Goal: Communication & Community: Answer question/provide support

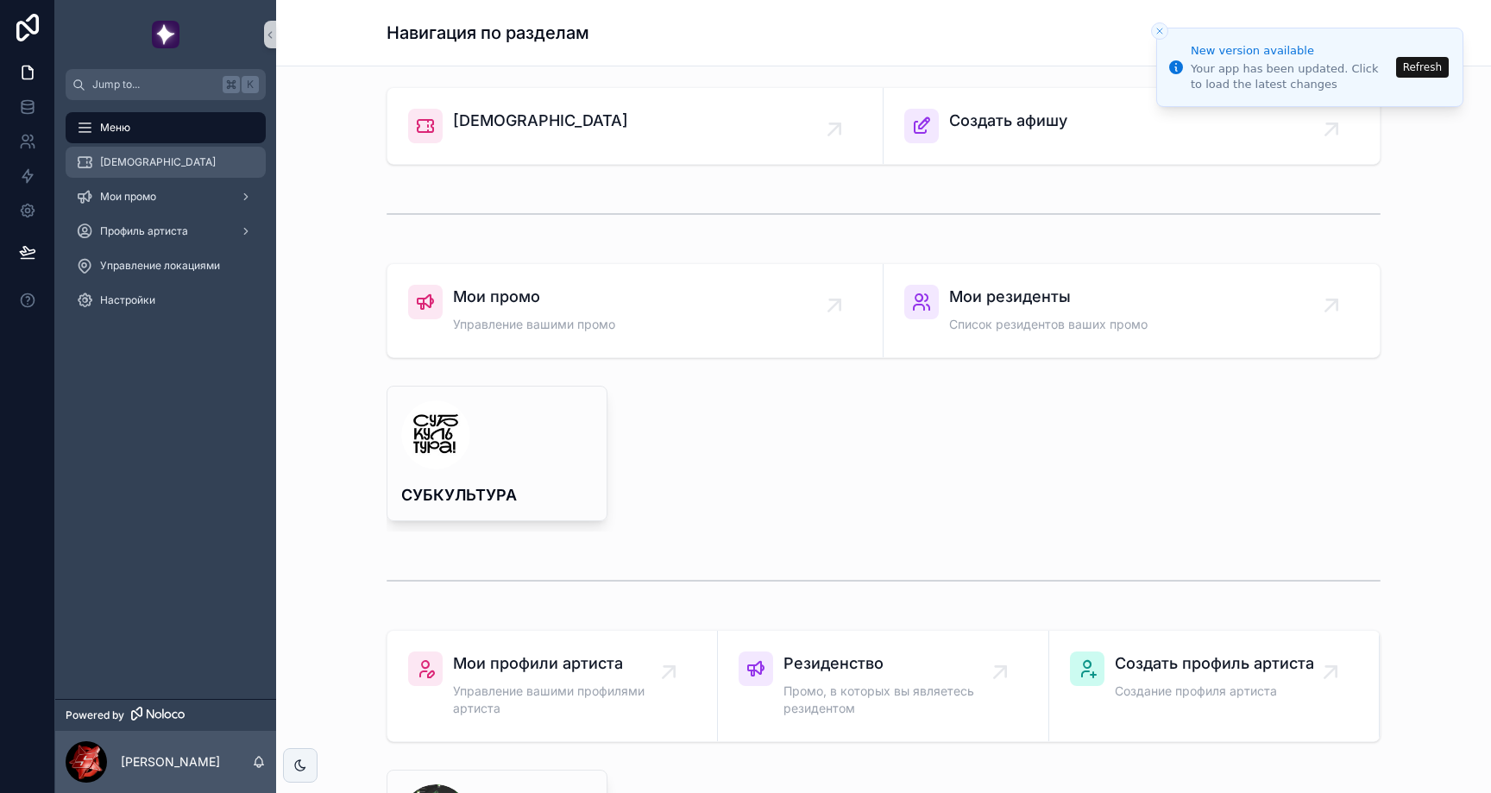
click at [186, 175] on div "[DEMOGRAPHIC_DATA]" at bounding box center [165, 162] width 179 height 28
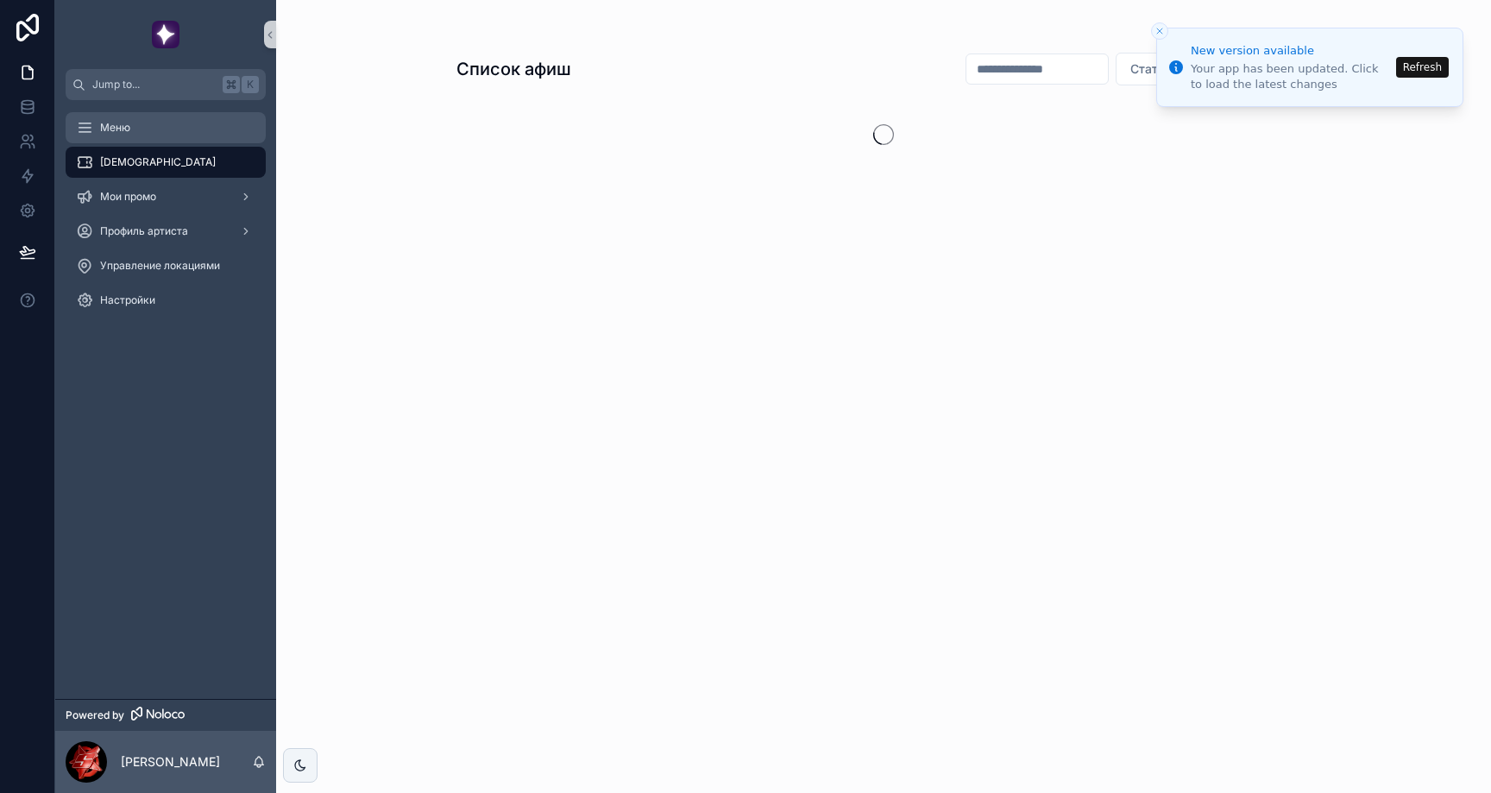
click at [179, 130] on div "Меню" at bounding box center [165, 128] width 179 height 28
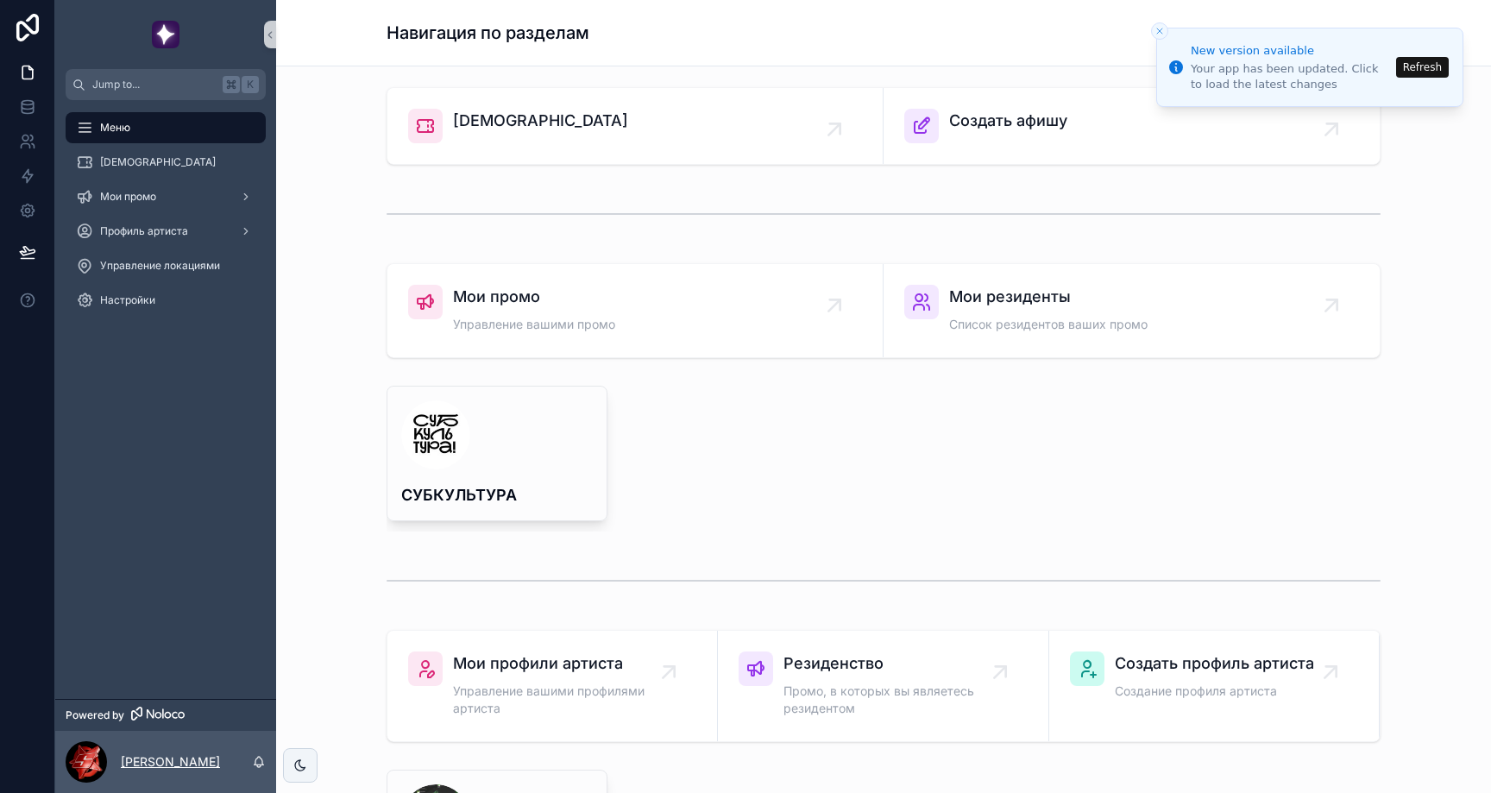
click at [179, 767] on p "Alibek Mukhumov" at bounding box center [170, 761] width 99 height 17
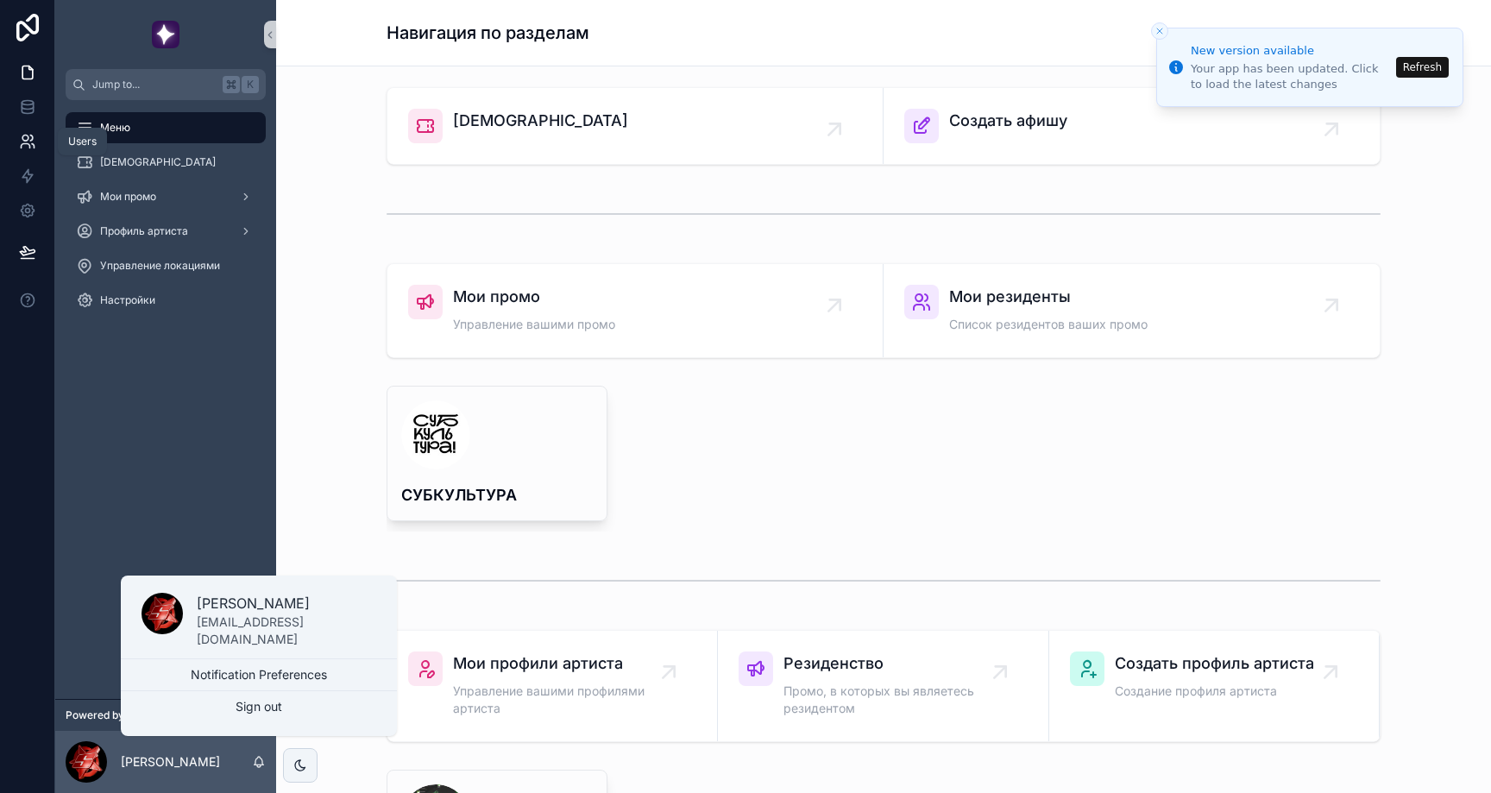
click at [22, 144] on icon at bounding box center [25, 146] width 9 height 4
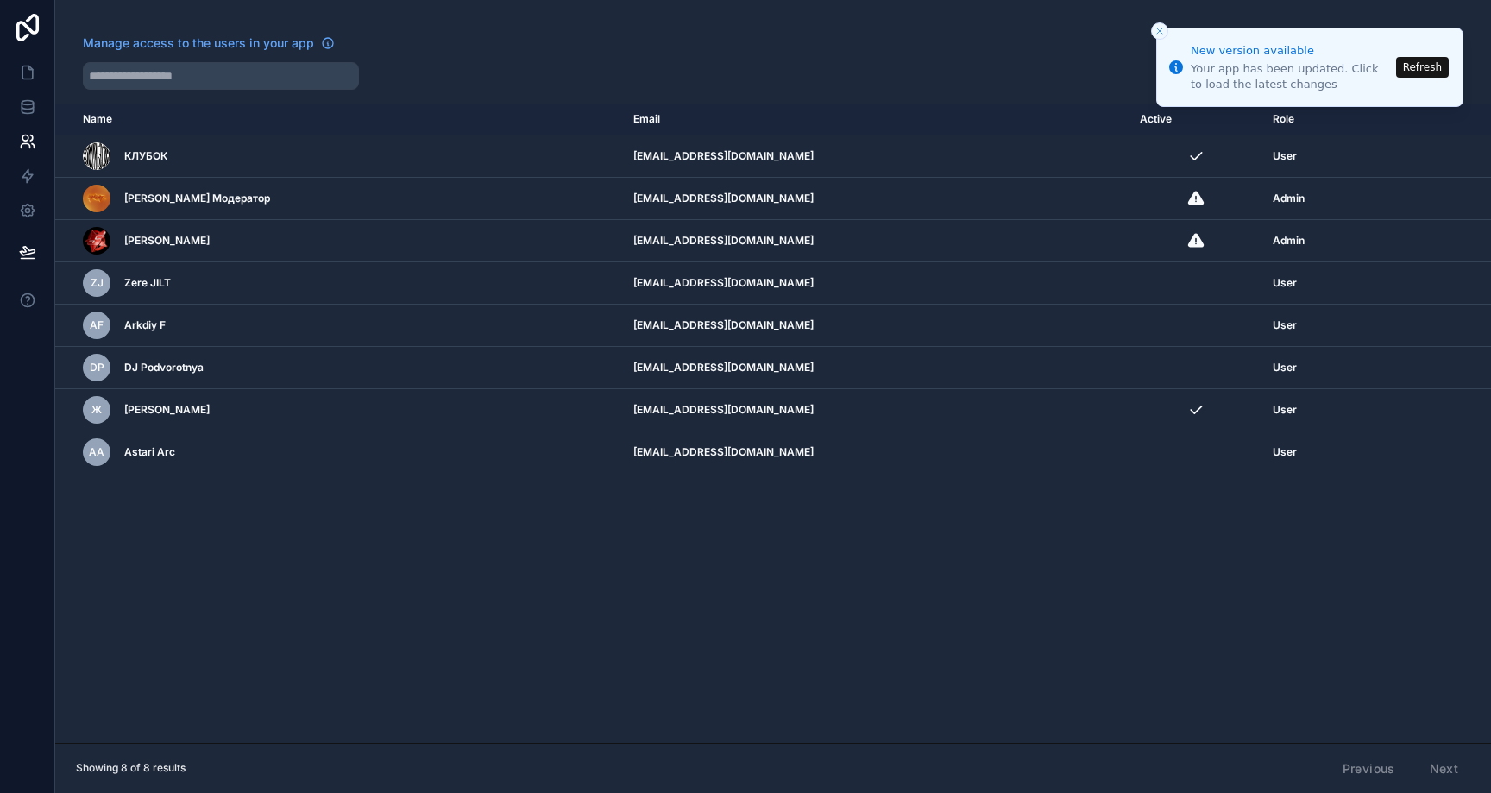
click at [1159, 29] on icon "Close toast" at bounding box center [1159, 31] width 10 height 10
click at [1160, 22] on button "Close toast" at bounding box center [1159, 30] width 17 height 17
click at [33, 60] on link at bounding box center [27, 72] width 54 height 35
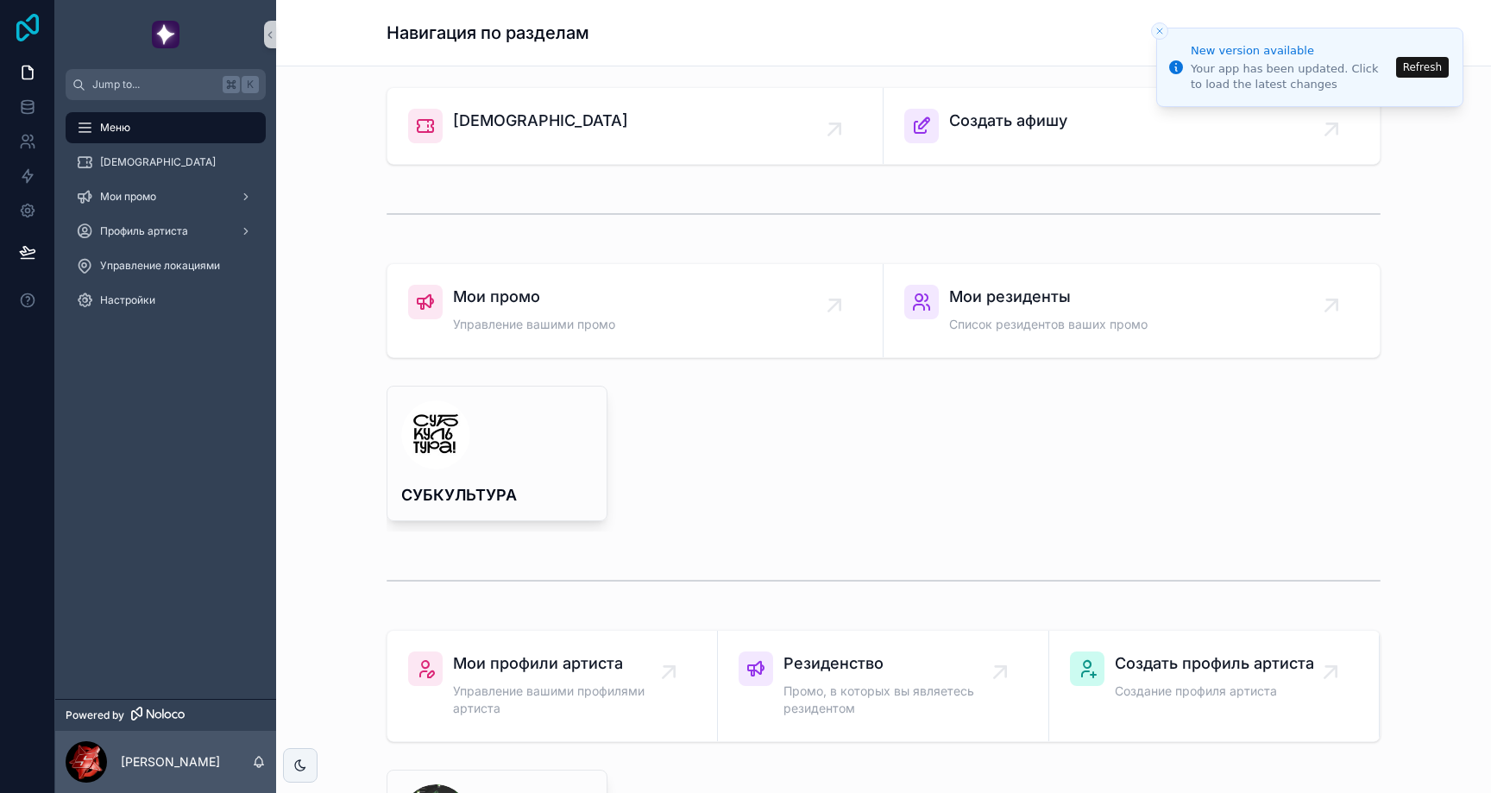
click at [33, 37] on icon at bounding box center [27, 28] width 35 height 28
click at [38, 144] on link at bounding box center [27, 141] width 54 height 35
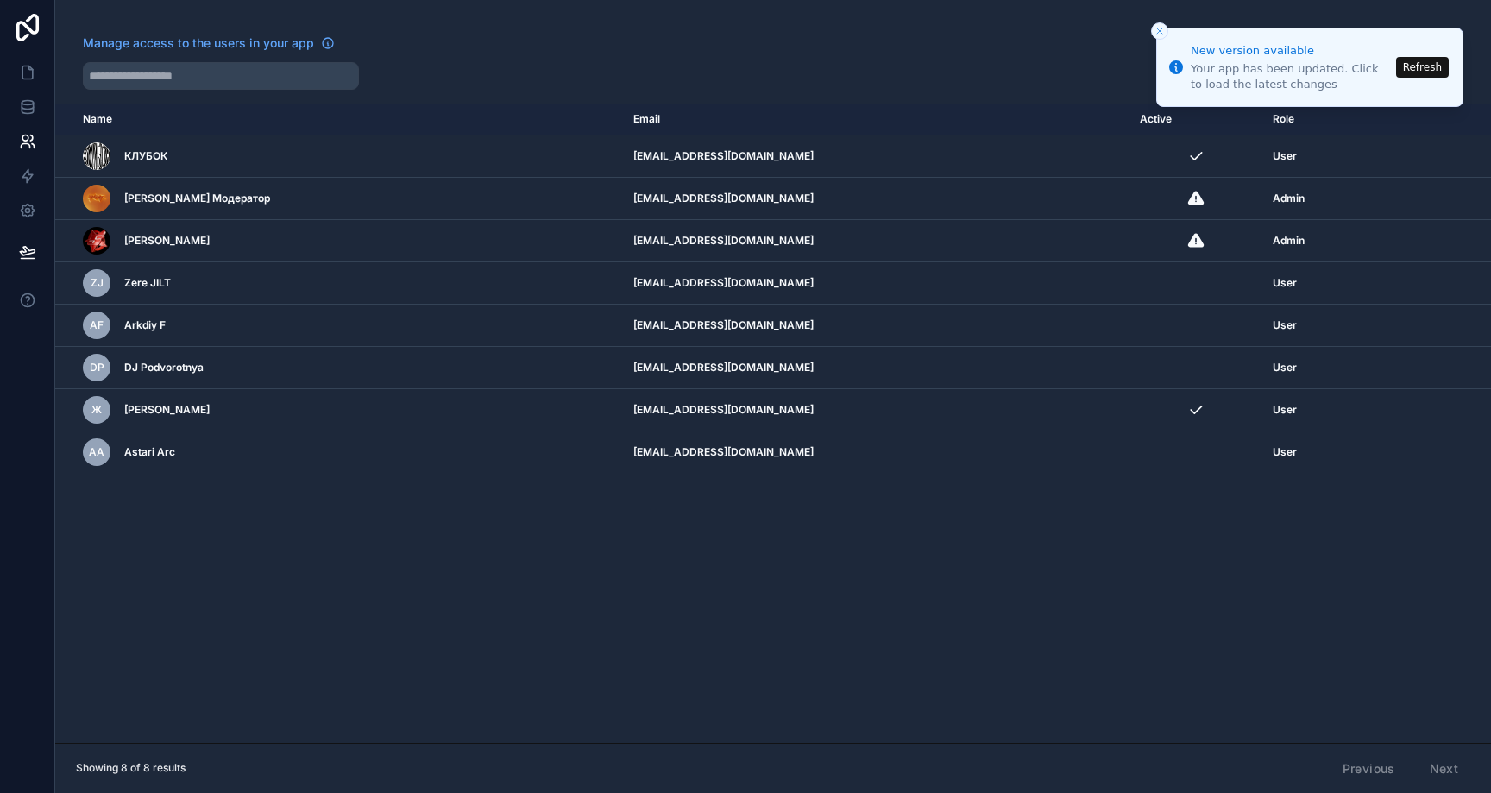
click at [1161, 30] on icon "Close toast" at bounding box center [1159, 31] width 10 height 10
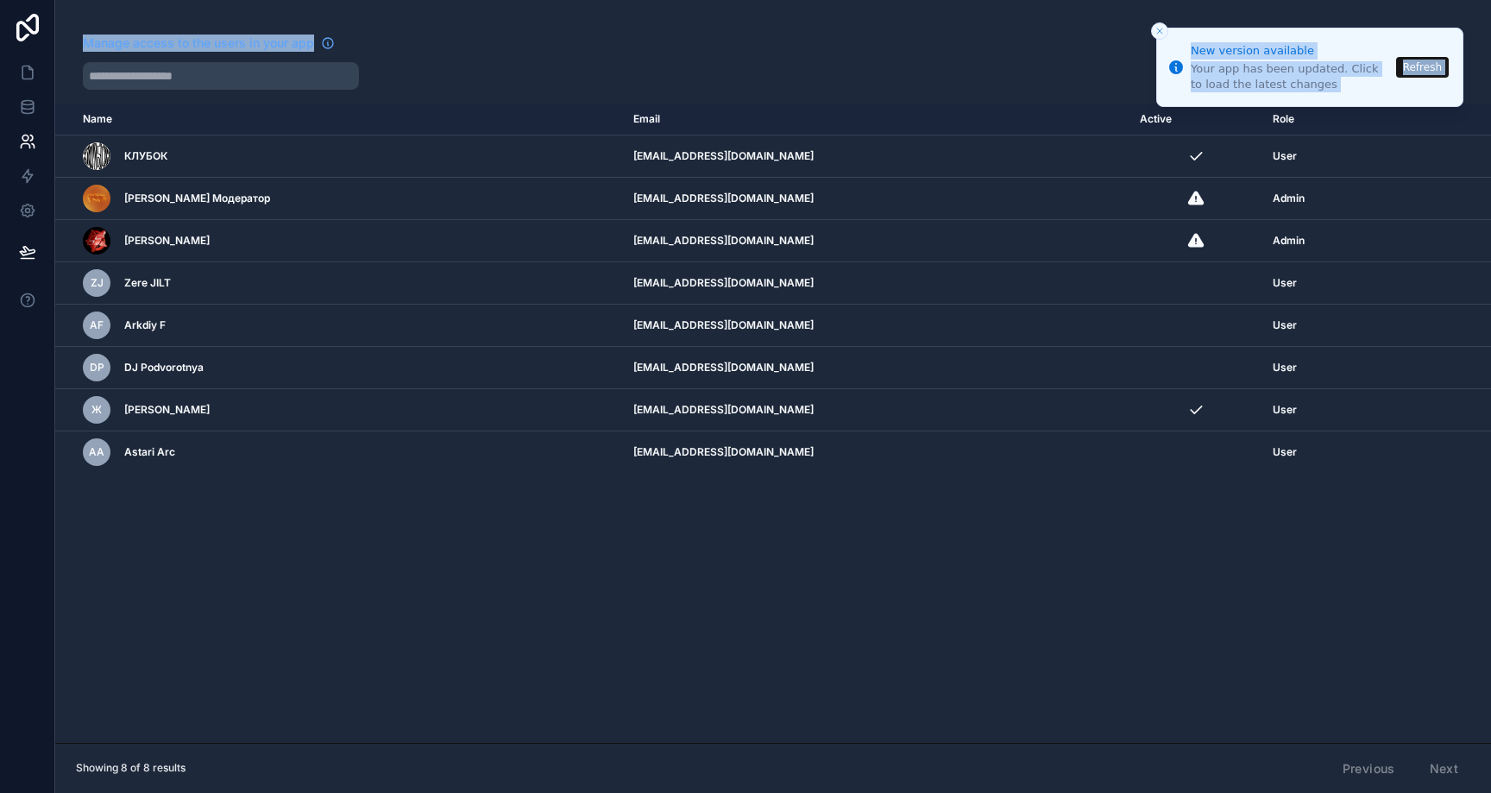
click at [1156, 22] on div "New version available Your app has been updated. Click to load the latest chang…" at bounding box center [745, 396] width 1491 height 793
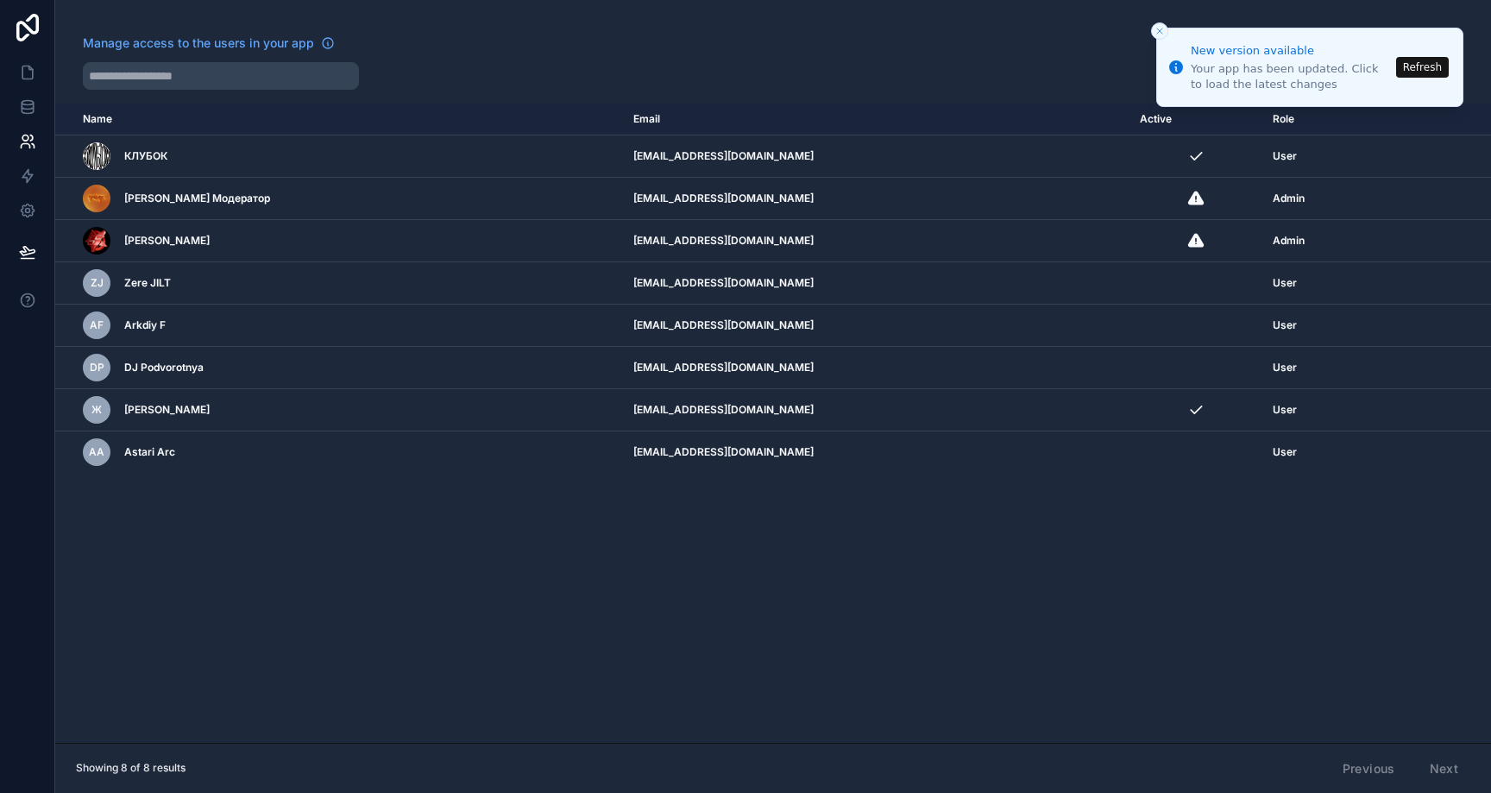
click at [989, 89] on div at bounding box center [722, 76] width 1279 height 28
click at [1162, 33] on line "Close toast" at bounding box center [1159, 30] width 5 height 5
click at [1161, 31] on icon "Close toast" at bounding box center [1159, 31] width 10 height 10
click at [35, 110] on icon at bounding box center [27, 106] width 17 height 17
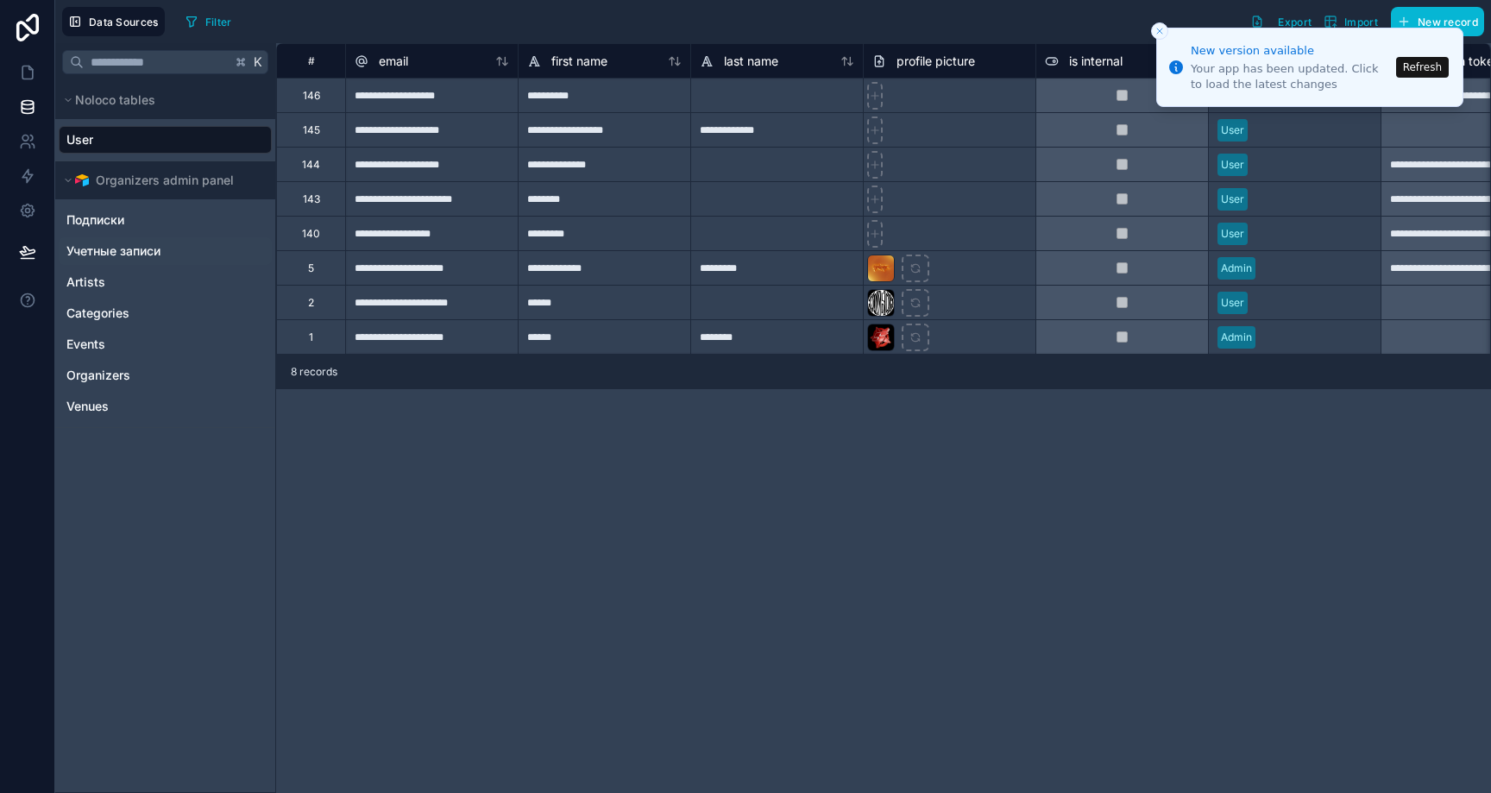
click at [153, 255] on span "Учетные записи" at bounding box center [113, 250] width 94 height 17
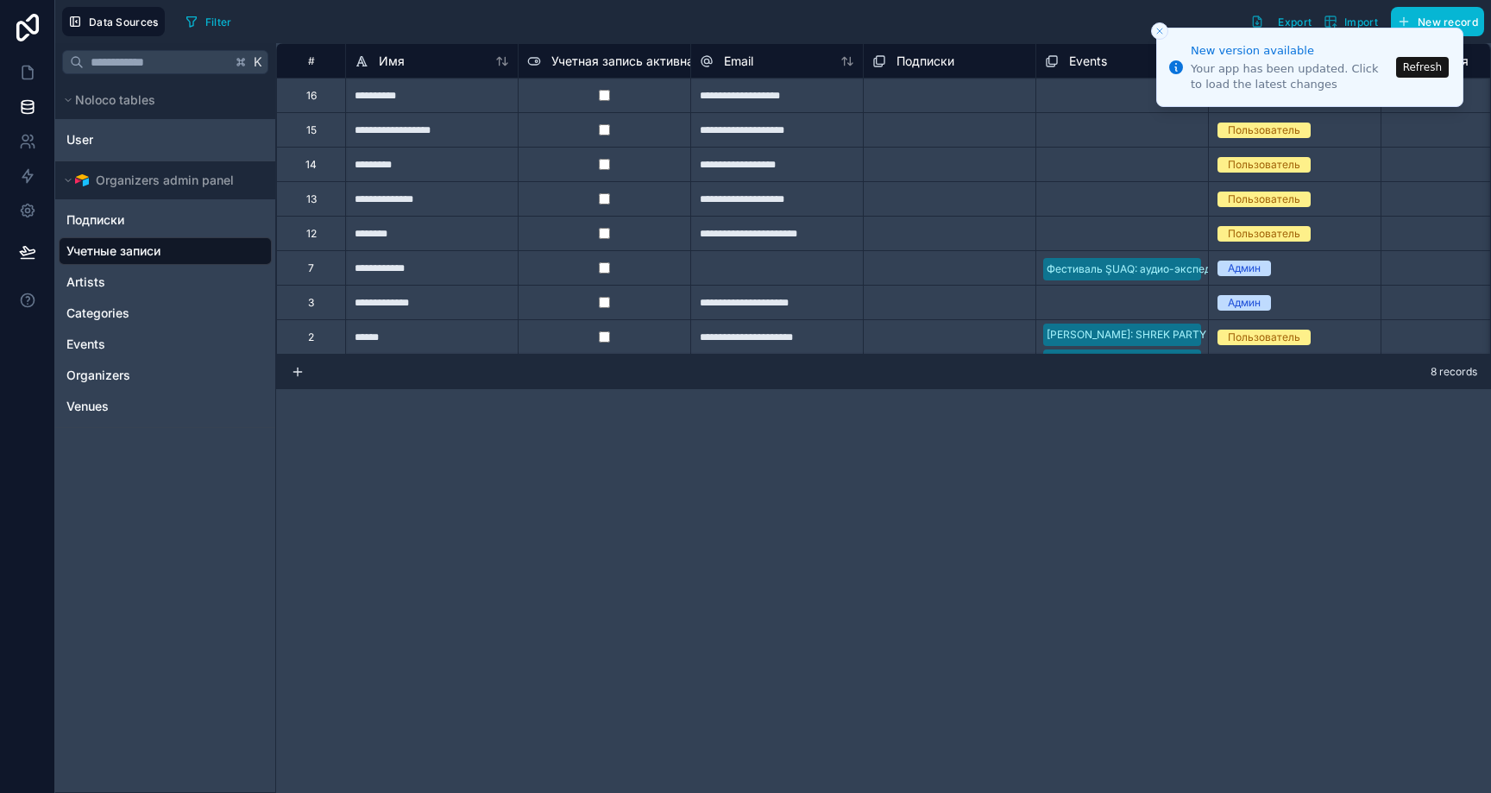
click at [1158, 29] on line "Close toast" at bounding box center [1159, 30] width 5 height 5
click at [1161, 27] on icon "Close toast" at bounding box center [1159, 31] width 10 height 10
click at [719, 489] on div "**********" at bounding box center [883, 418] width 1215 height 750
click at [421, 280] on div "**********" at bounding box center [431, 267] width 173 height 35
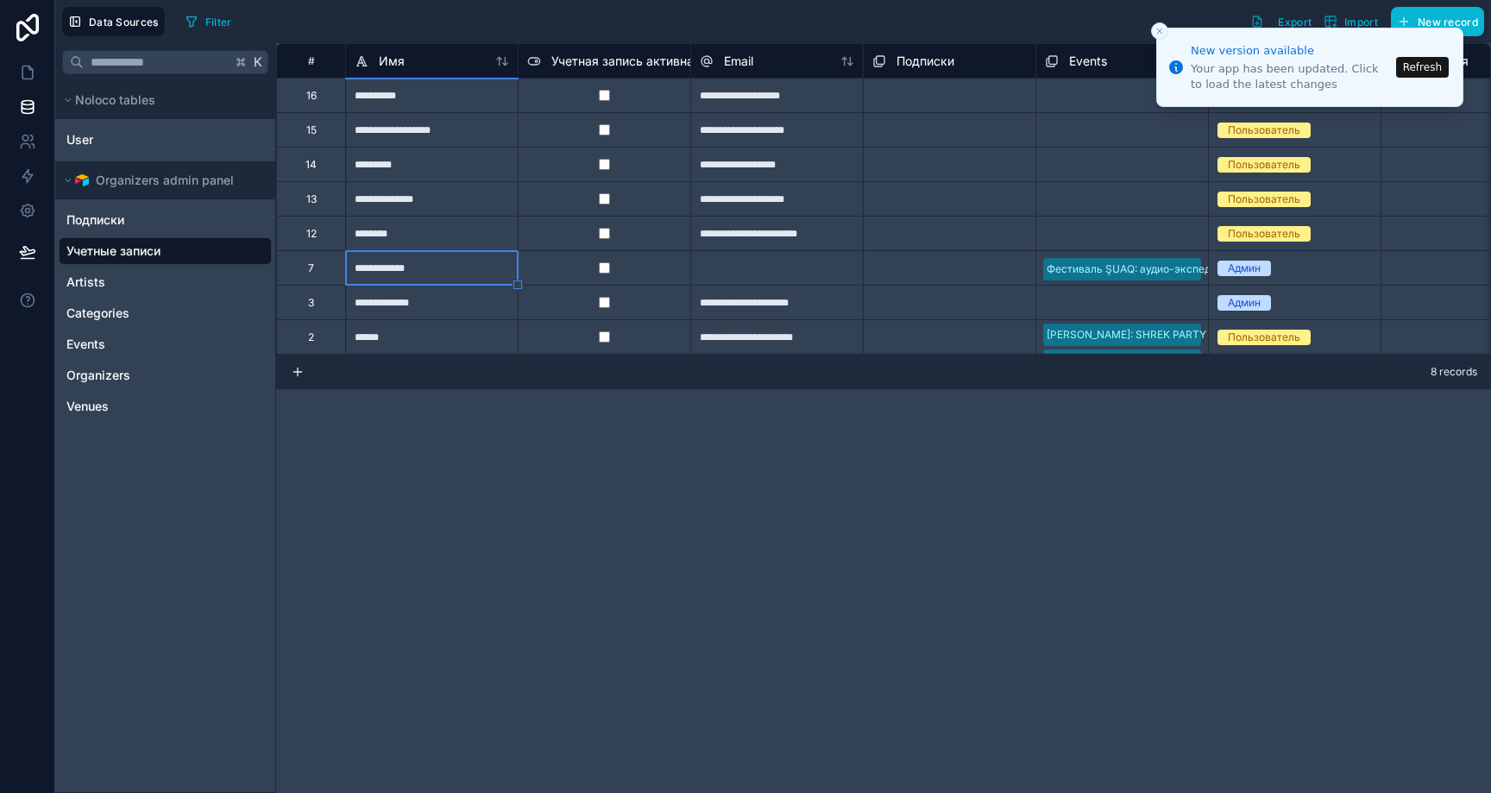
click at [751, 278] on div at bounding box center [776, 267] width 173 height 35
click at [165, 221] on link "Подписки" at bounding box center [165, 220] width 213 height 28
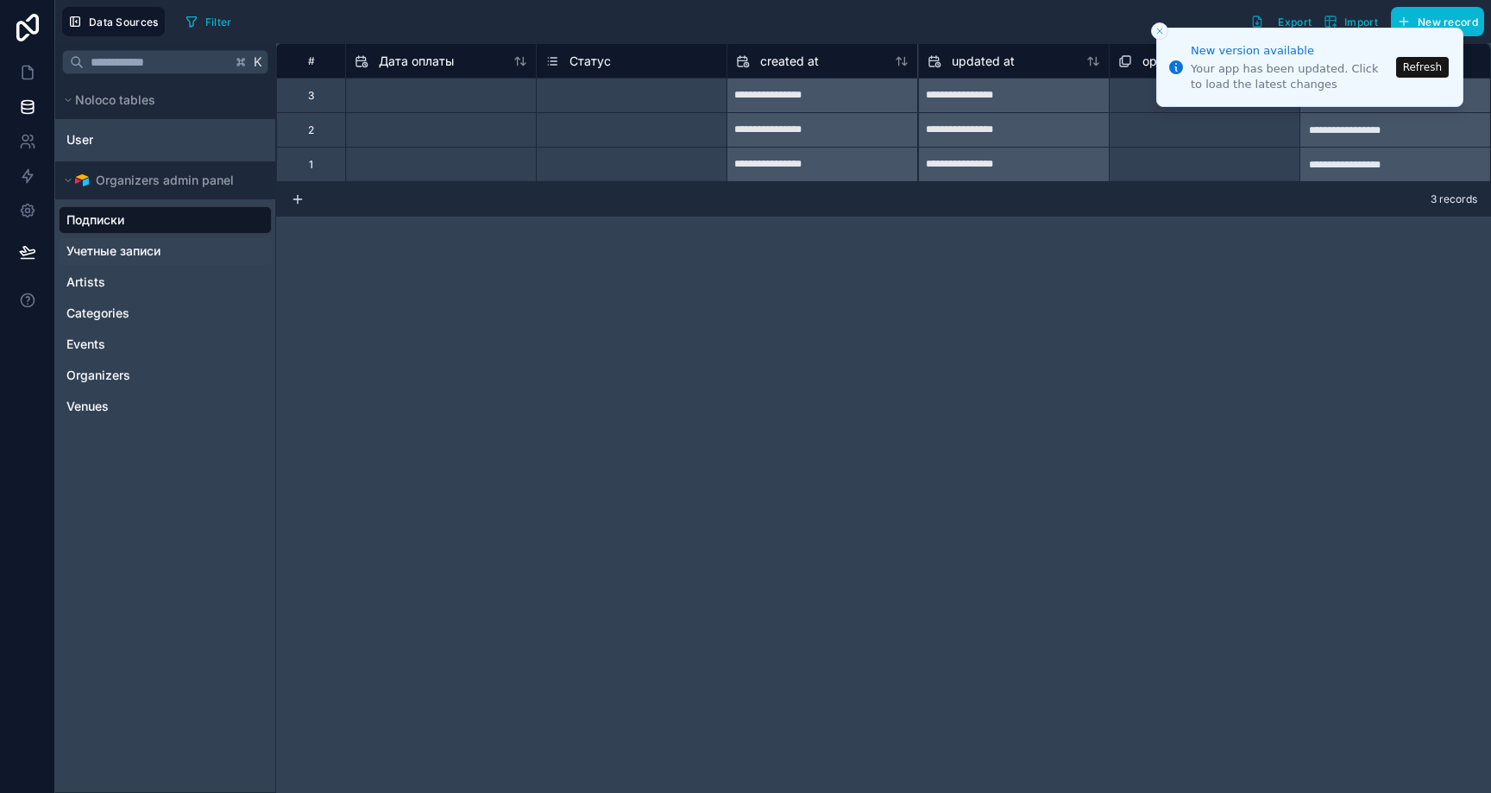
click at [160, 242] on span "Учетные записи" at bounding box center [113, 250] width 94 height 17
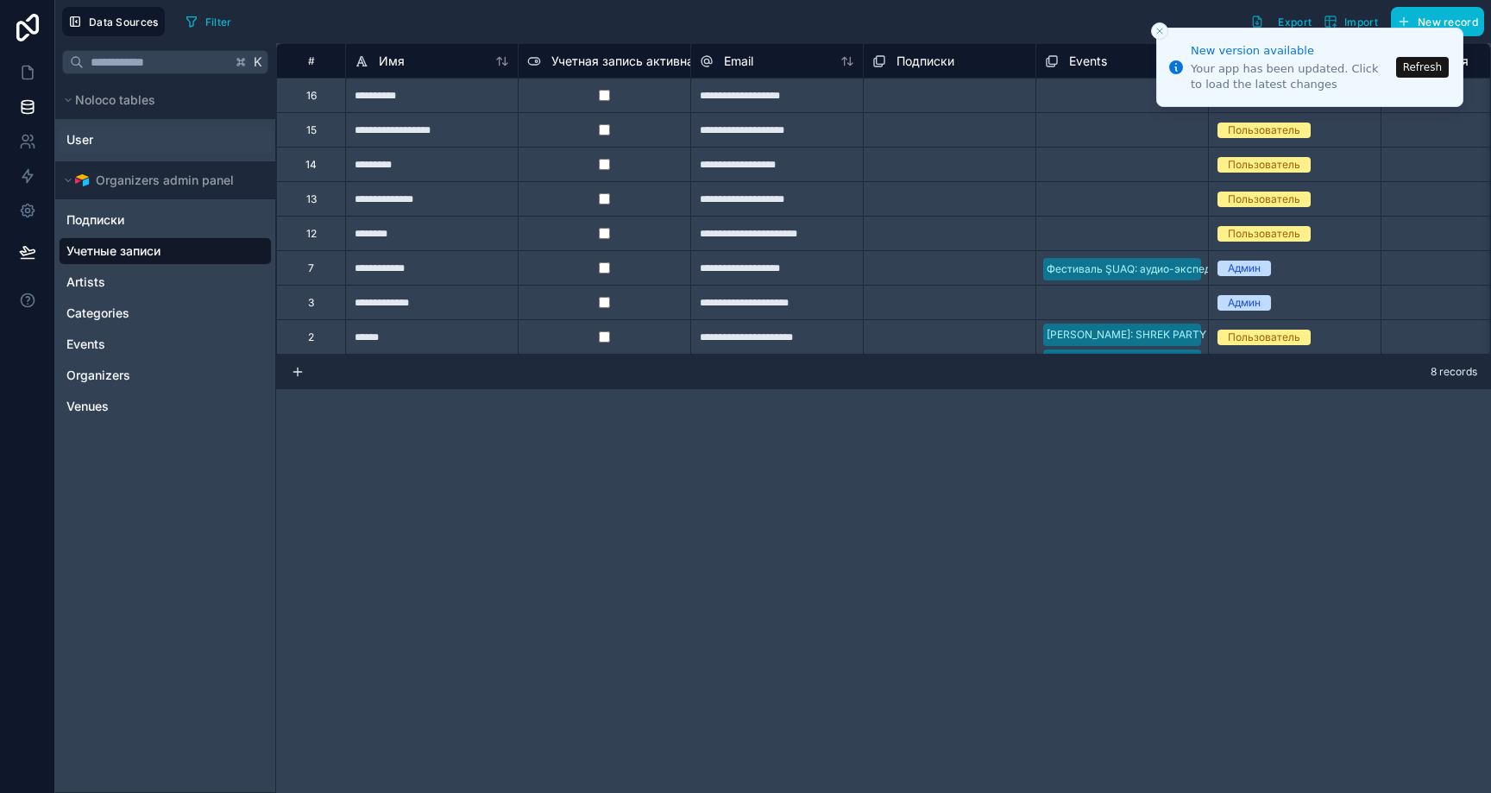
click at [160, 152] on link "User" at bounding box center [165, 140] width 213 height 28
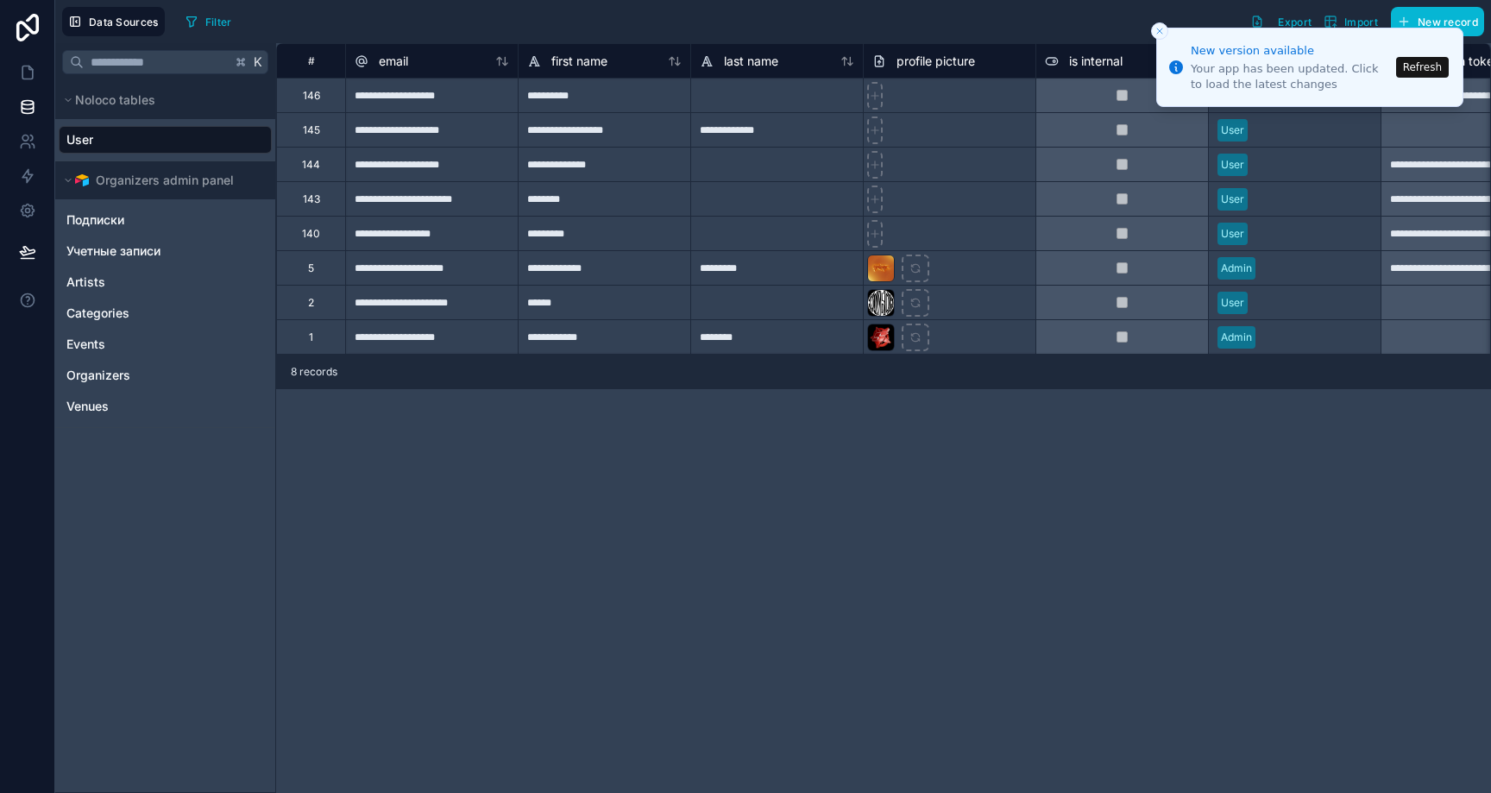
click at [1159, 26] on icon "Close toast" at bounding box center [1159, 31] width 10 height 10
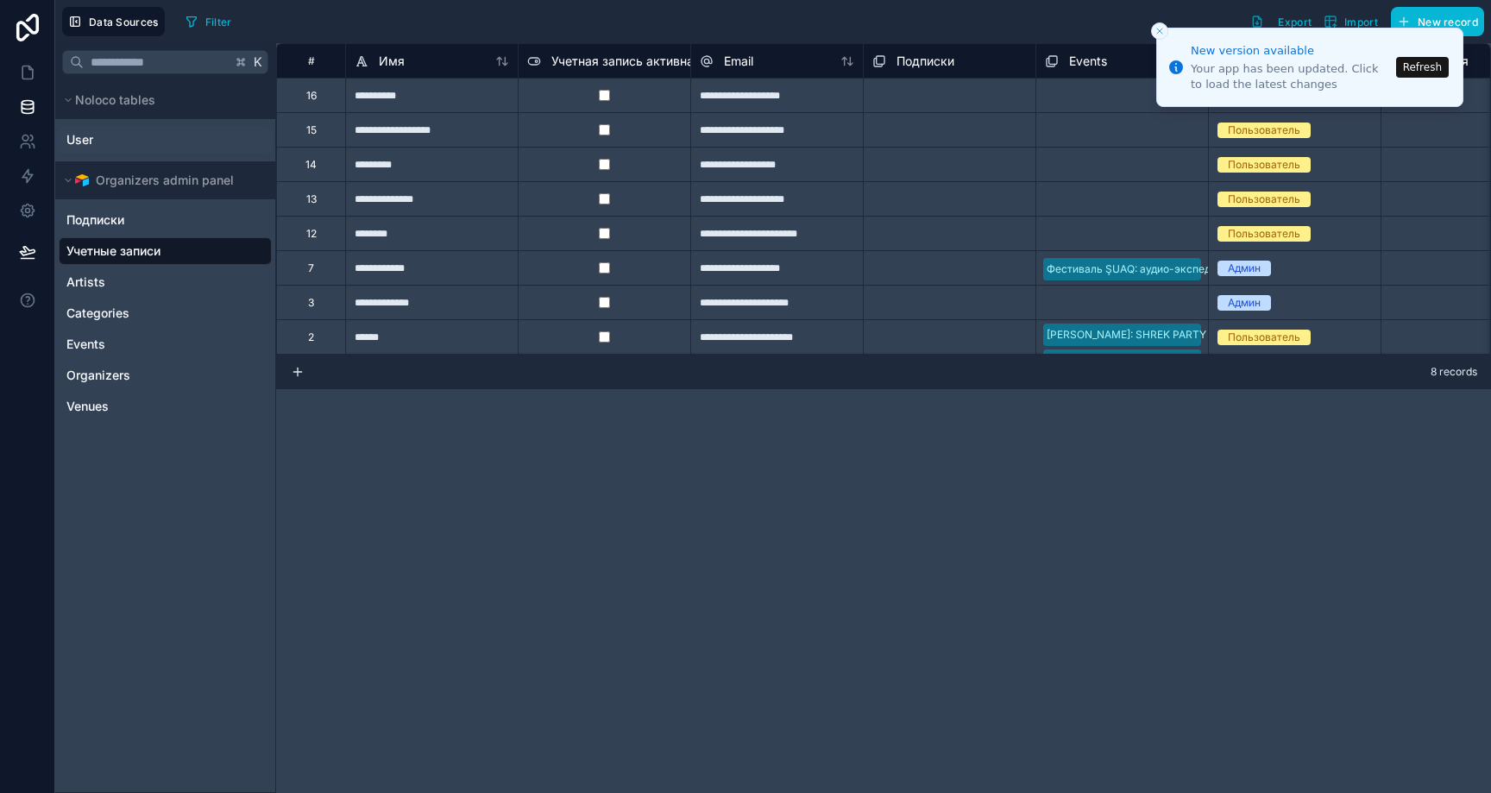
click at [190, 144] on link "User" at bounding box center [165, 140] width 213 height 28
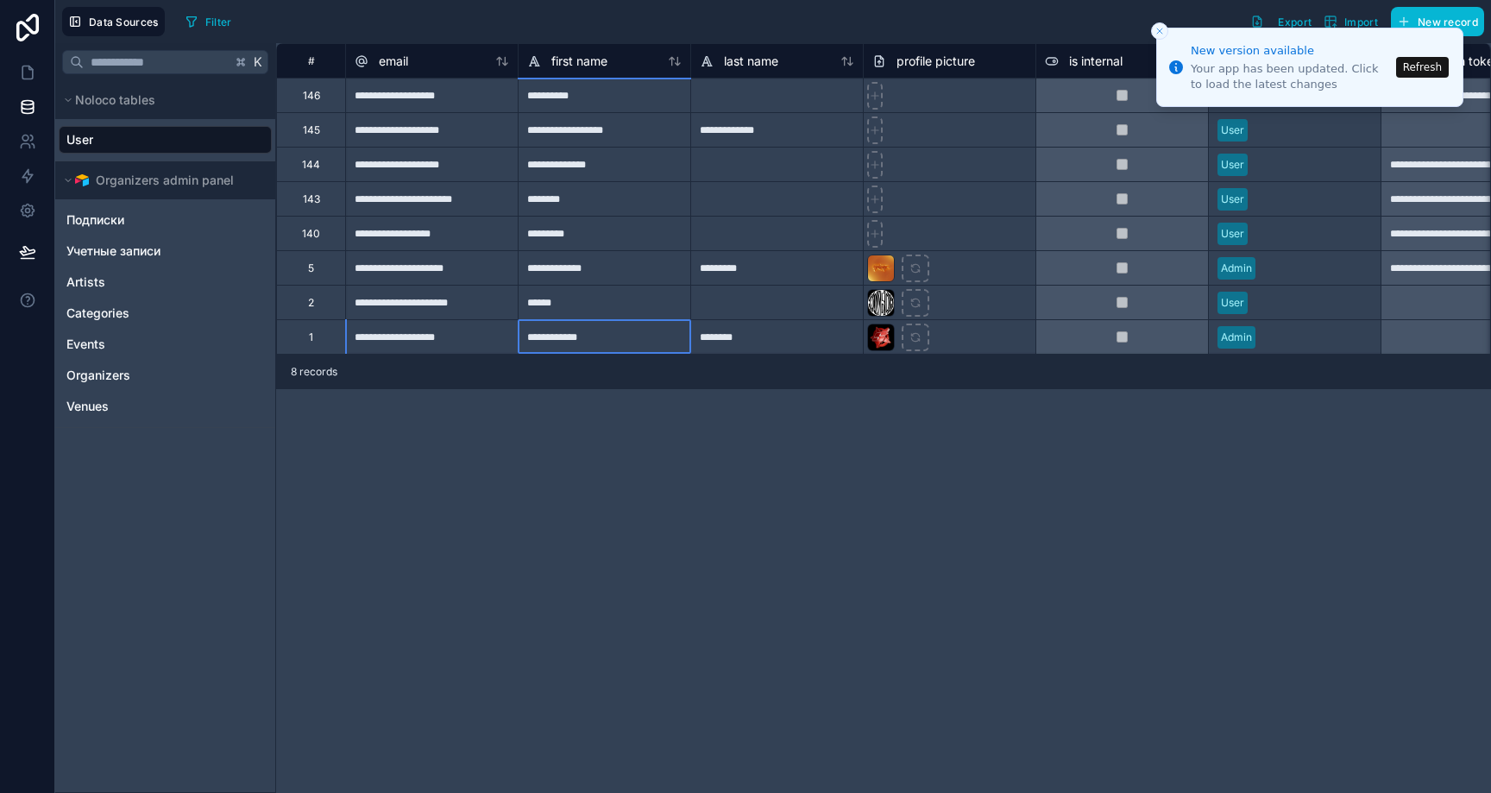
click at [594, 339] on div "**********" at bounding box center [604, 336] width 173 height 35
click at [28, 185] on link at bounding box center [27, 176] width 54 height 35
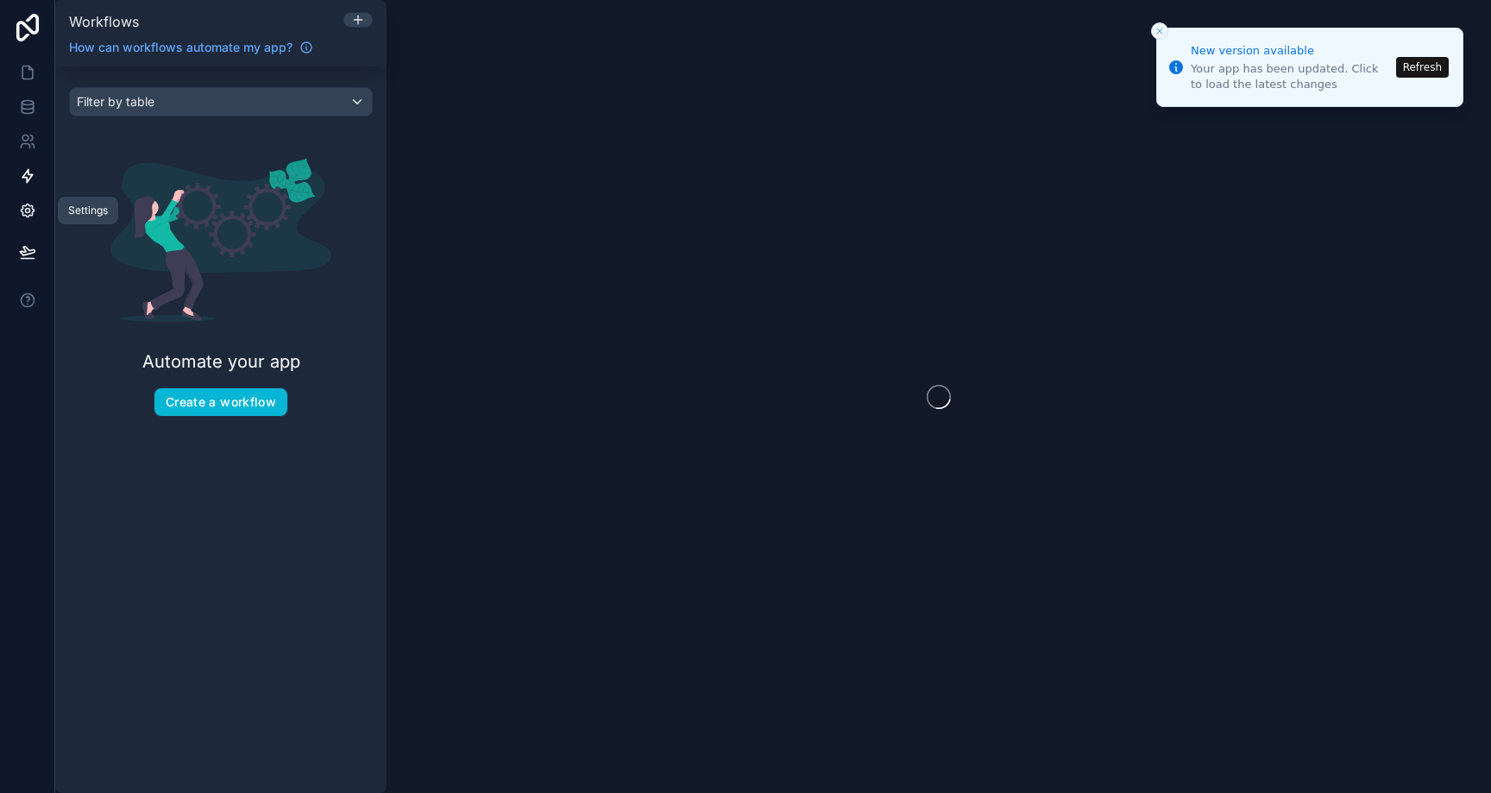
click at [28, 214] on icon at bounding box center [27, 210] width 17 height 17
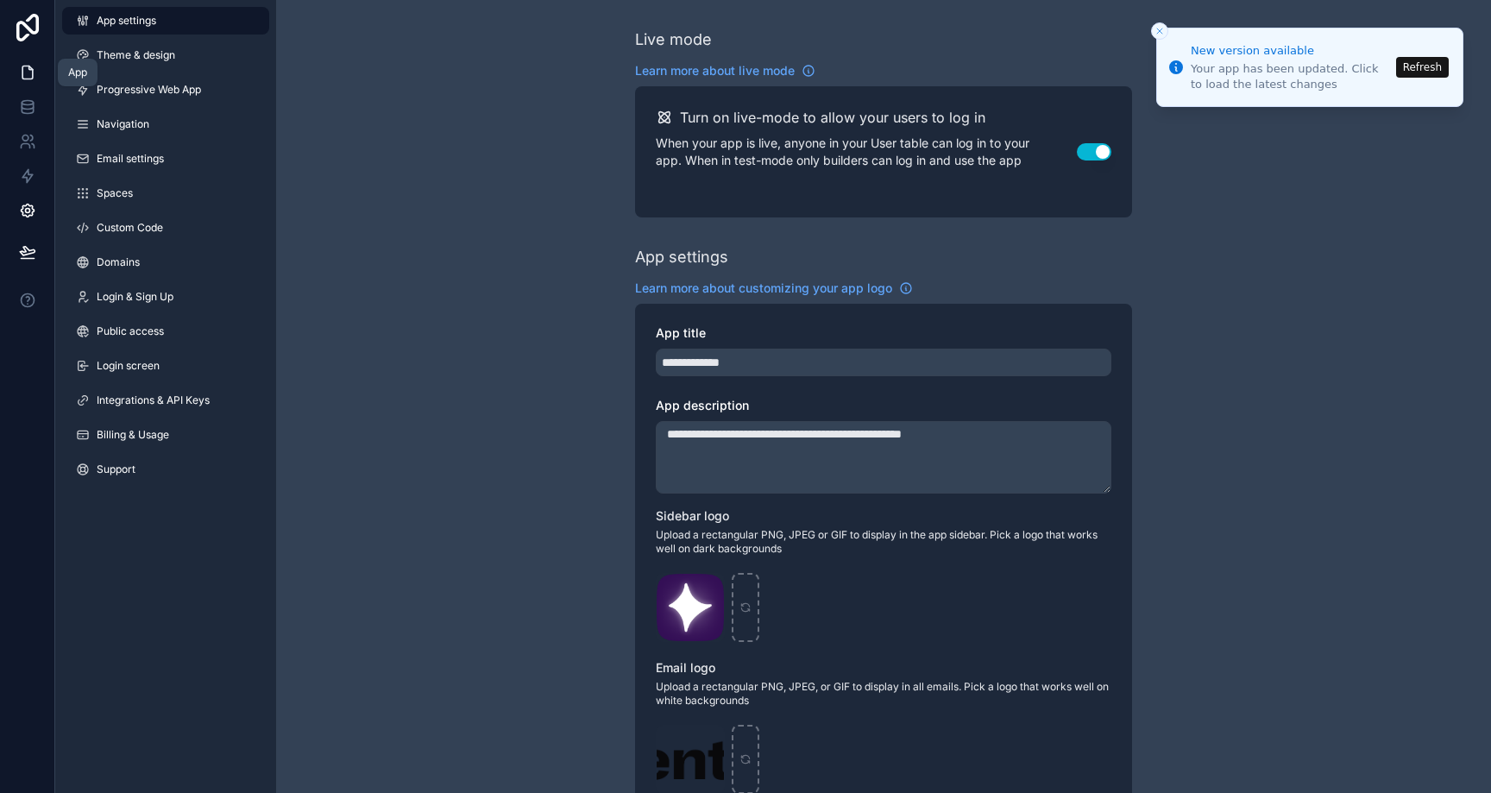
click at [35, 76] on icon at bounding box center [27, 72] width 17 height 17
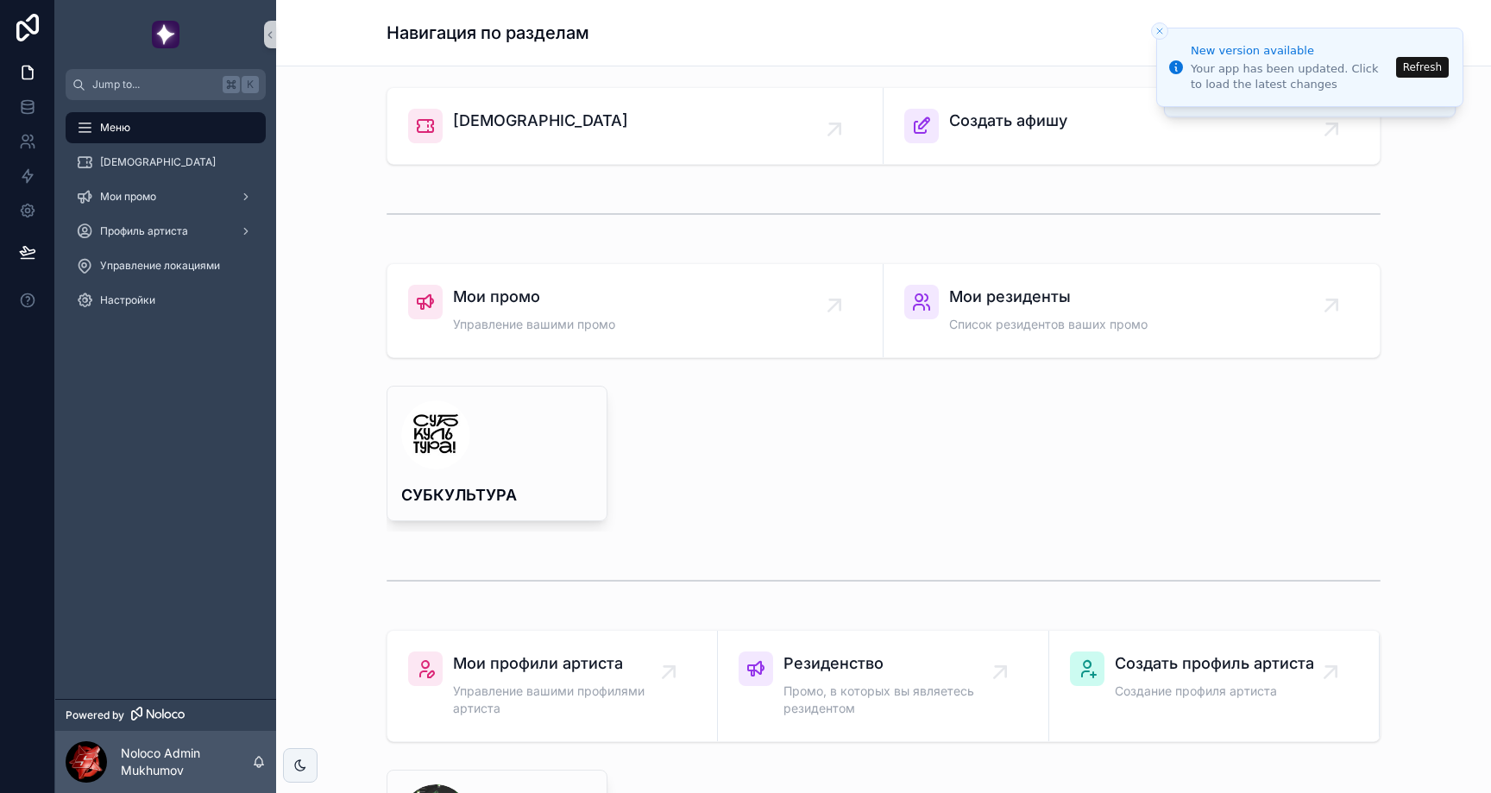
click at [209, 129] on div "Меню" at bounding box center [165, 128] width 179 height 28
click at [35, 20] on icon at bounding box center [27, 28] width 35 height 28
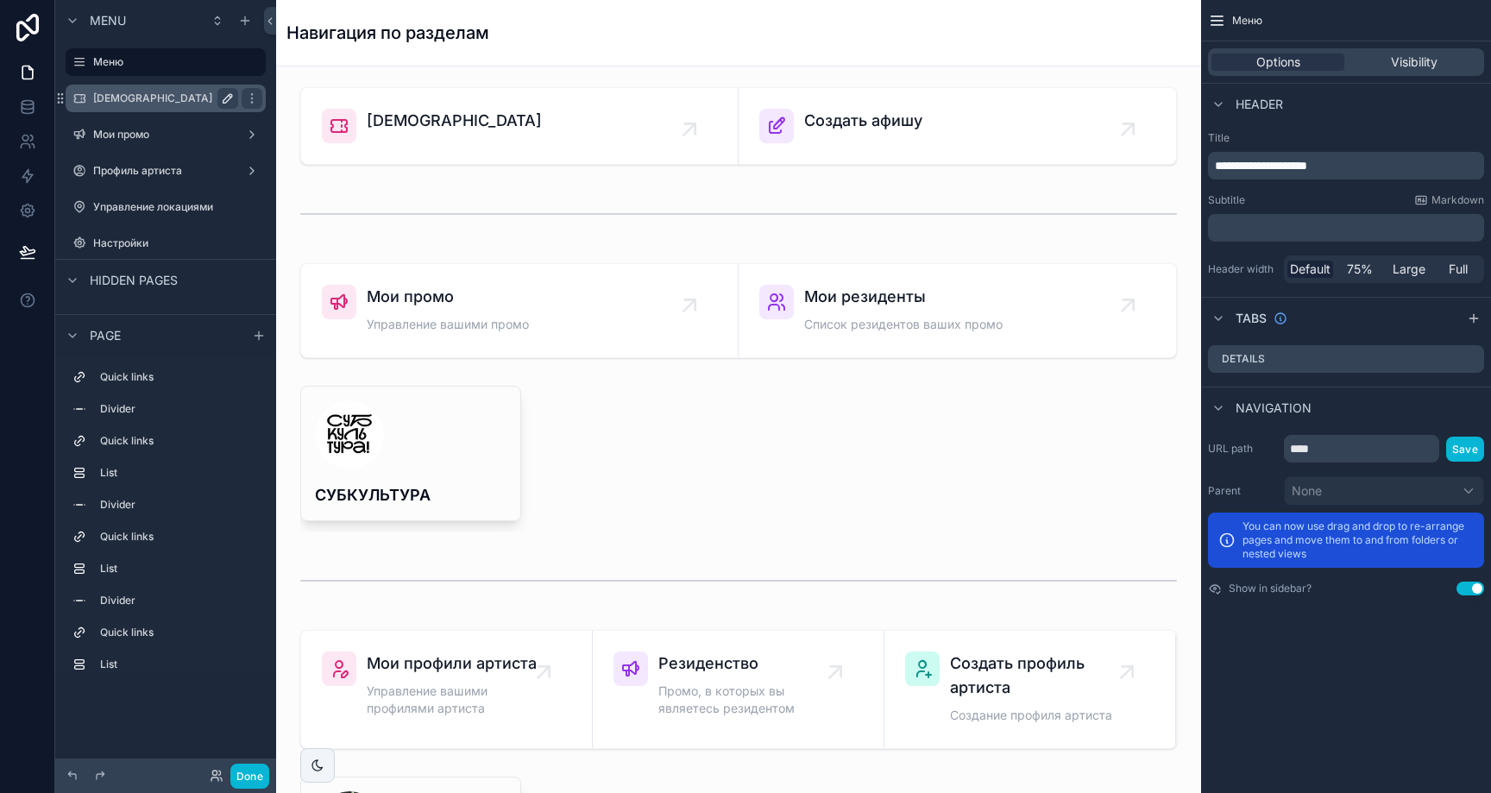
click at [227, 98] on icon "scrollable content" at bounding box center [228, 98] width 14 height 14
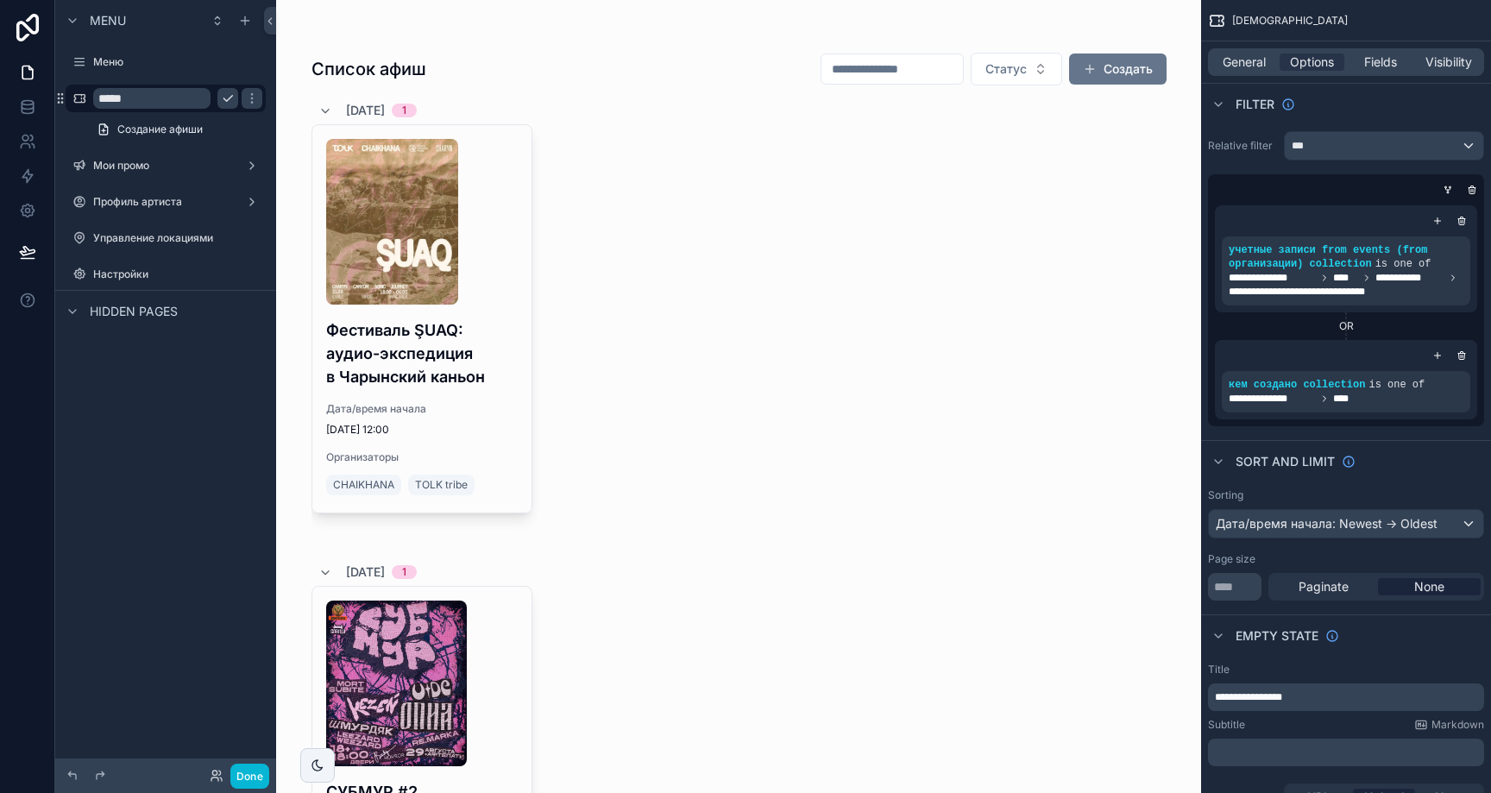
click at [187, 102] on input "*****" at bounding box center [151, 98] width 117 height 21
type input "******"
click at [248, 99] on icon "scrollable content" at bounding box center [252, 99] width 9 height 6
click at [0, 0] on icon "scrollable content" at bounding box center [0, 0] width 0 height 0
click at [192, 103] on input "******" at bounding box center [151, 98] width 117 height 21
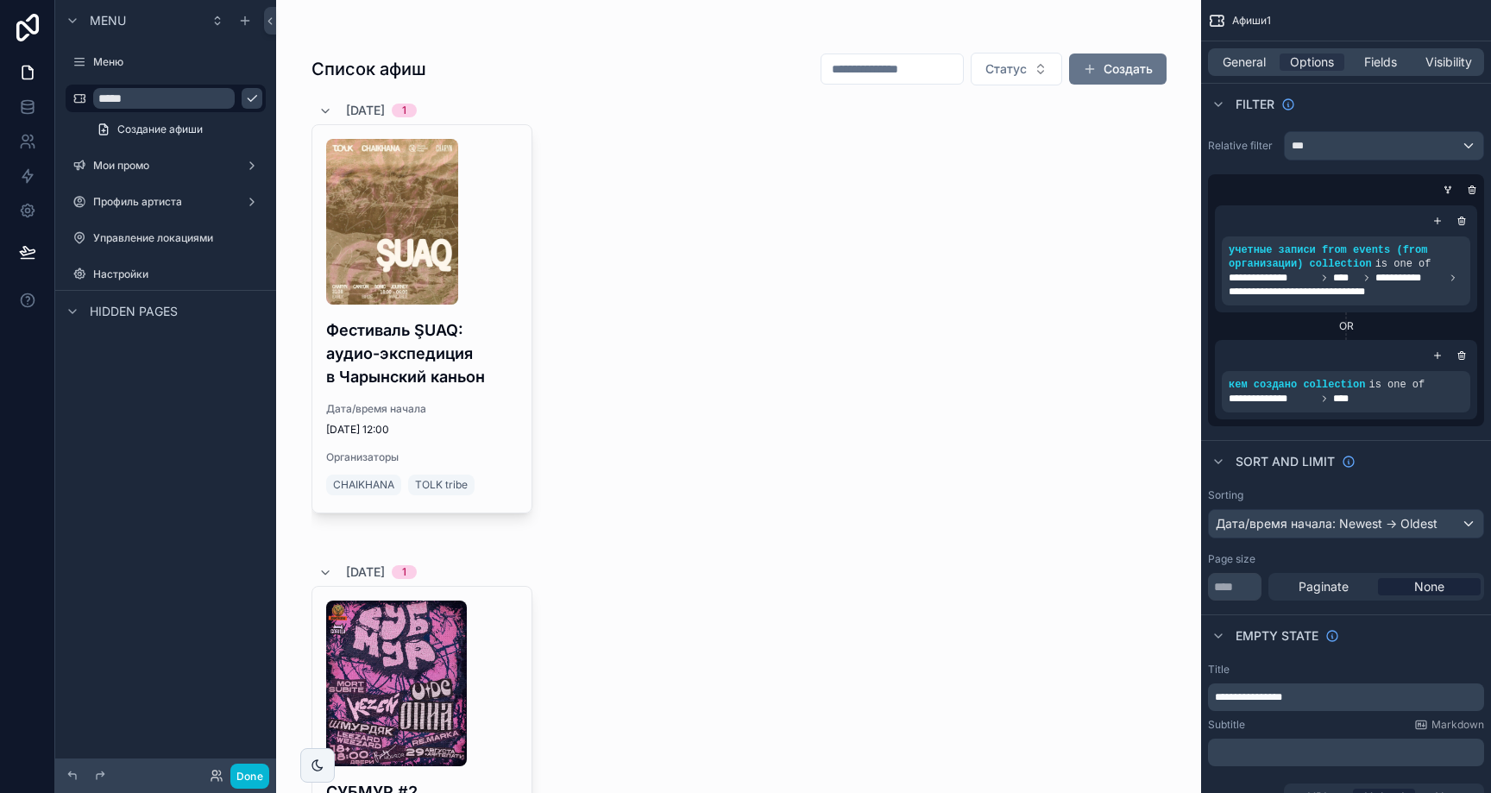
type input "*****"
click at [245, 103] on icon "scrollable content" at bounding box center [252, 98] width 14 height 14
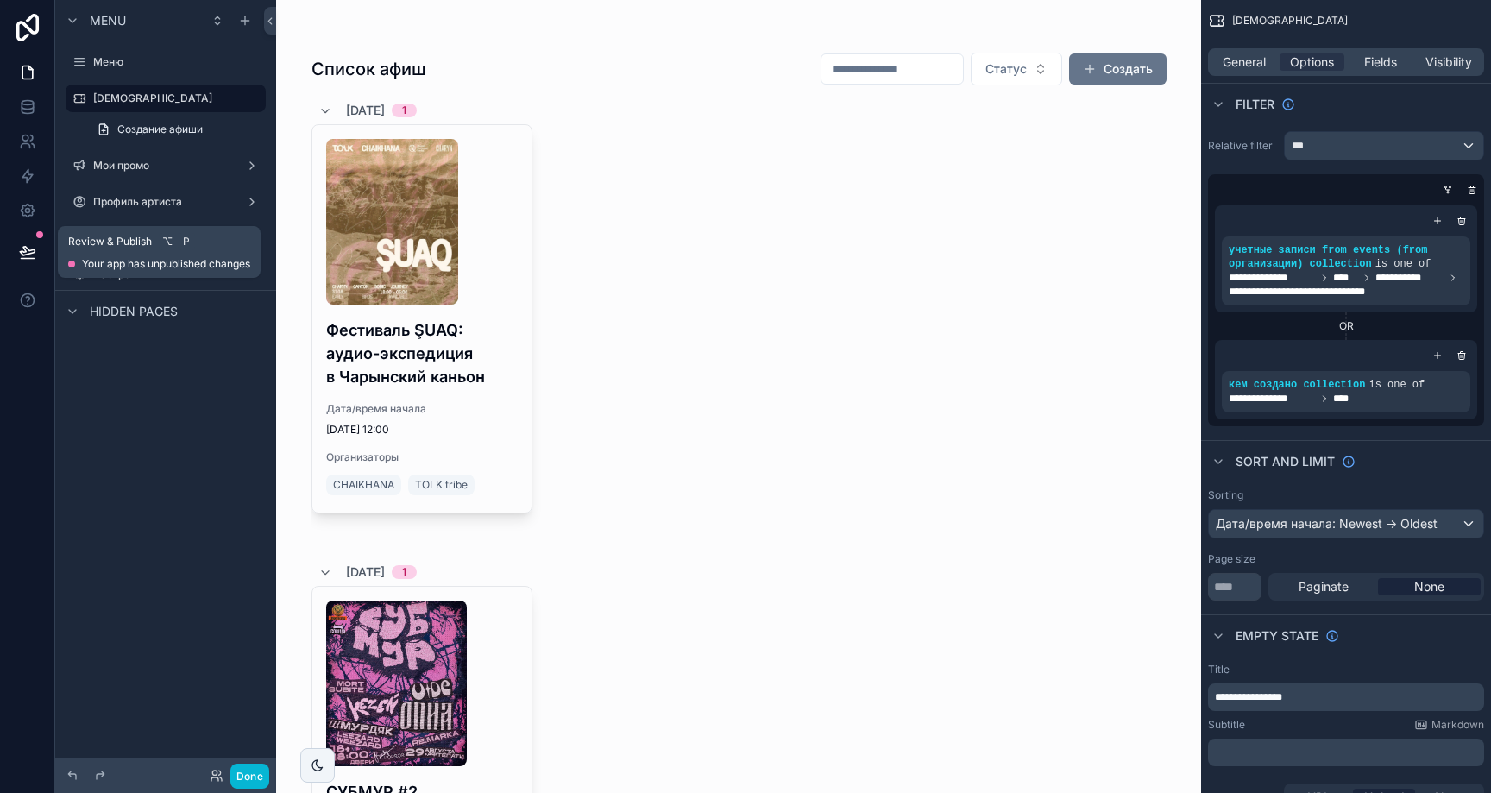
click at [35, 248] on icon at bounding box center [27, 251] width 17 height 17
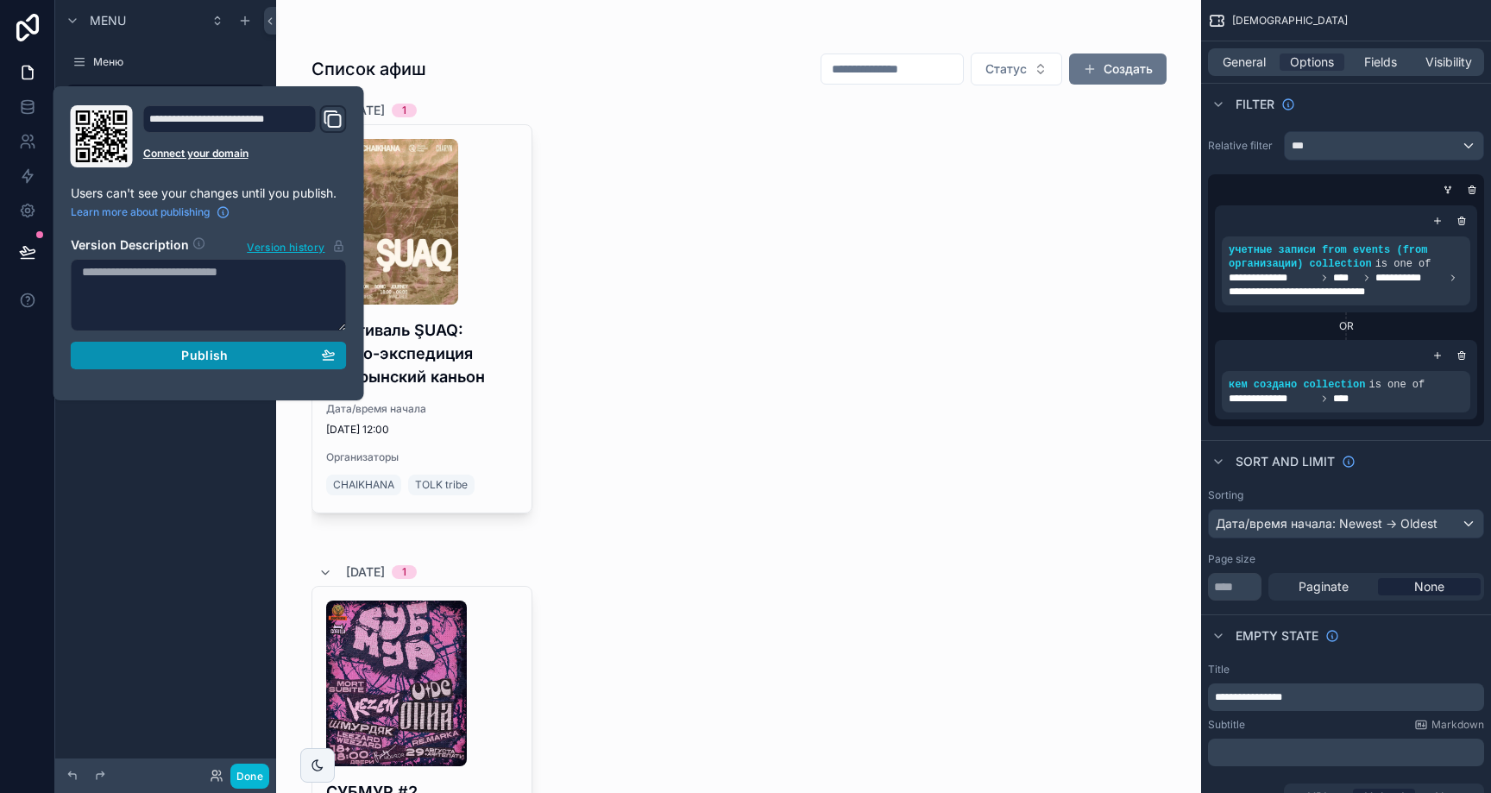
click at [326, 355] on icon "button" at bounding box center [329, 353] width 12 height 7
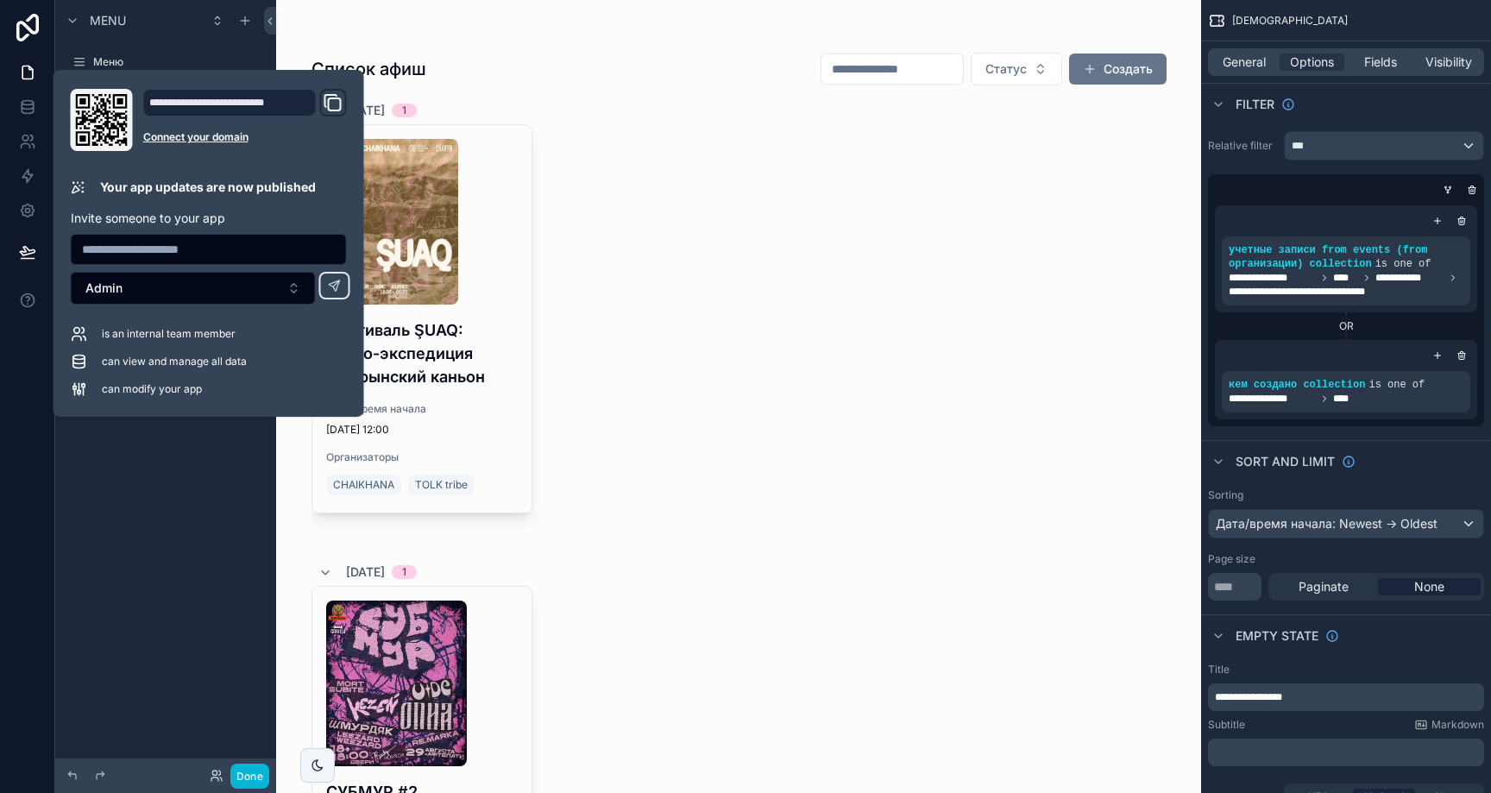
click at [207, 440] on div "Menu Меню Афиши Создание афиши Мои промо Профиль артиста Управление локациями Н…" at bounding box center [165, 386] width 221 height 772
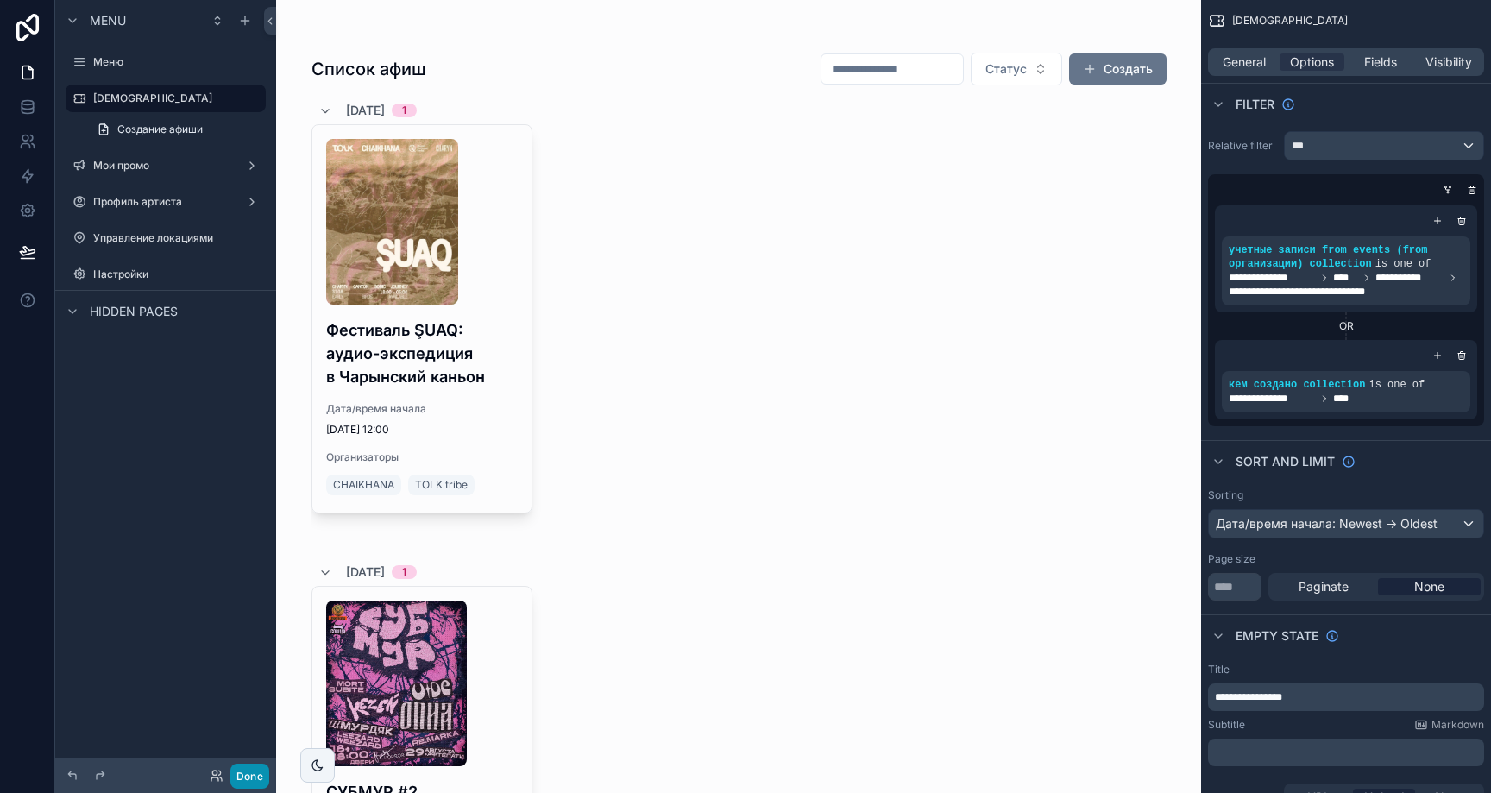
click at [242, 772] on button "Done" at bounding box center [249, 776] width 39 height 25
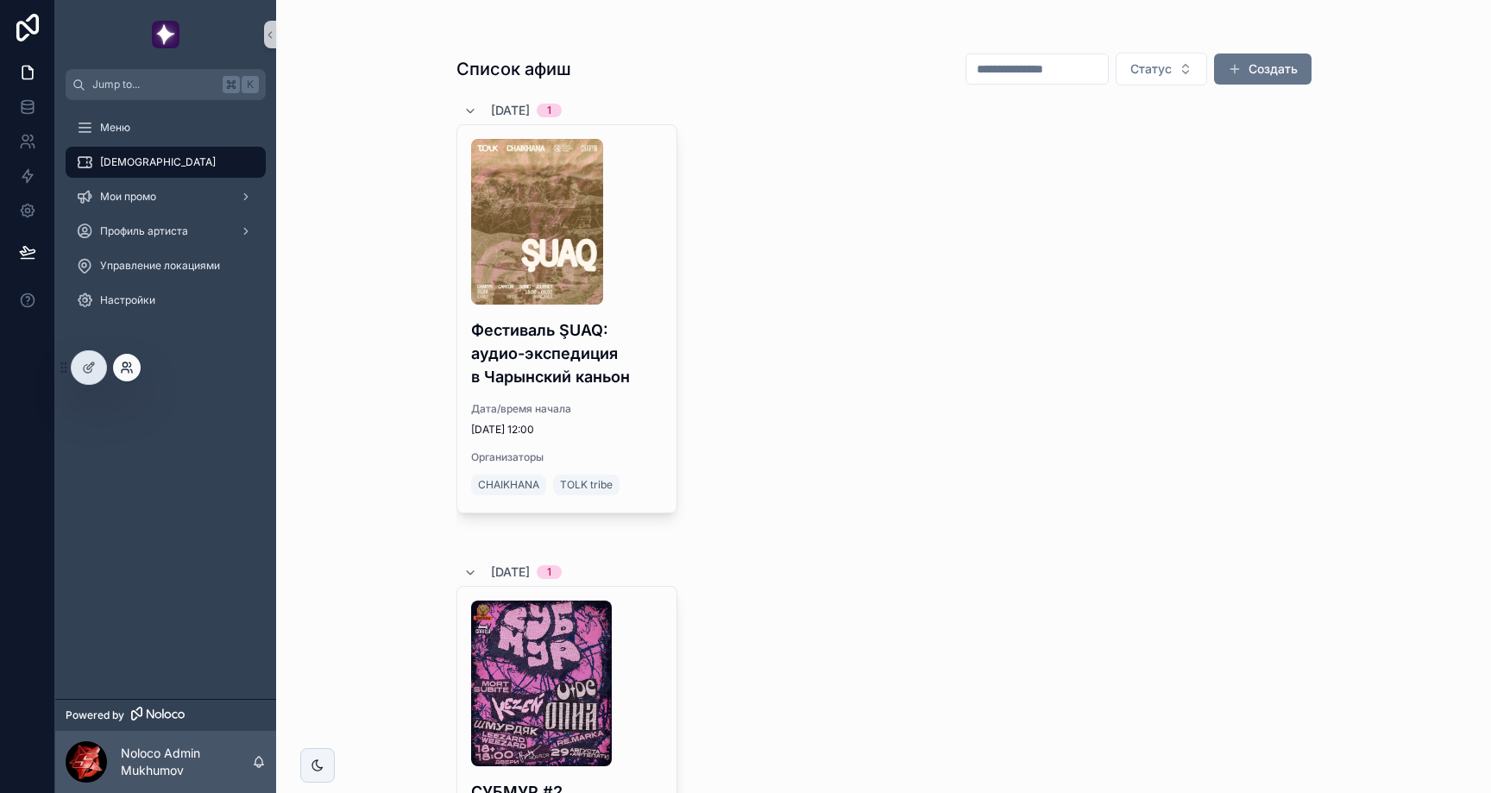
click at [131, 368] on icon at bounding box center [127, 368] width 14 height 14
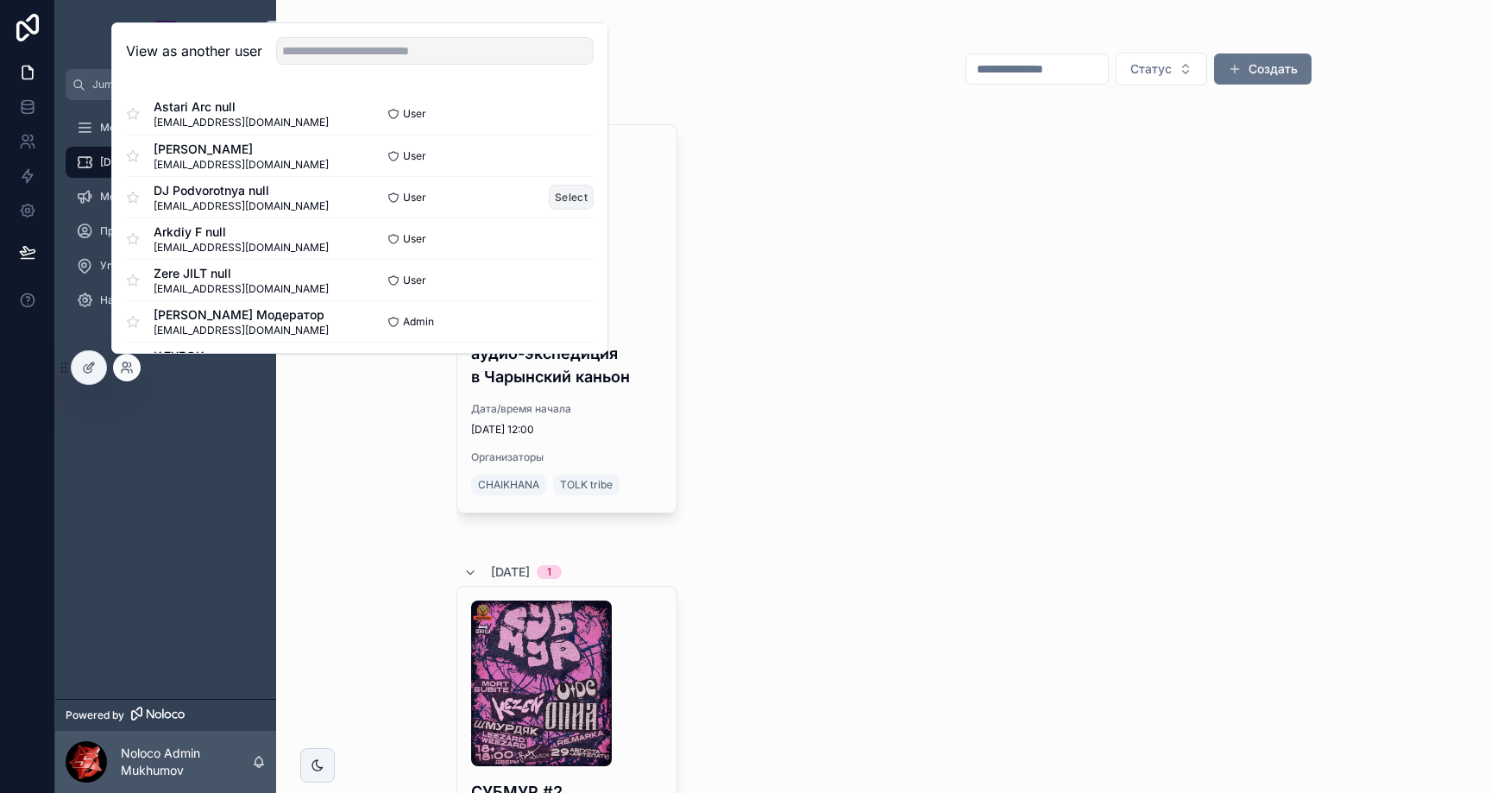
click at [575, 202] on button "Select" at bounding box center [571, 197] width 45 height 25
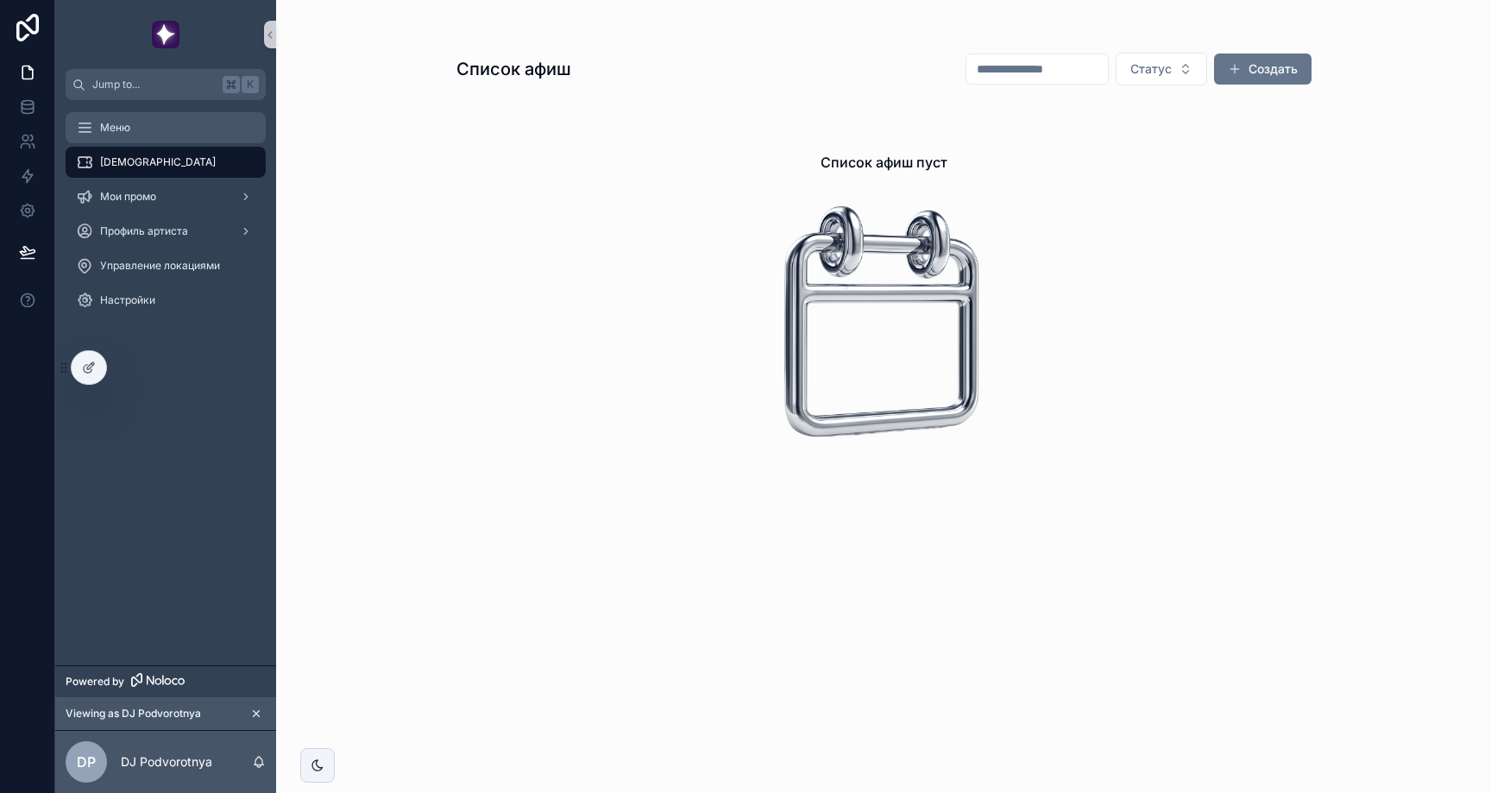
click at [177, 114] on div "Меню" at bounding box center [165, 128] width 179 height 28
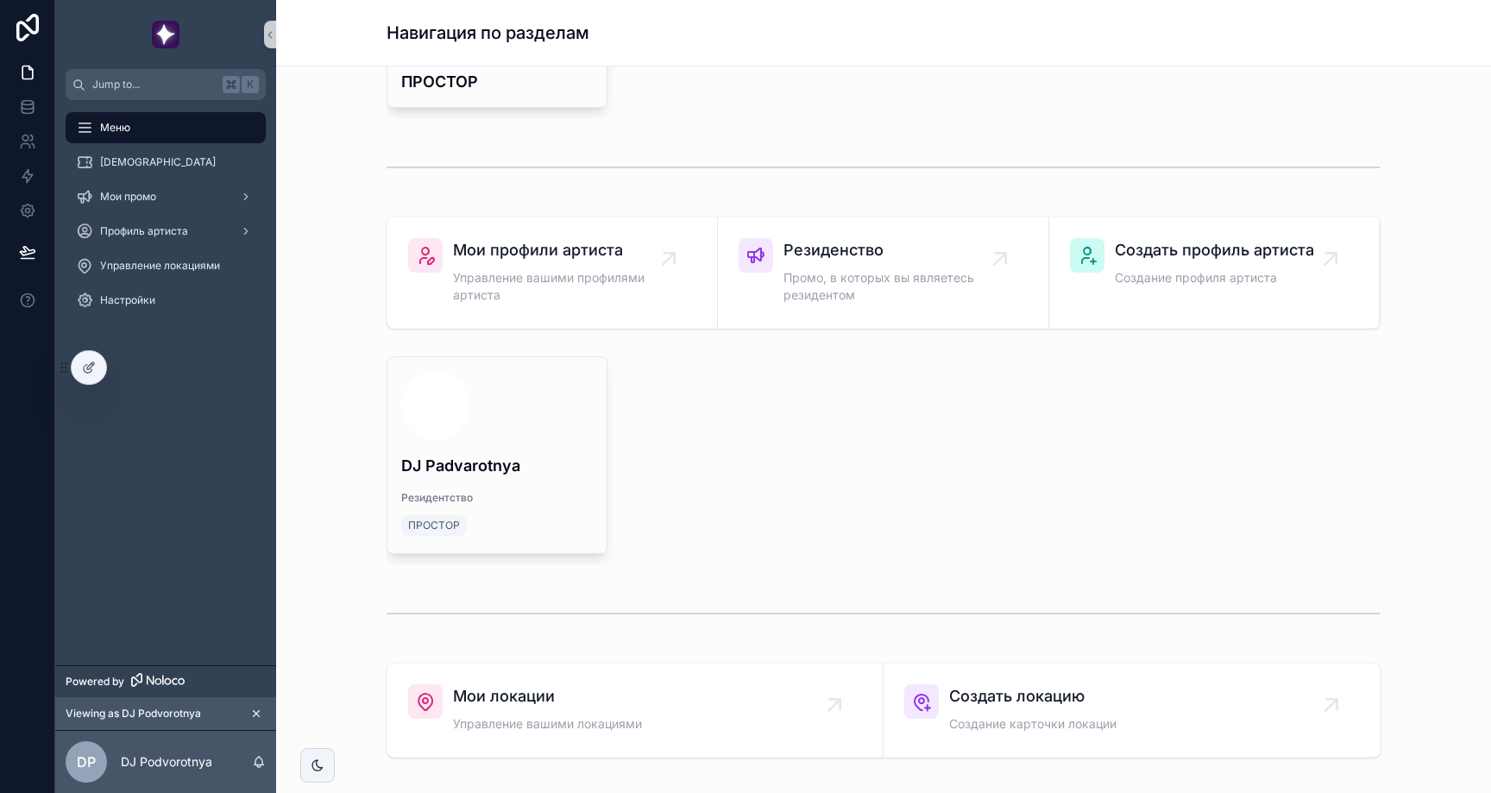
scroll to position [682, 0]
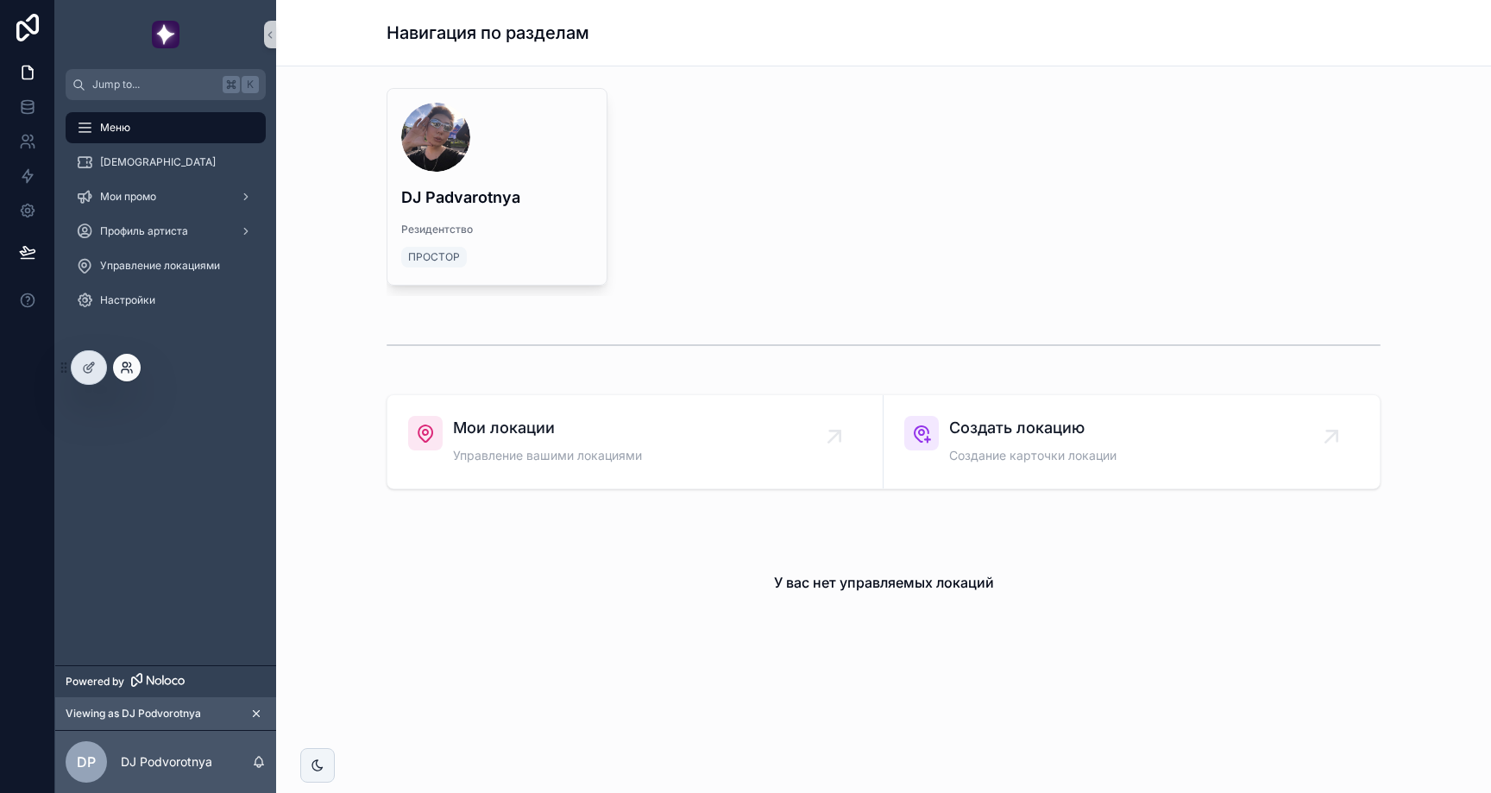
click at [129, 369] on icon at bounding box center [127, 368] width 14 height 14
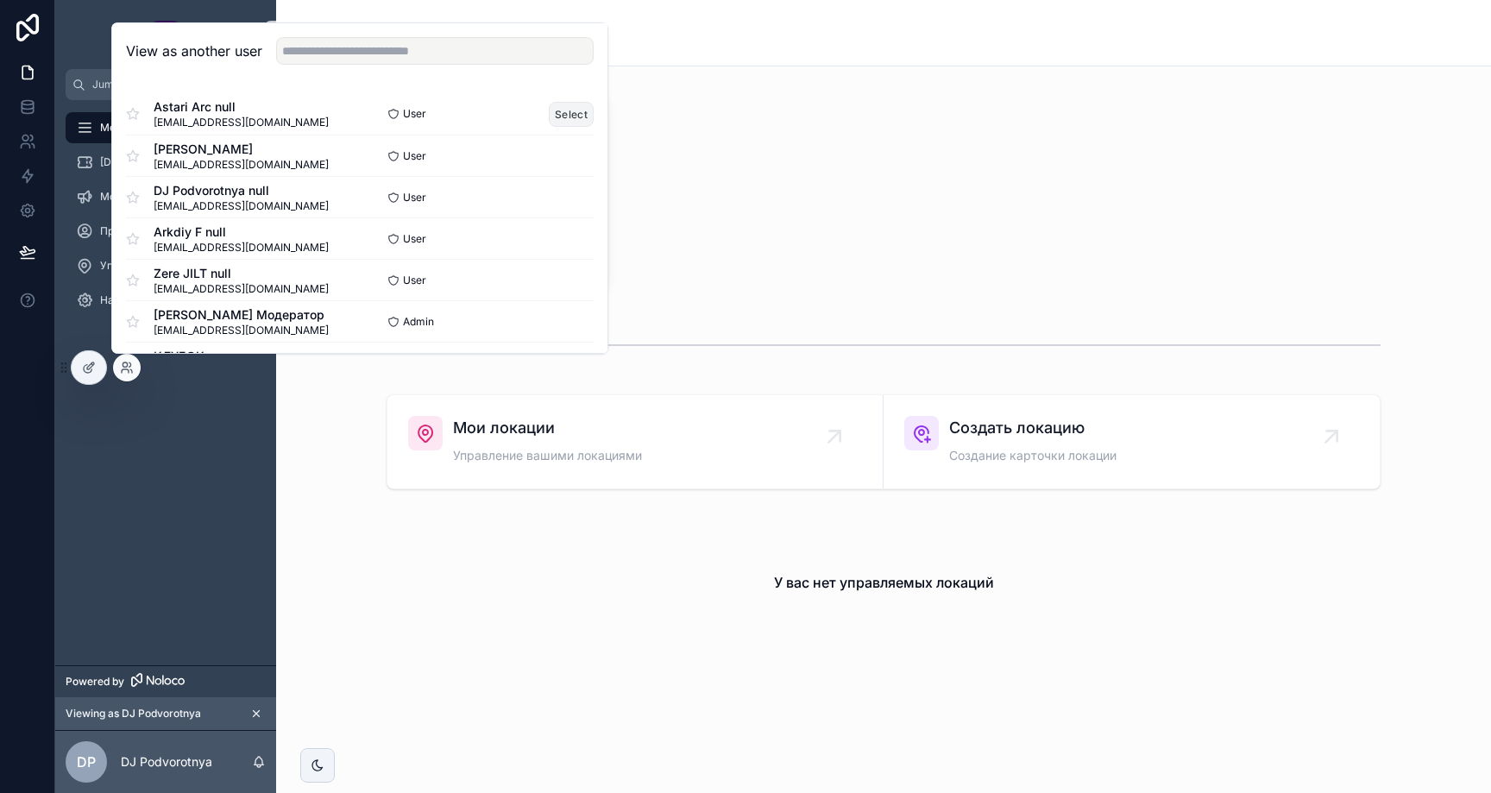
click at [559, 115] on button "Select" at bounding box center [571, 114] width 45 height 25
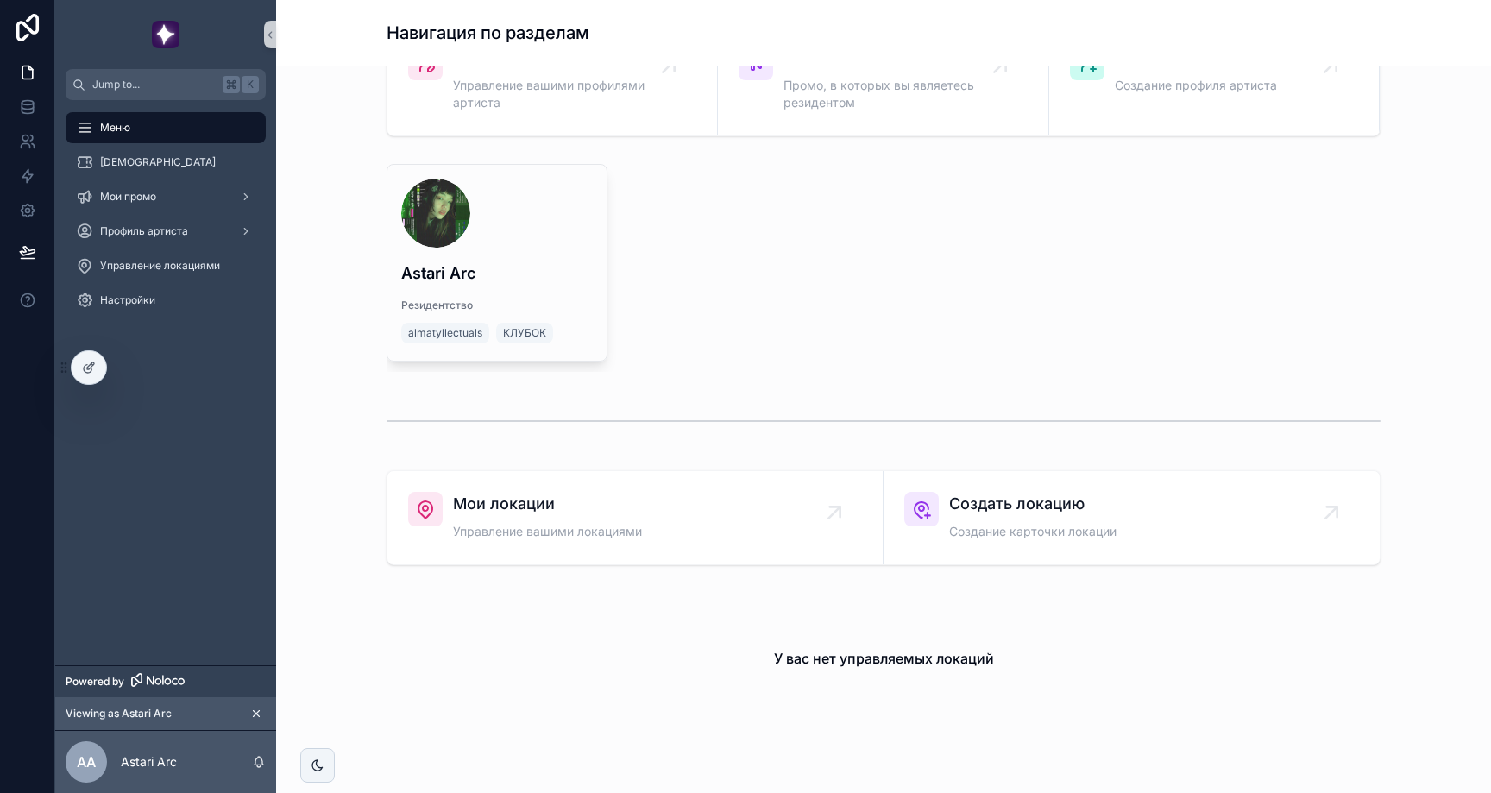
scroll to position [639, 0]
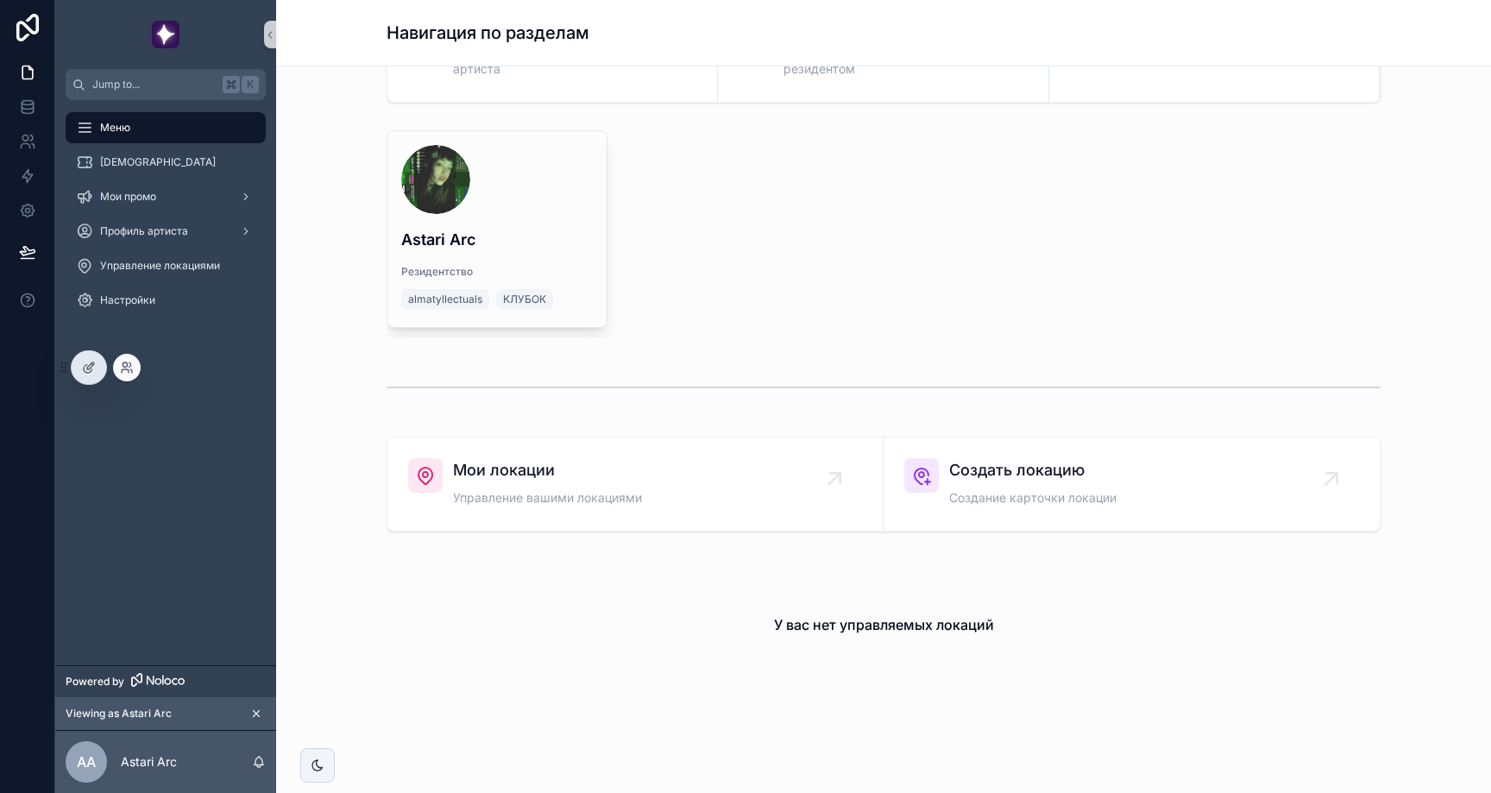
click at [129, 374] on div at bounding box center [127, 368] width 28 height 28
click at [128, 375] on div at bounding box center [127, 368] width 28 height 28
click at [123, 363] on icon at bounding box center [127, 368] width 14 height 14
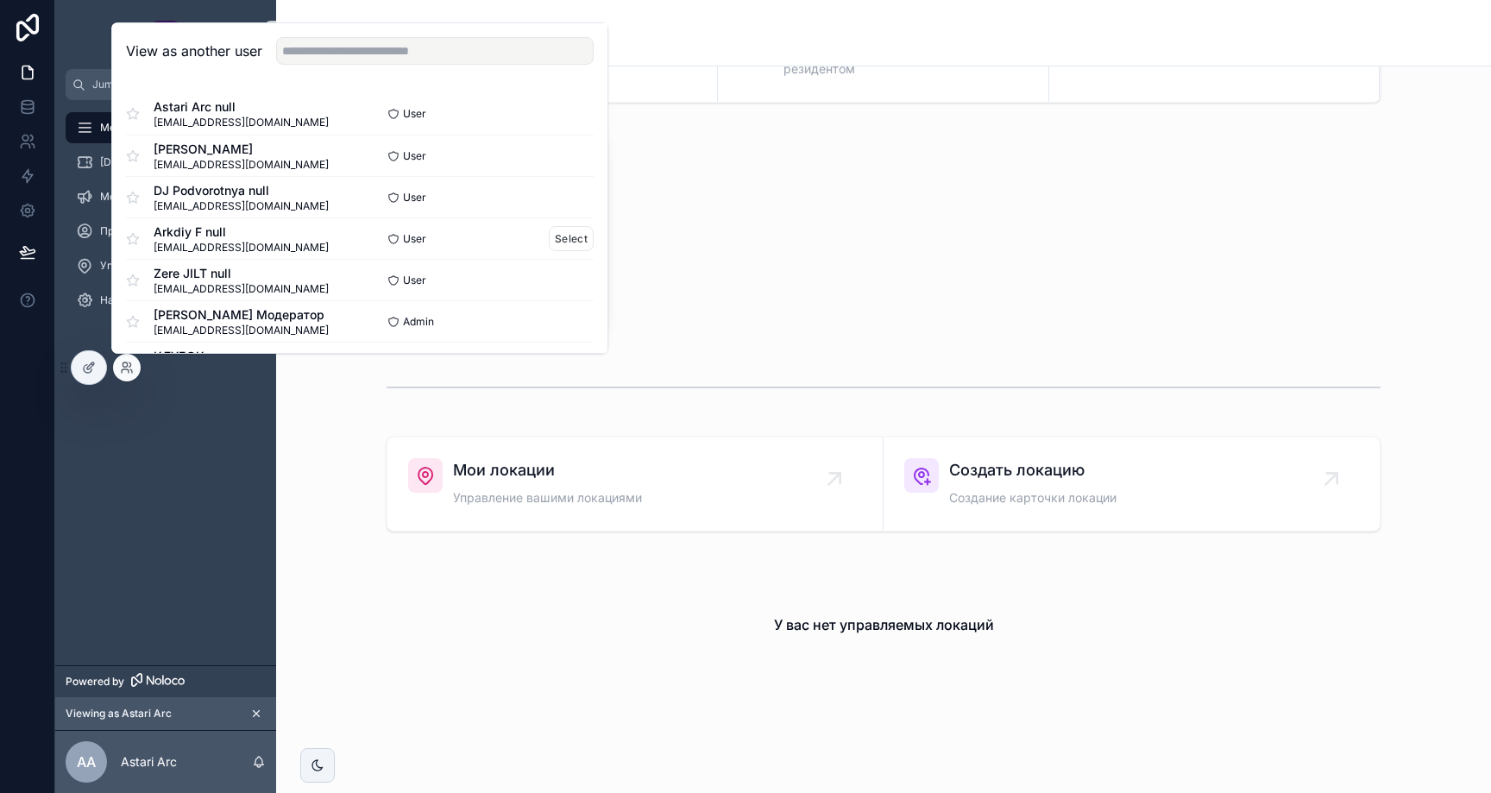
scroll to position [85, 0]
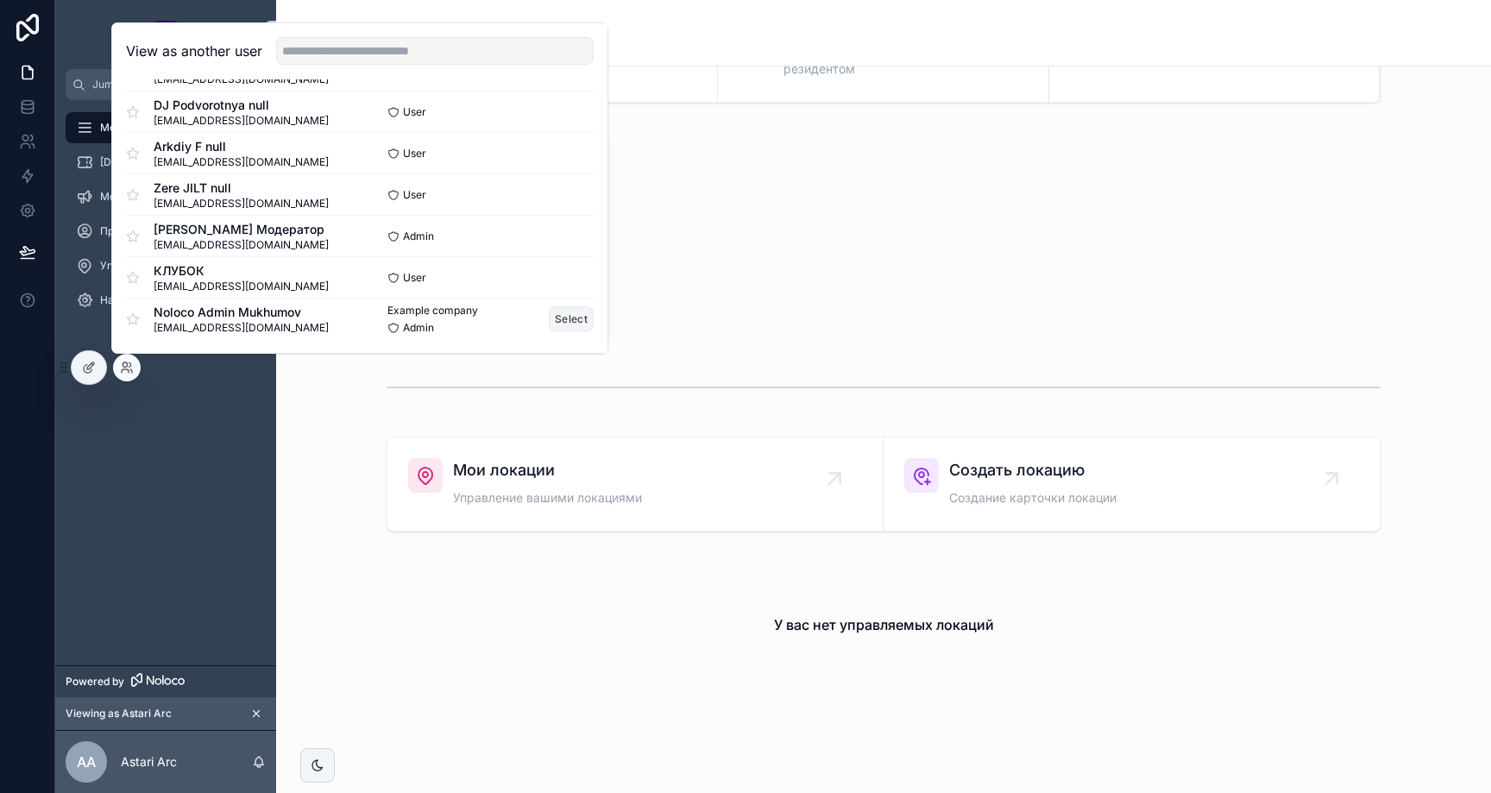
click at [568, 315] on button "Select" at bounding box center [571, 318] width 45 height 25
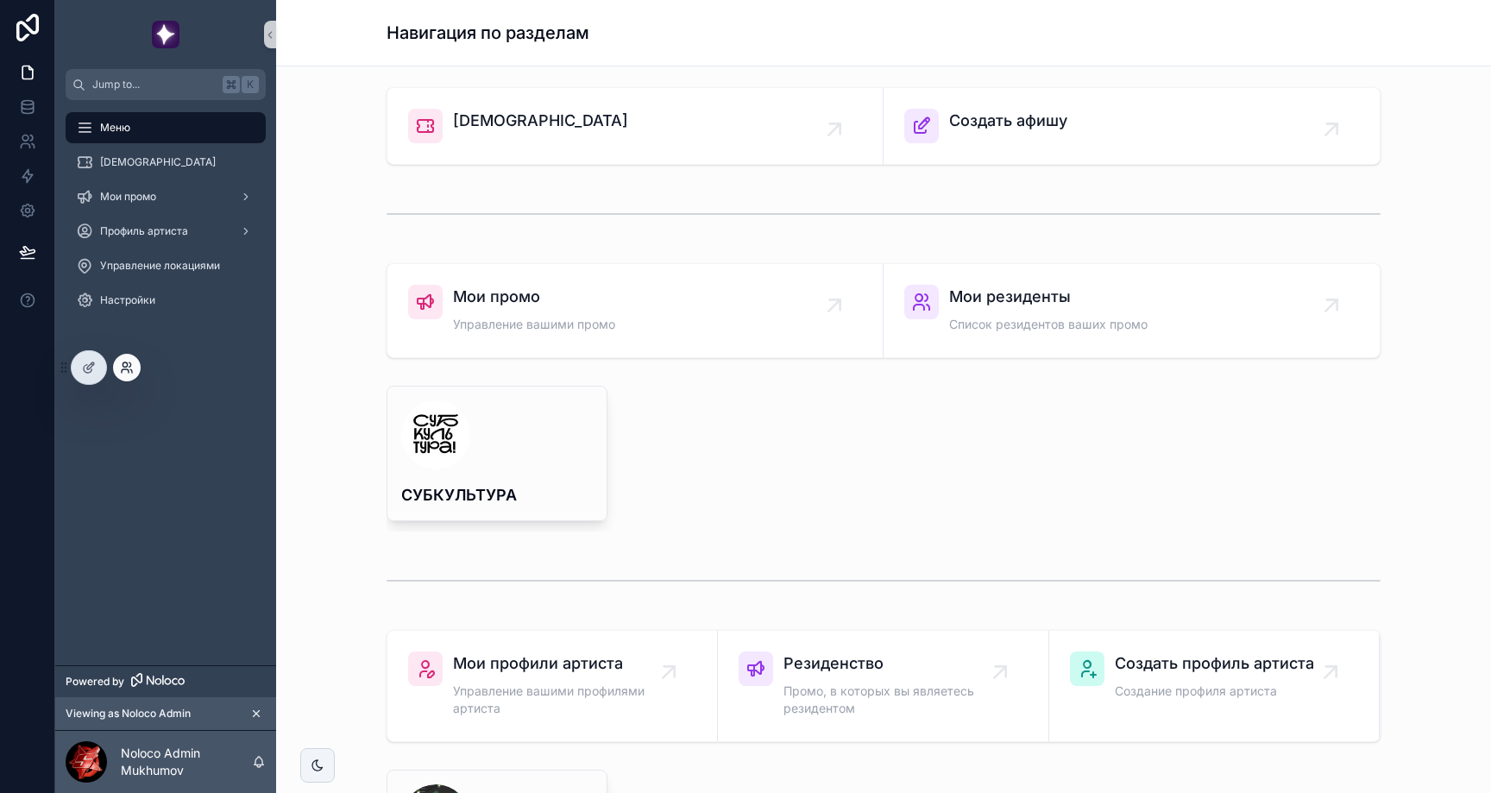
click at [126, 374] on icon at bounding box center [127, 368] width 14 height 14
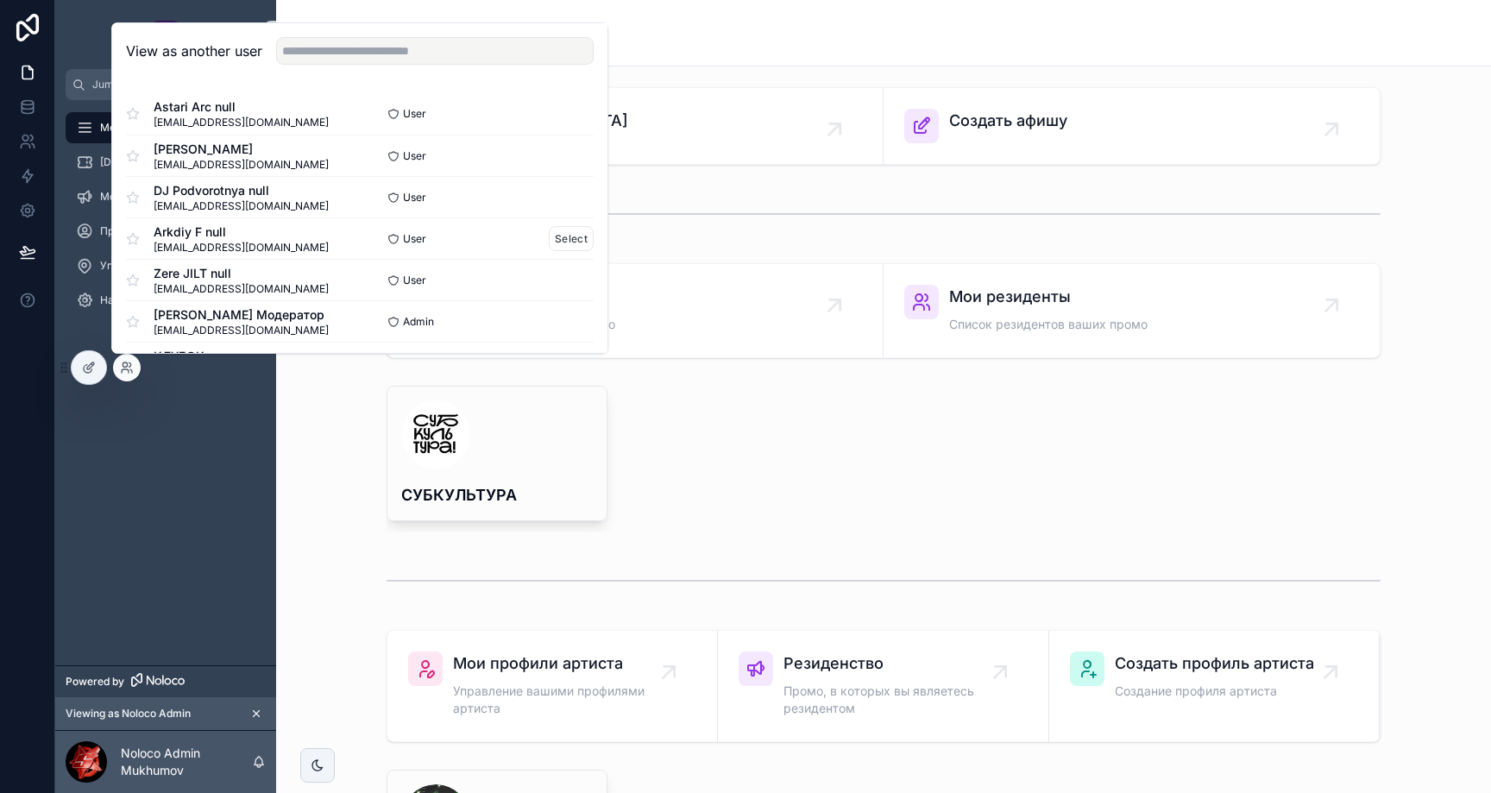
scroll to position [85, 0]
click at [332, 482] on div "СУБКУЛЬТУРА" at bounding box center [883, 459] width 1187 height 160
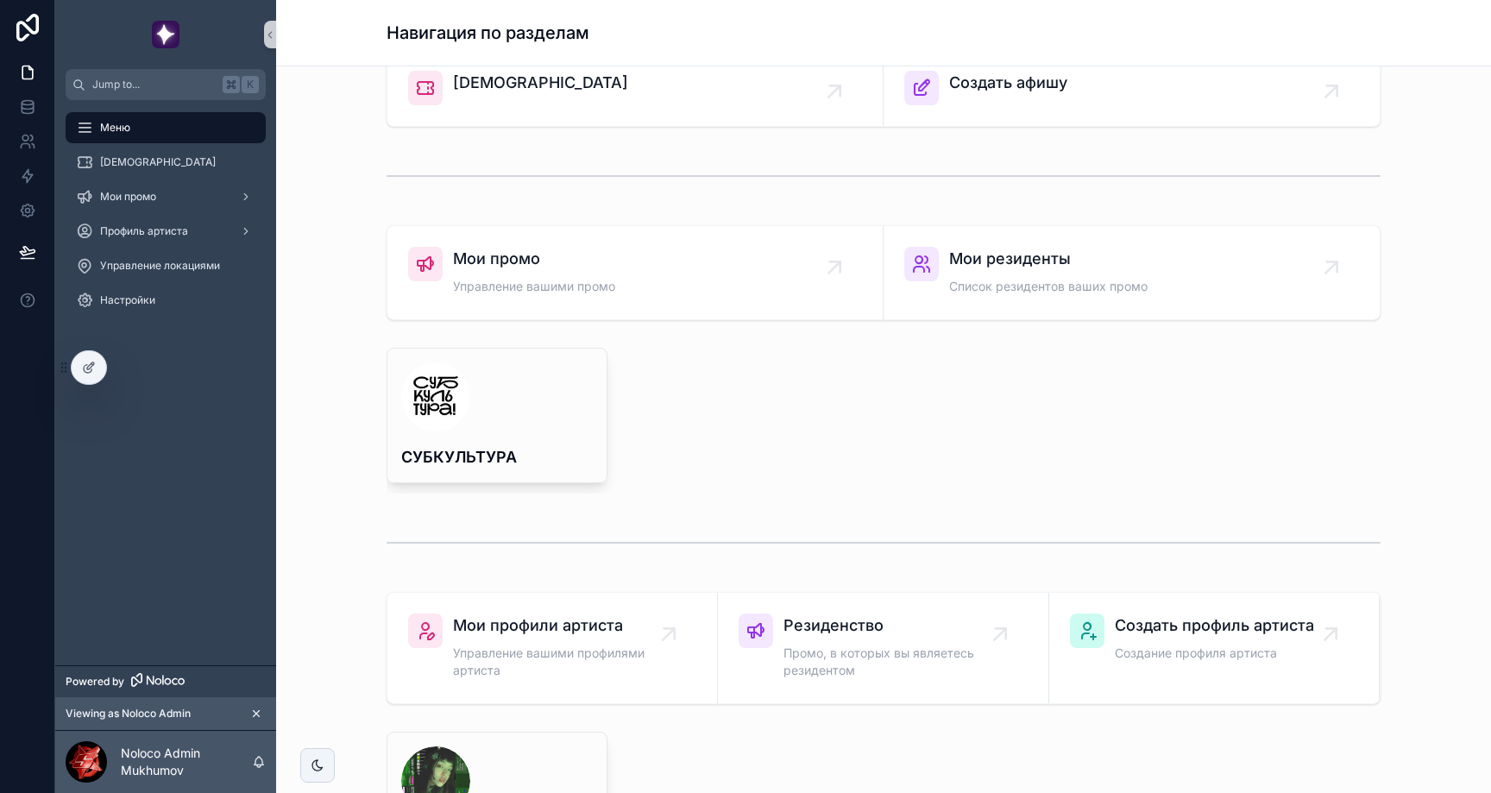
scroll to position [0, 0]
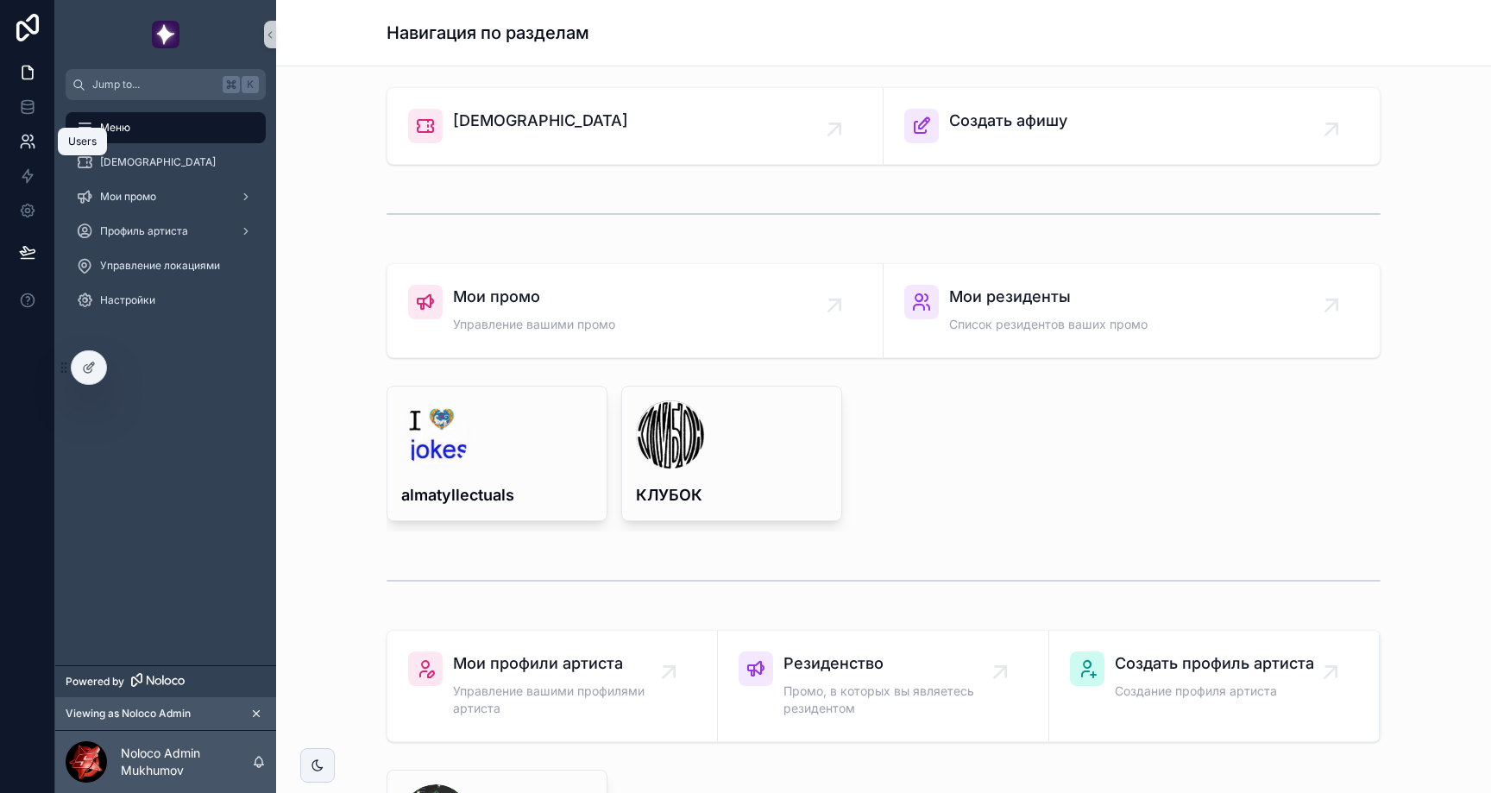
click at [33, 139] on icon at bounding box center [27, 141] width 17 height 17
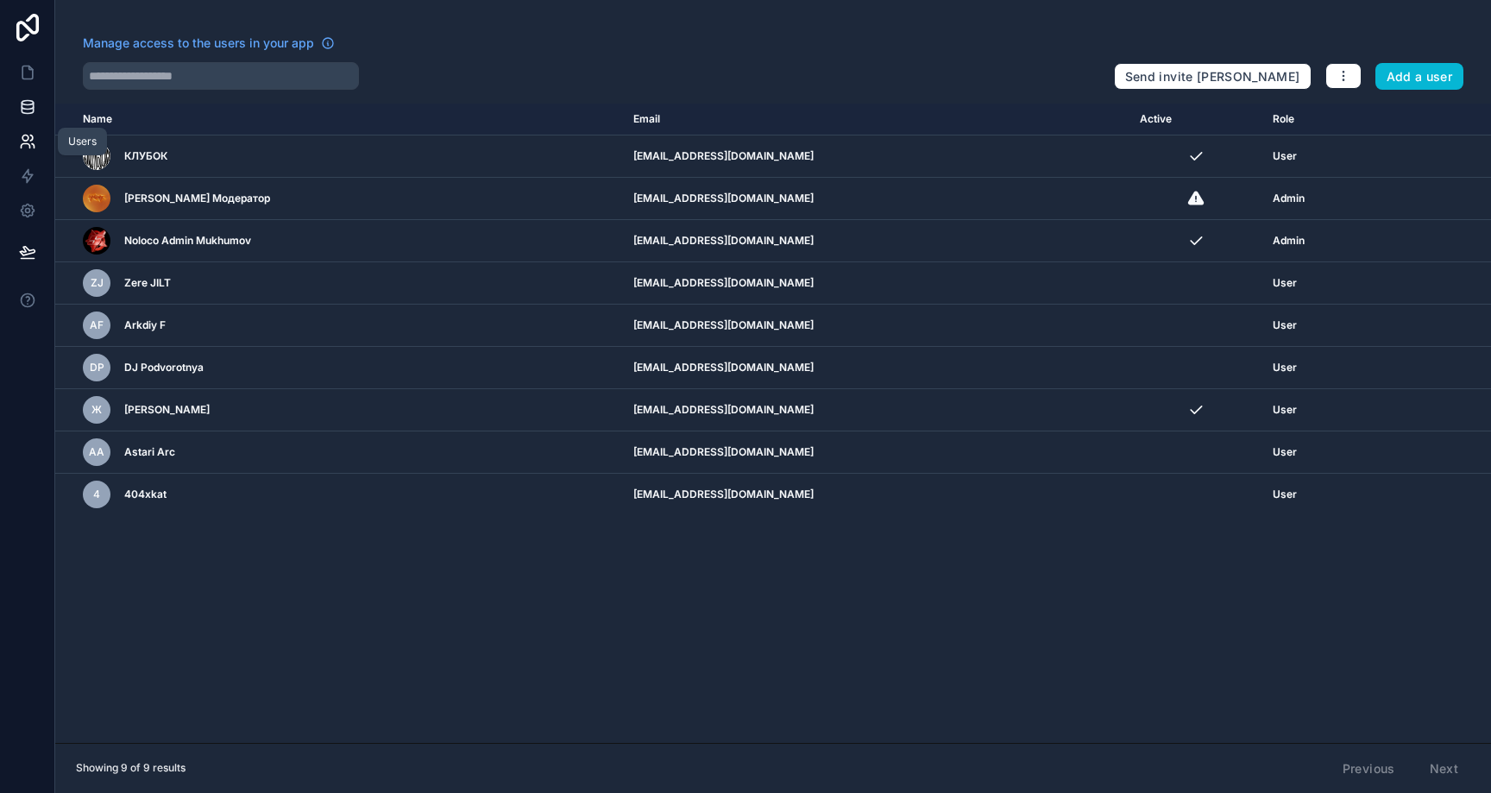
click at [33, 105] on icon at bounding box center [27, 106] width 11 height 7
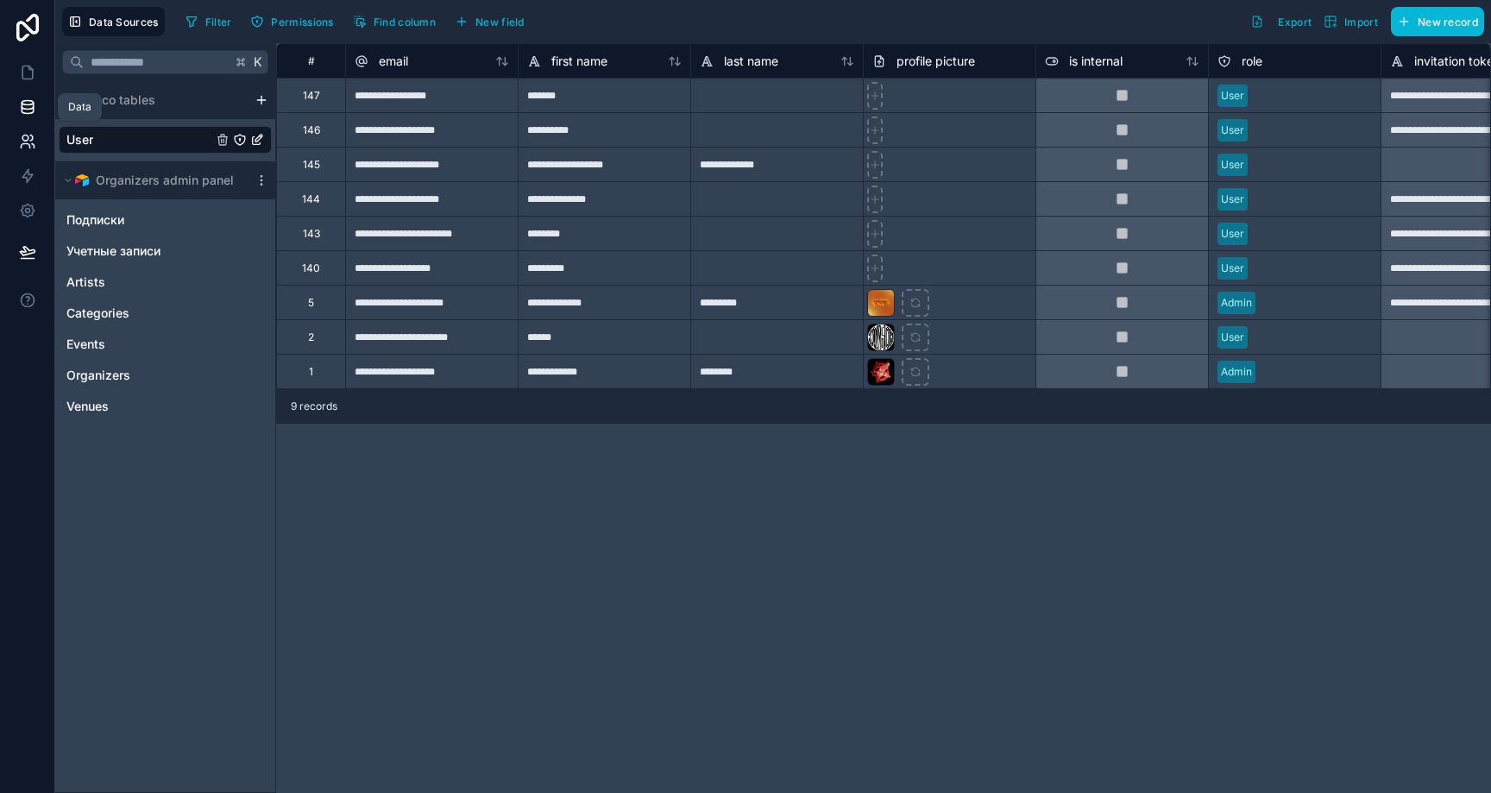
click at [30, 129] on link at bounding box center [27, 141] width 54 height 35
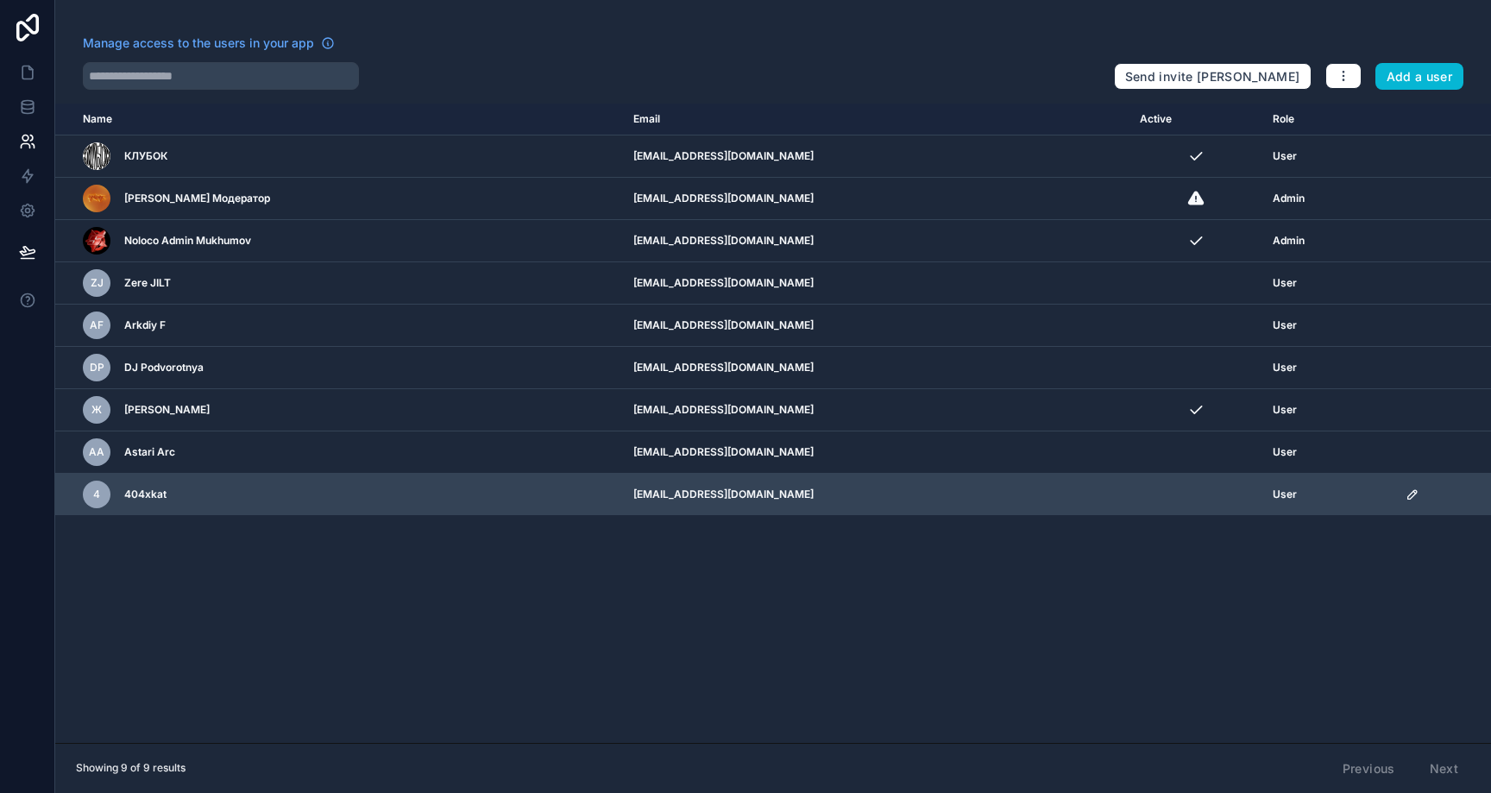
click at [1407, 496] on icon "scrollable content" at bounding box center [1413, 495] width 14 height 14
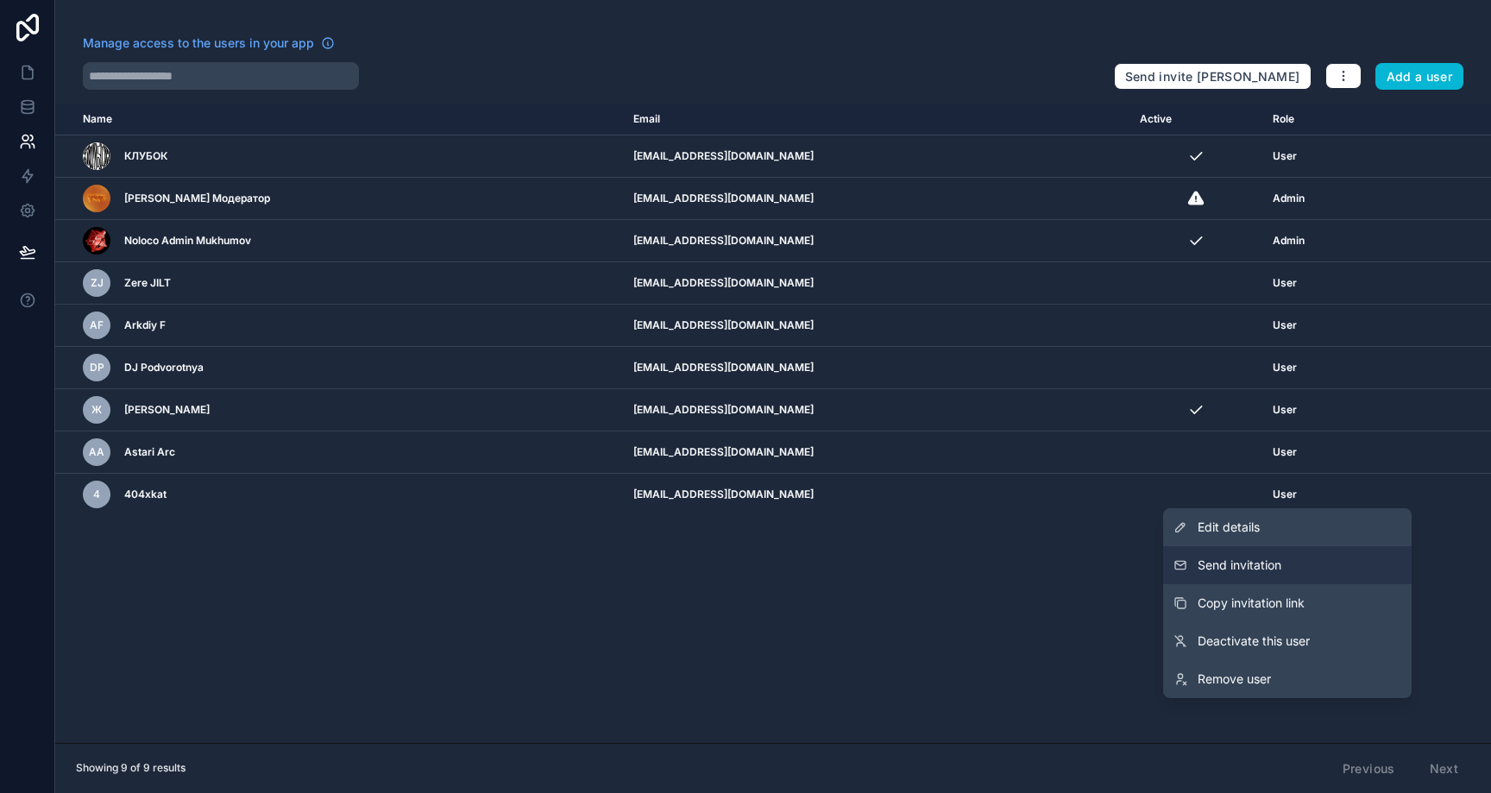
click at [1319, 568] on button "Send invitation" at bounding box center [1287, 565] width 248 height 38
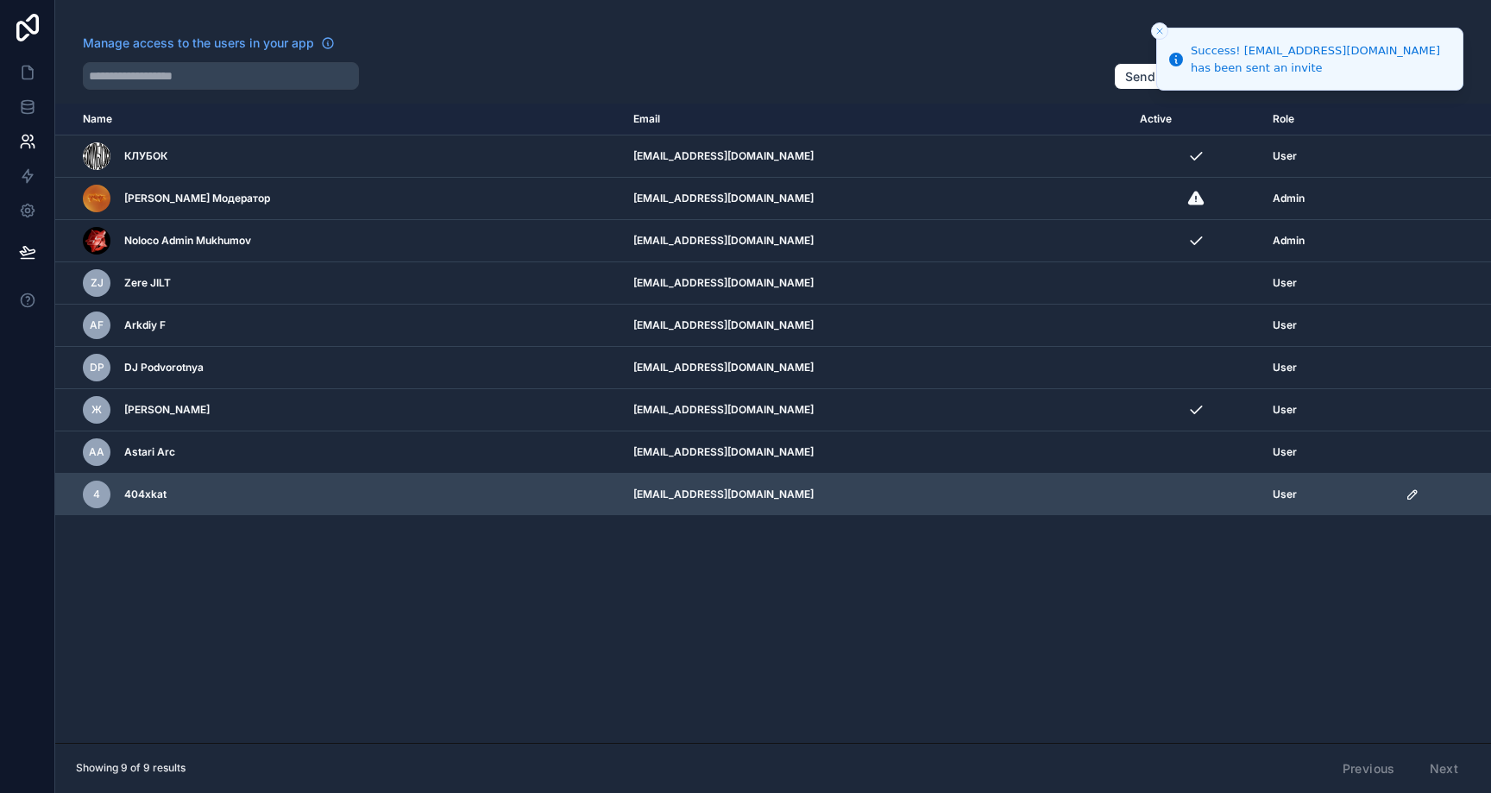
click at [1420, 495] on div "scrollable content" at bounding box center [1443, 495] width 75 height 14
click at [1414, 494] on icon "scrollable content" at bounding box center [1412, 494] width 9 height 9
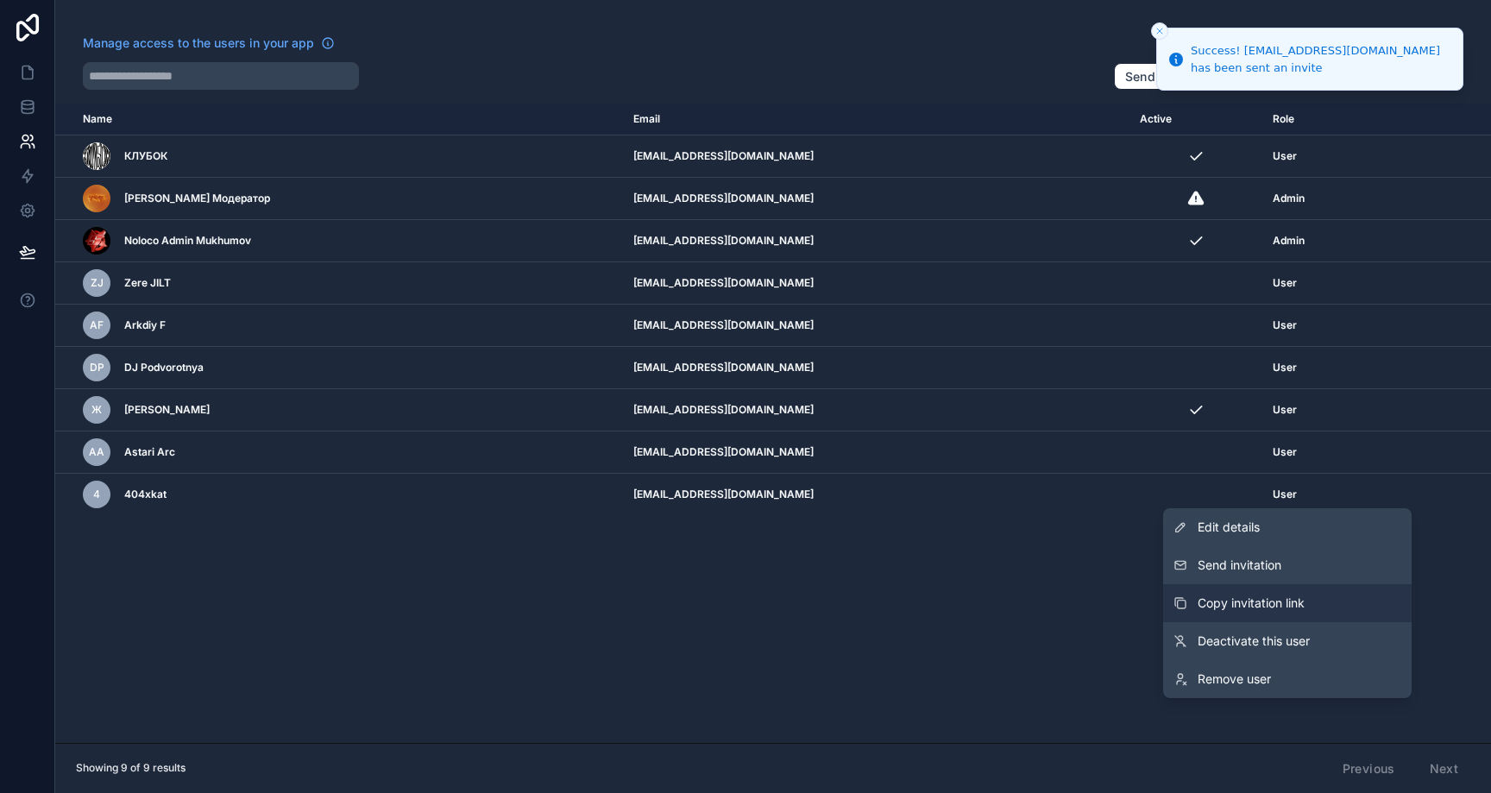
click at [1279, 598] on span "Copy invitation link" at bounding box center [1251, 602] width 107 height 17
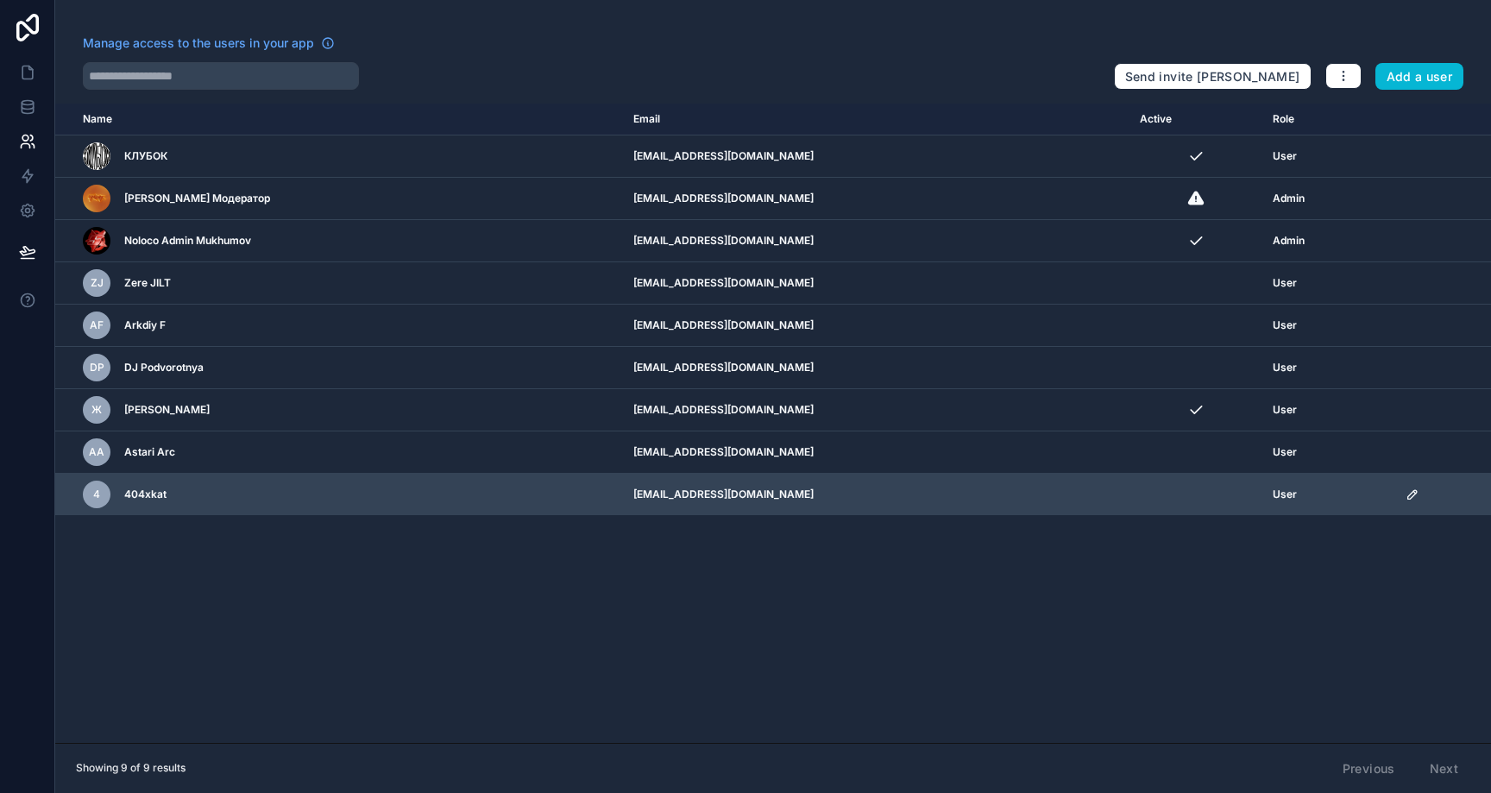
click at [1413, 489] on icon "scrollable content" at bounding box center [1413, 495] width 14 height 14
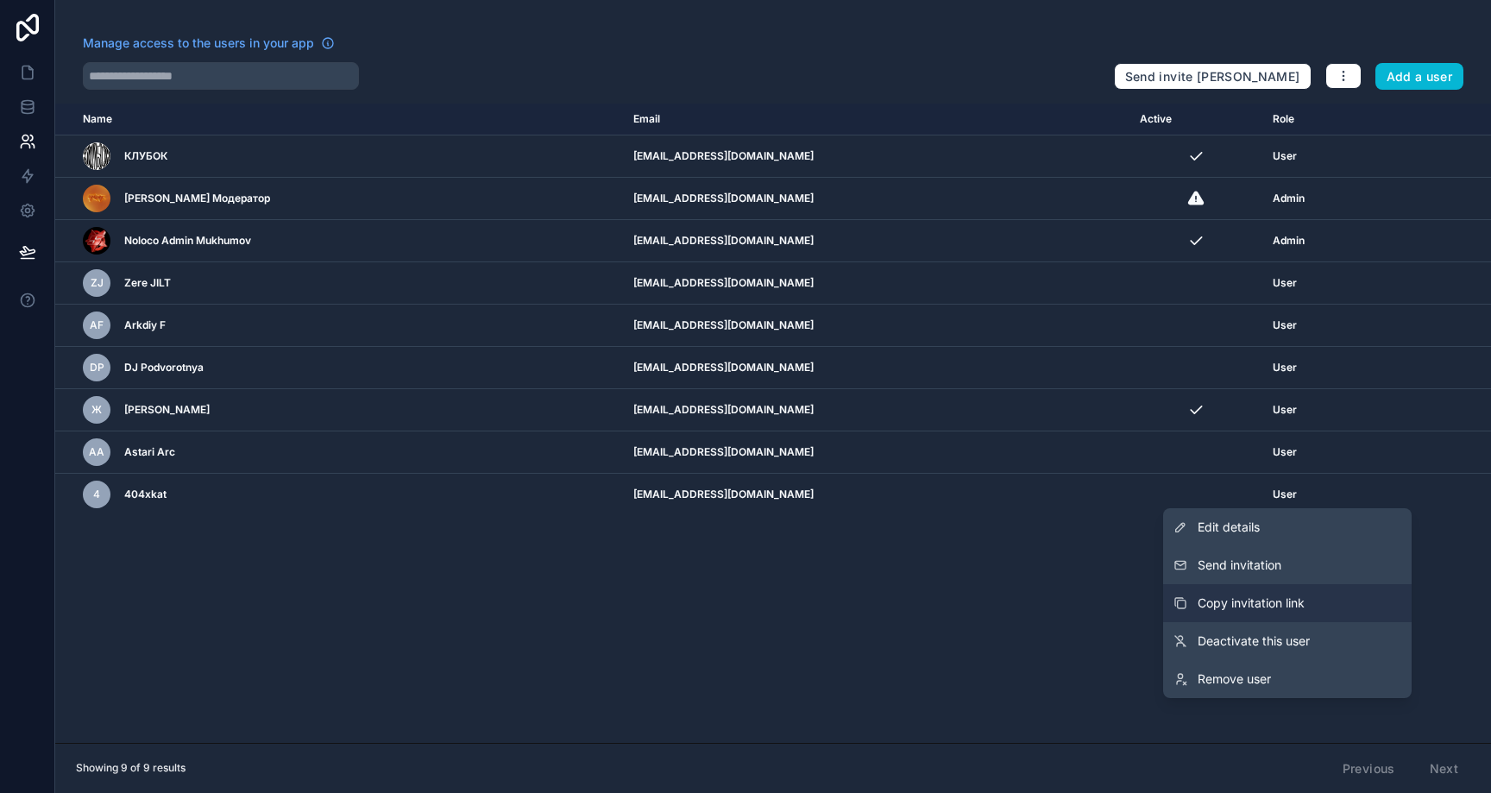
click at [1310, 600] on button "Copy invitation link" at bounding box center [1287, 603] width 248 height 38
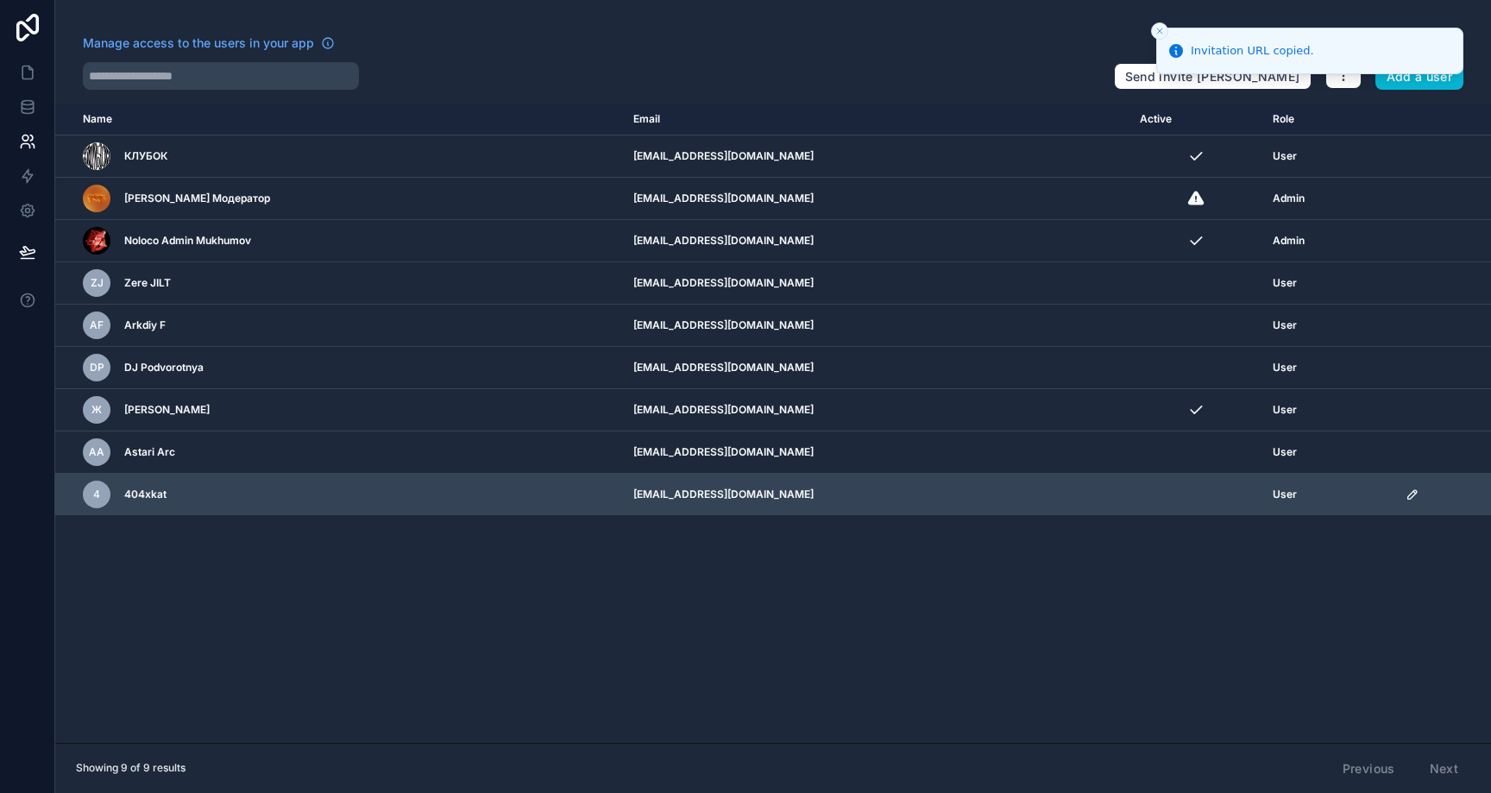
click at [1403, 491] on td "scrollable content" at bounding box center [1443, 495] width 96 height 42
click at [1408, 494] on icon "scrollable content" at bounding box center [1413, 495] width 14 height 14
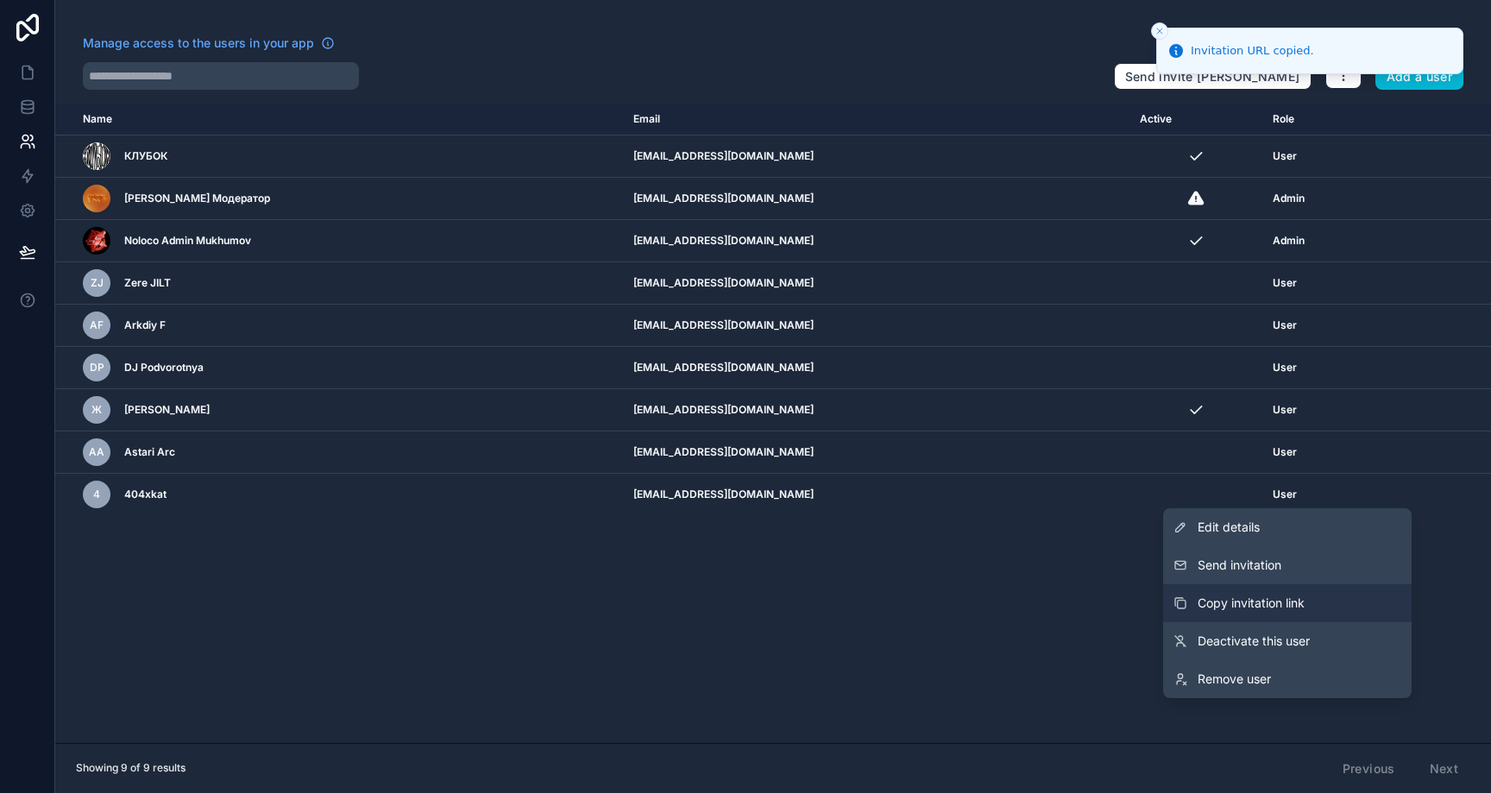
click at [1274, 589] on button "Copy invitation link" at bounding box center [1287, 603] width 248 height 38
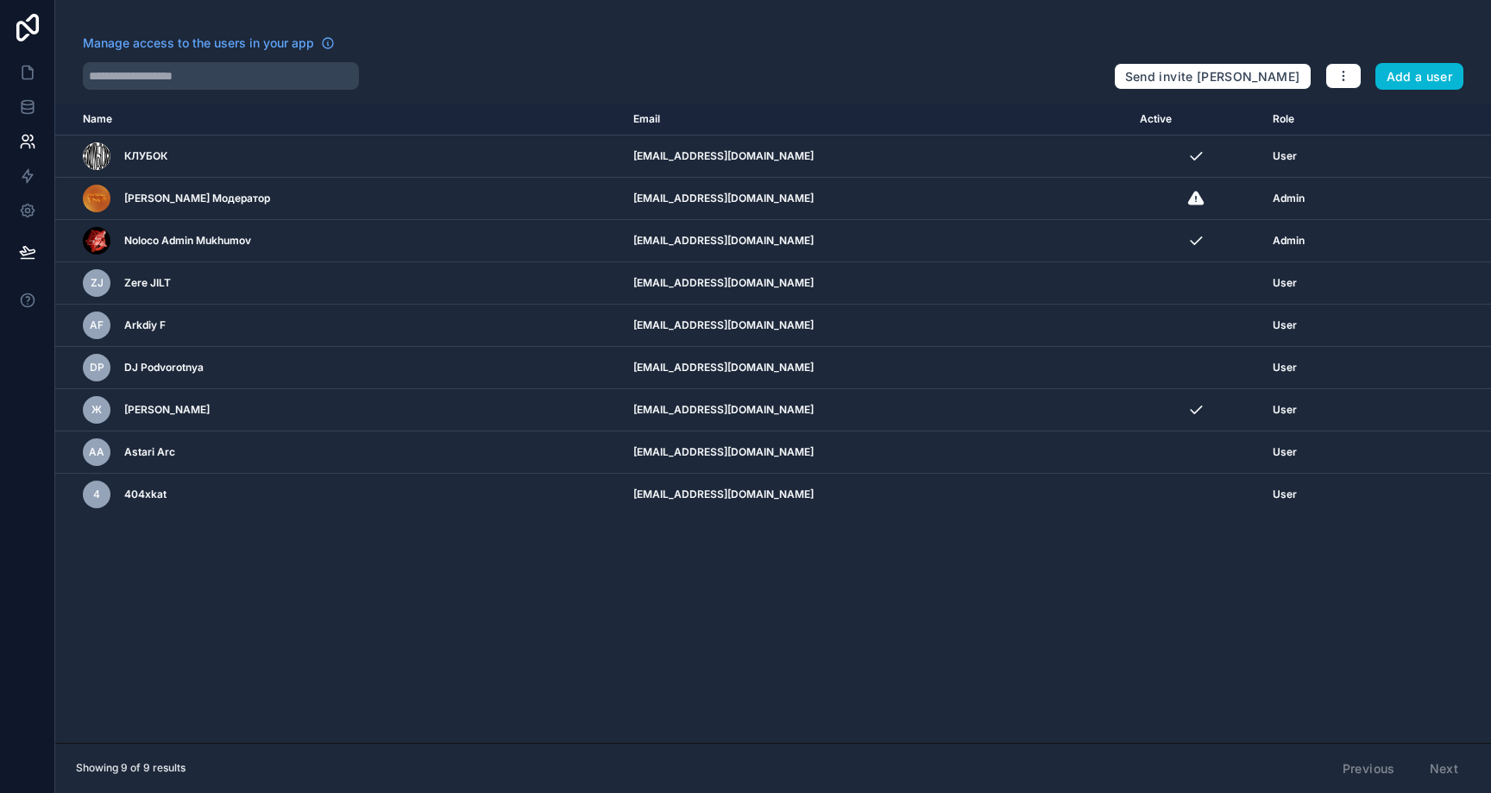
click at [275, 610] on div "Name Email Active Role [DOMAIN_NAME] КЛУБОК [EMAIL_ADDRESS][DOMAIN_NAME] User […" at bounding box center [773, 423] width 1436 height 639
click at [397, 575] on div "Name Email Active Role [DOMAIN_NAME] КЛУБОК [EMAIL_ADDRESS][DOMAIN_NAME] User […" at bounding box center [773, 423] width 1436 height 639
click at [1283, 172] on button "Send Invite" at bounding box center [1293, 166] width 69 height 25
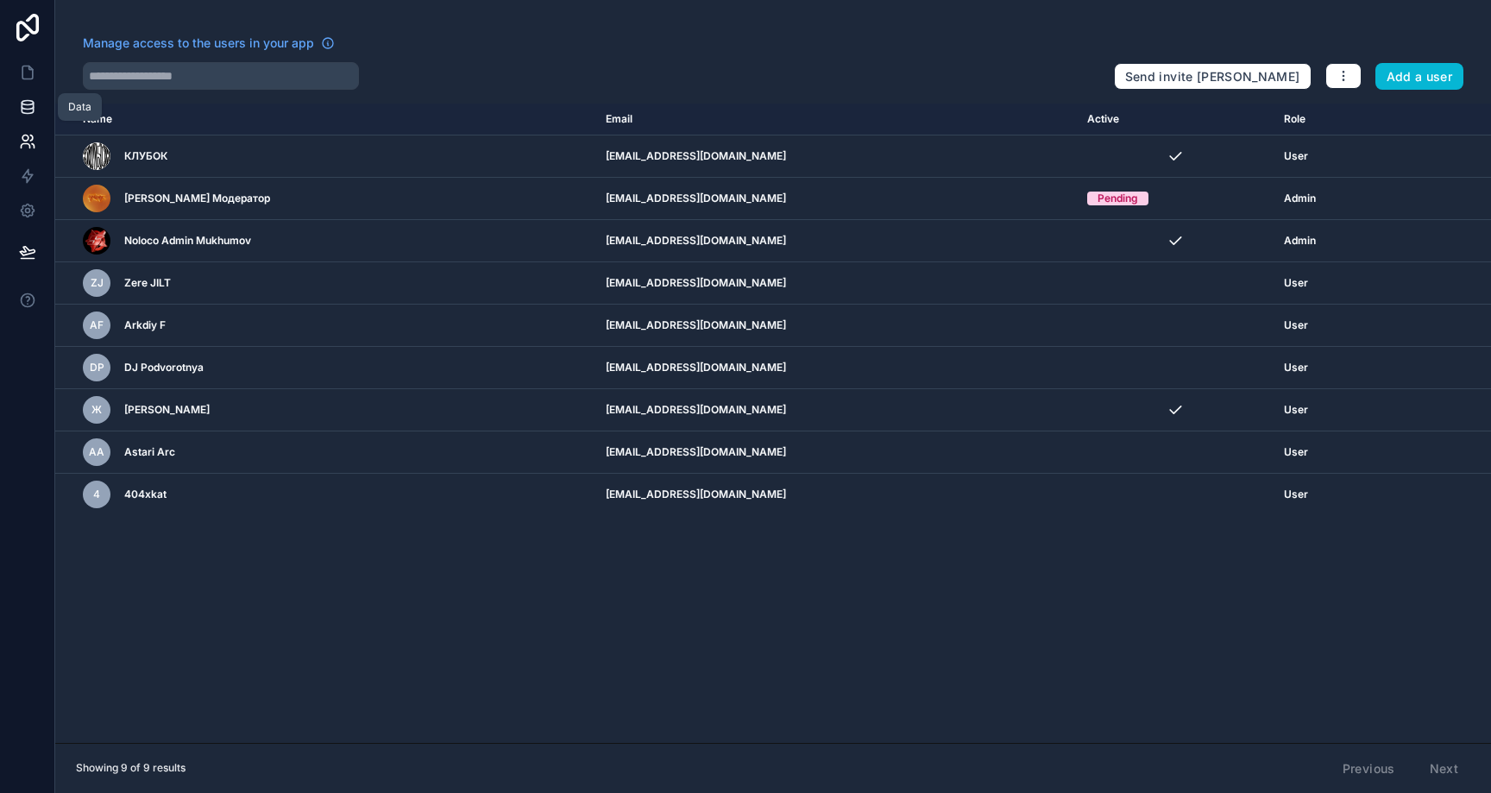
click at [32, 108] on icon at bounding box center [27, 106] width 11 height 7
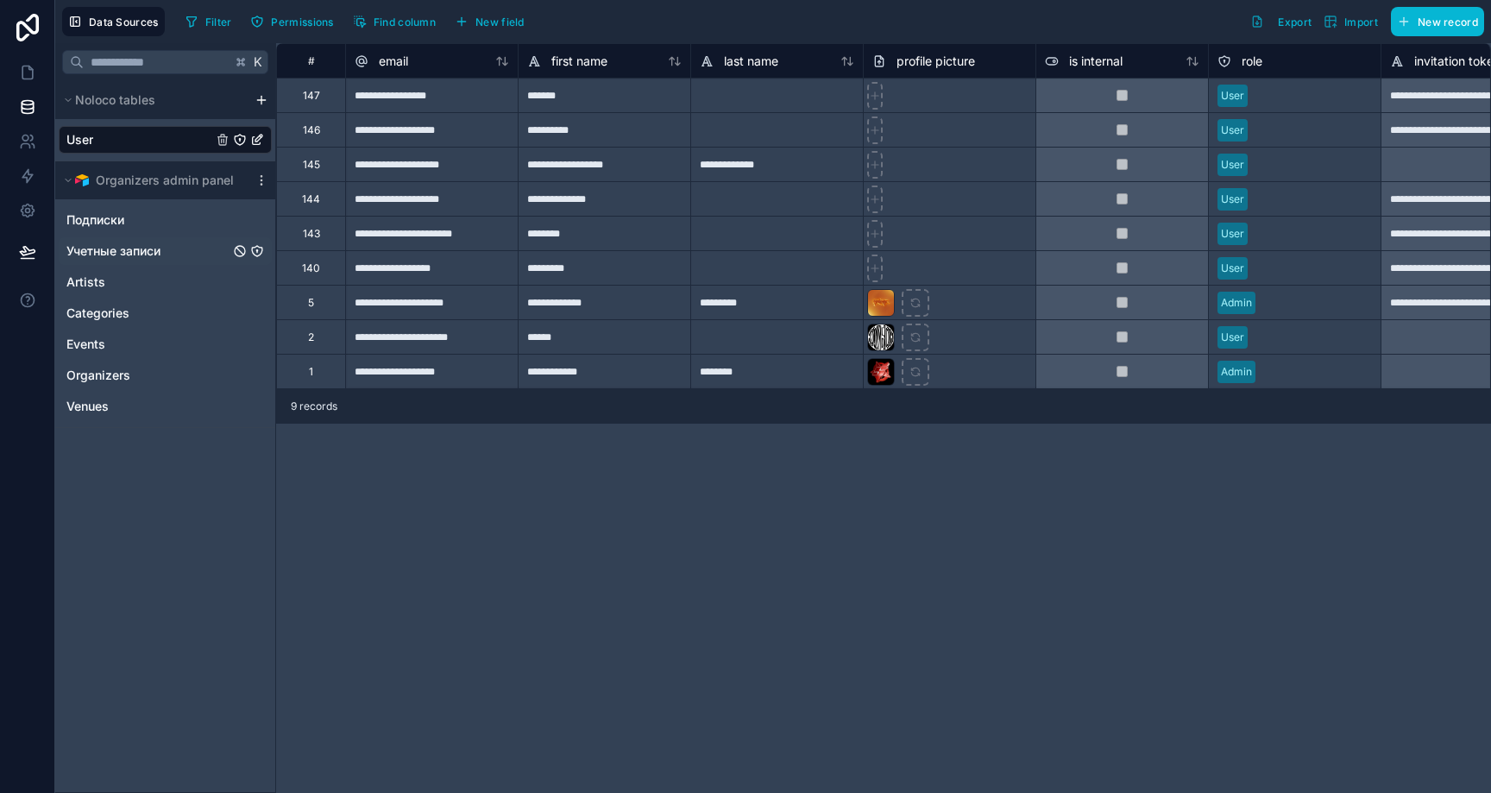
click at [126, 245] on span "Учетные записи" at bounding box center [113, 250] width 94 height 17
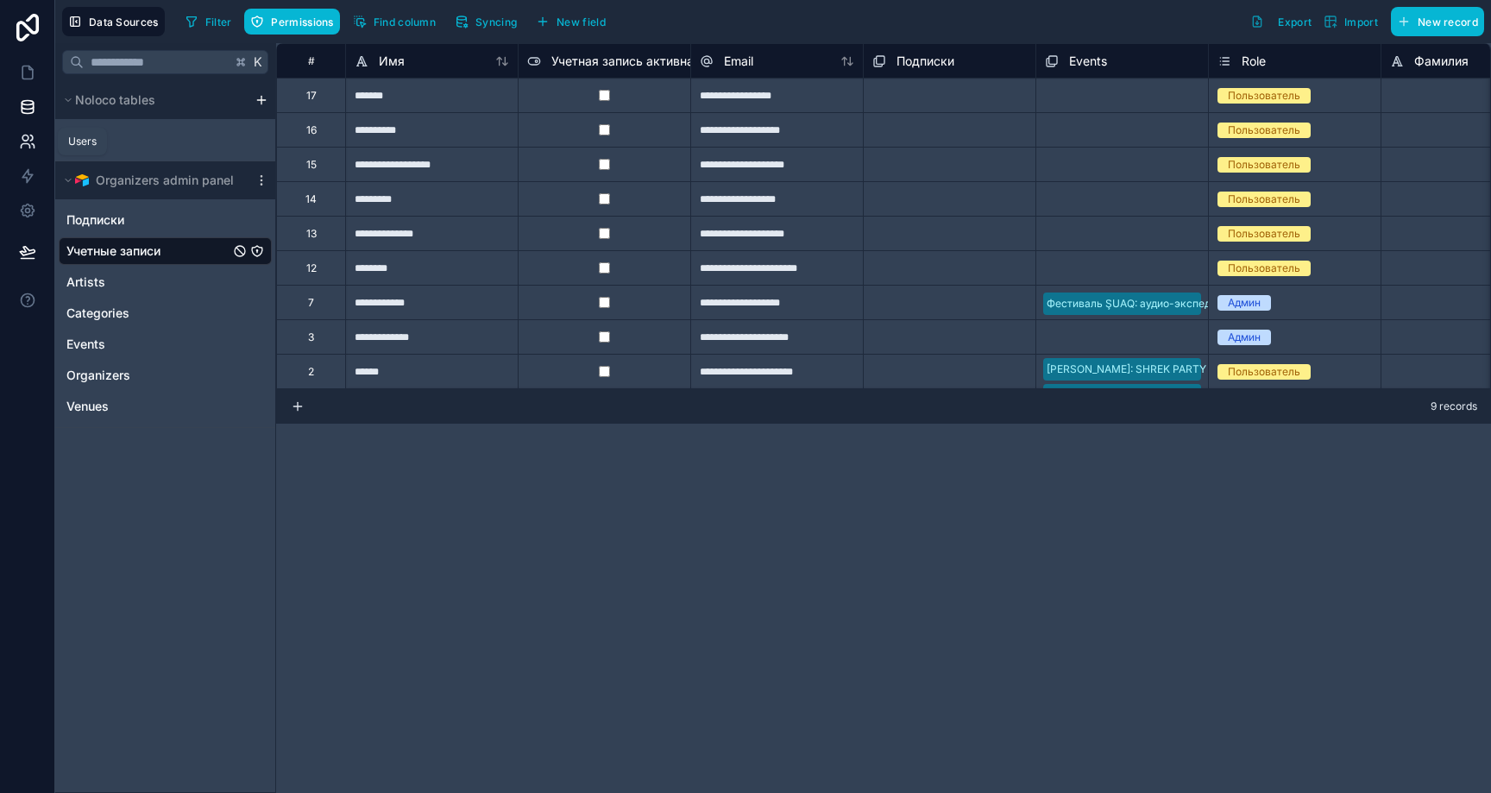
click at [36, 136] on link at bounding box center [27, 141] width 54 height 35
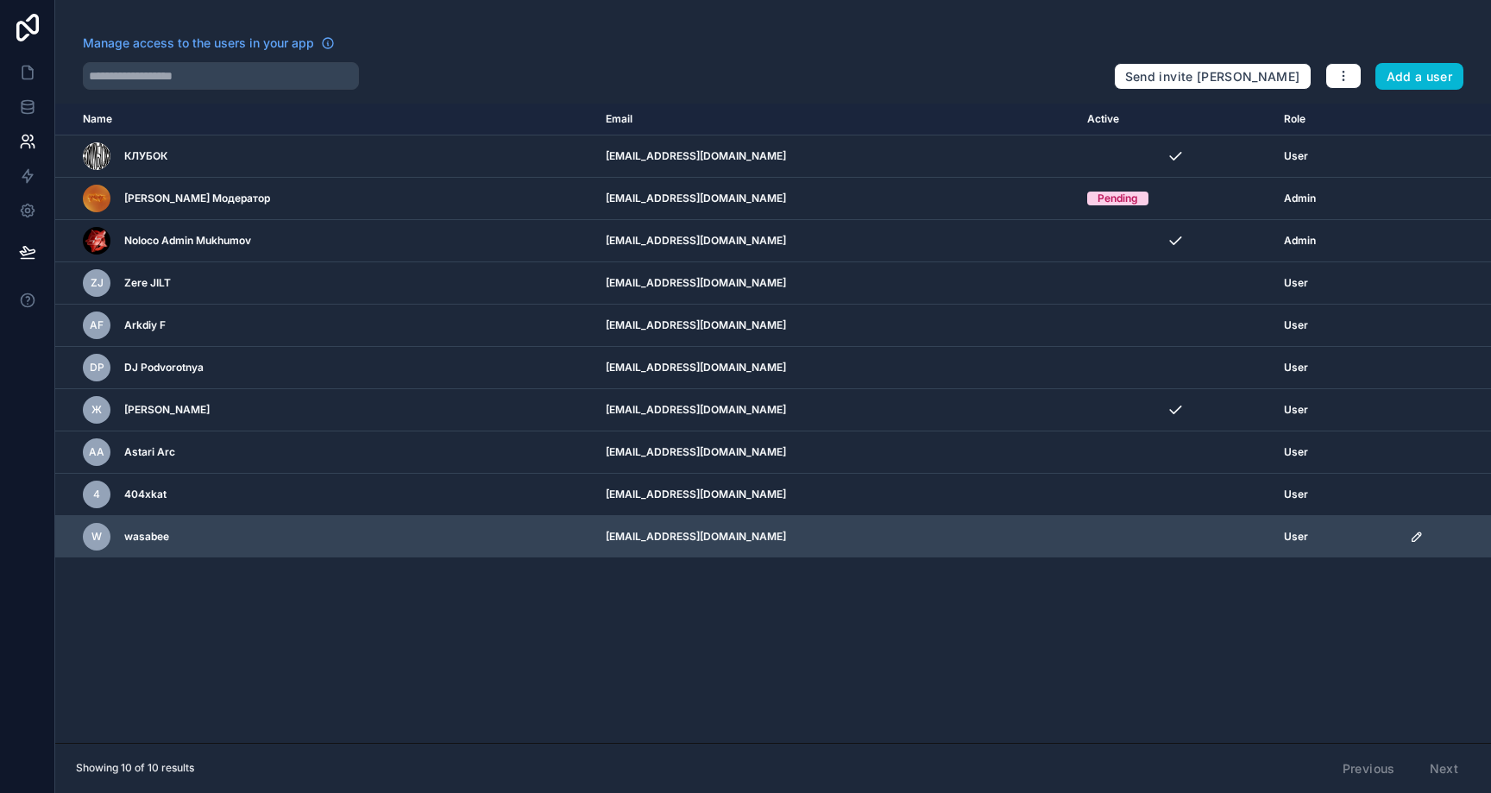
click at [1412, 538] on icon "scrollable content" at bounding box center [1417, 537] width 14 height 14
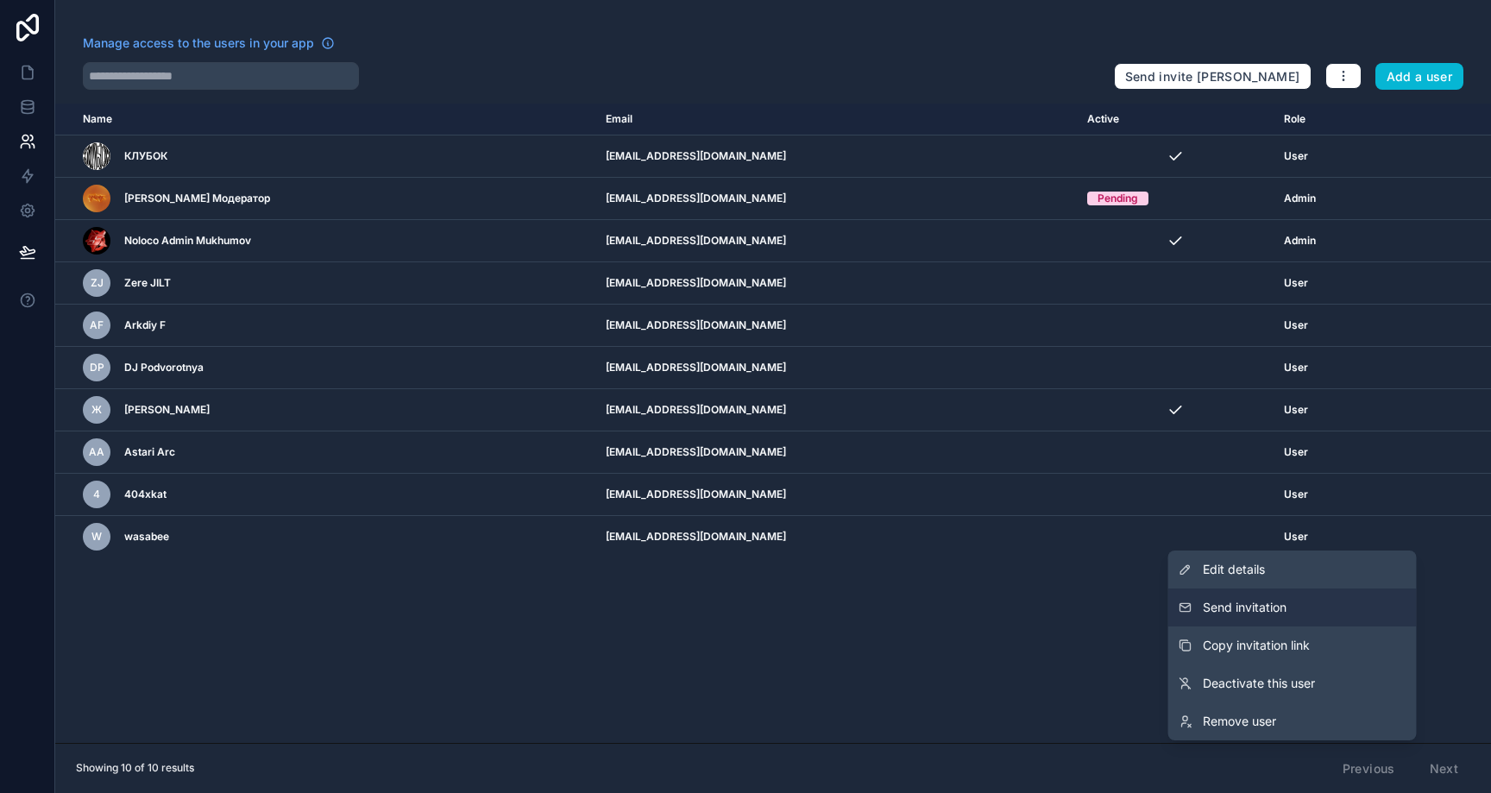
click at [1342, 607] on button "Send invitation" at bounding box center [1292, 607] width 248 height 38
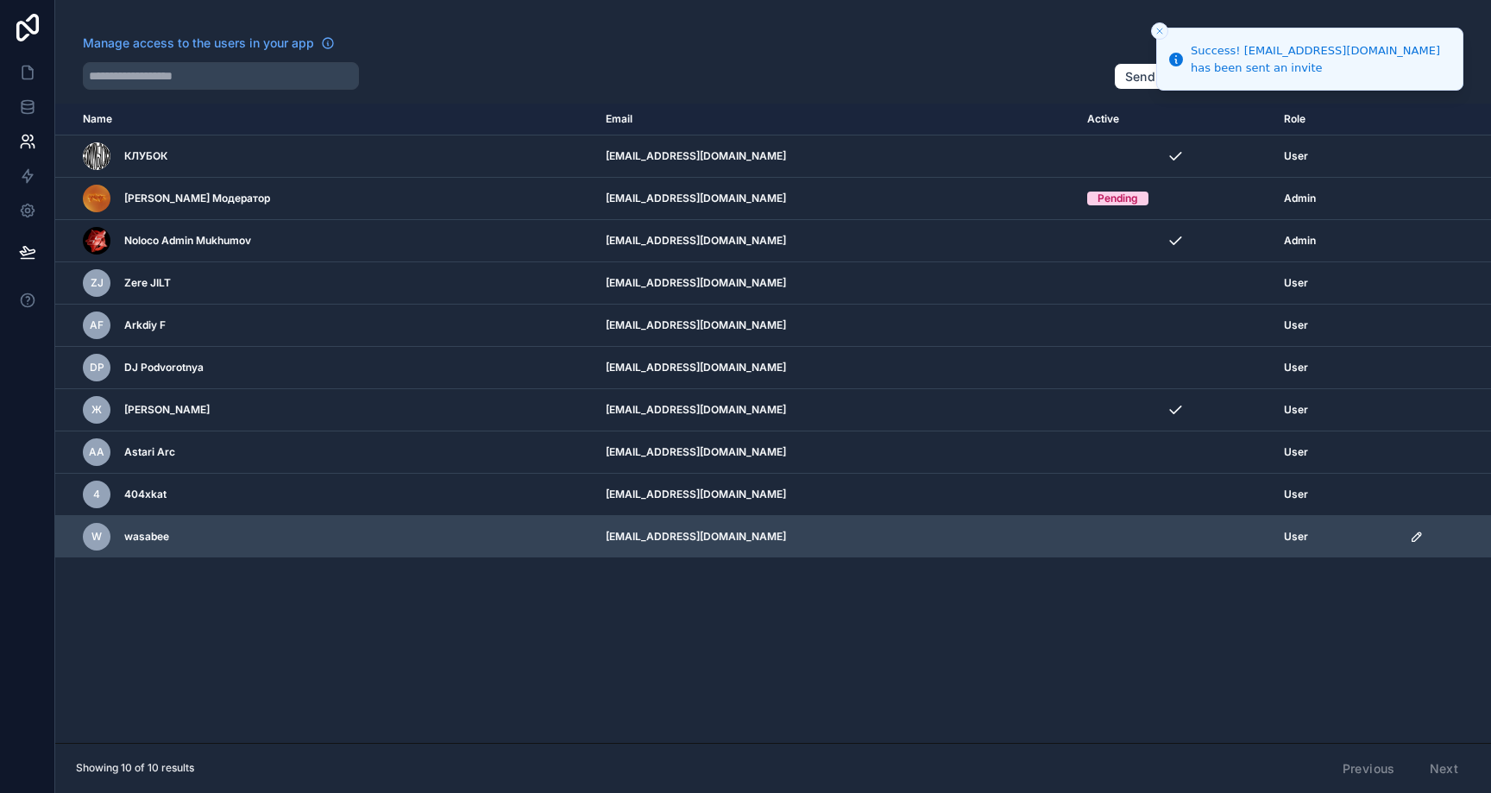
click at [1412, 533] on icon "scrollable content" at bounding box center [1417, 537] width 14 height 14
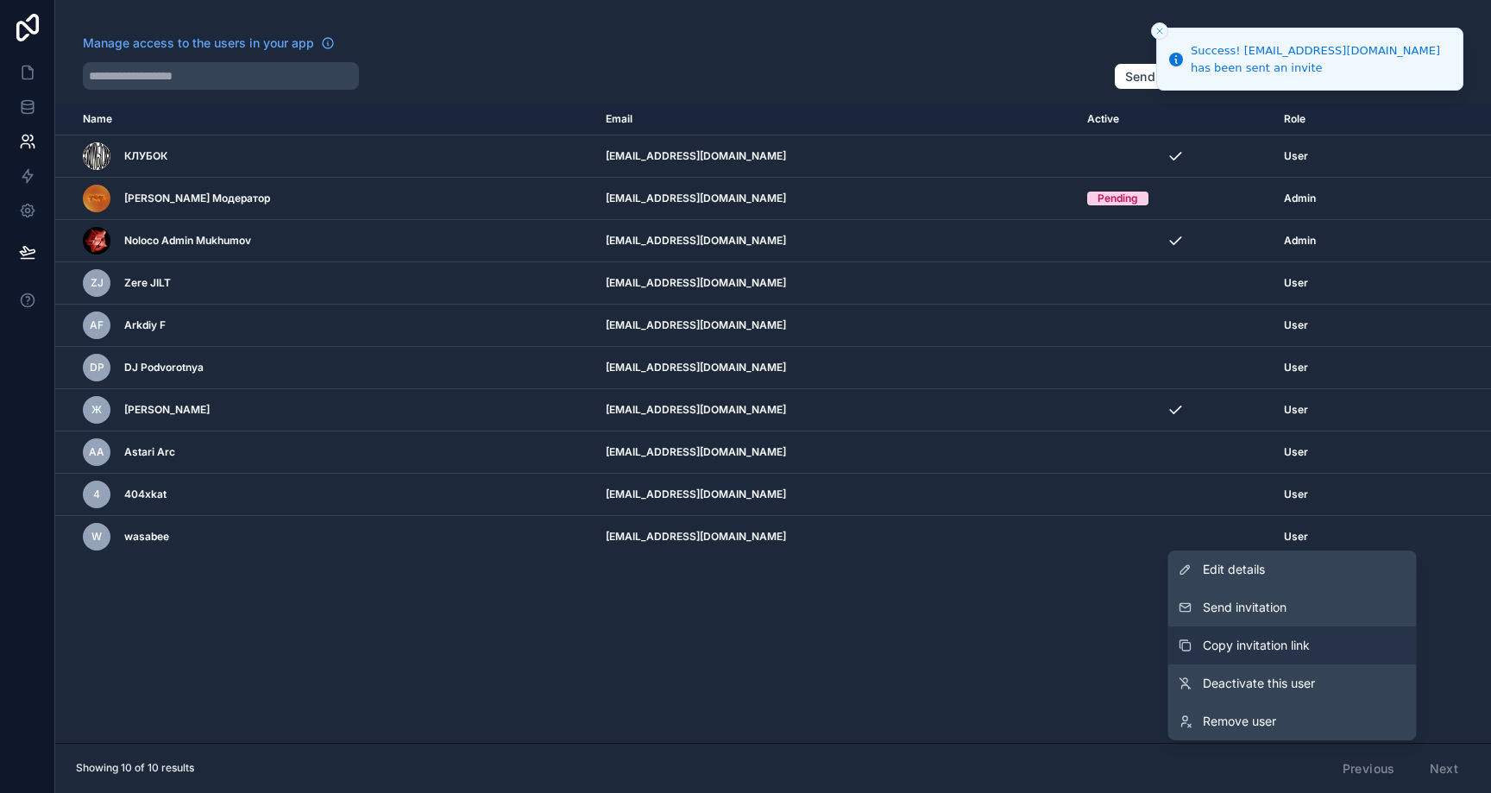
click at [1328, 639] on button "Copy invitation link" at bounding box center [1292, 645] width 248 height 38
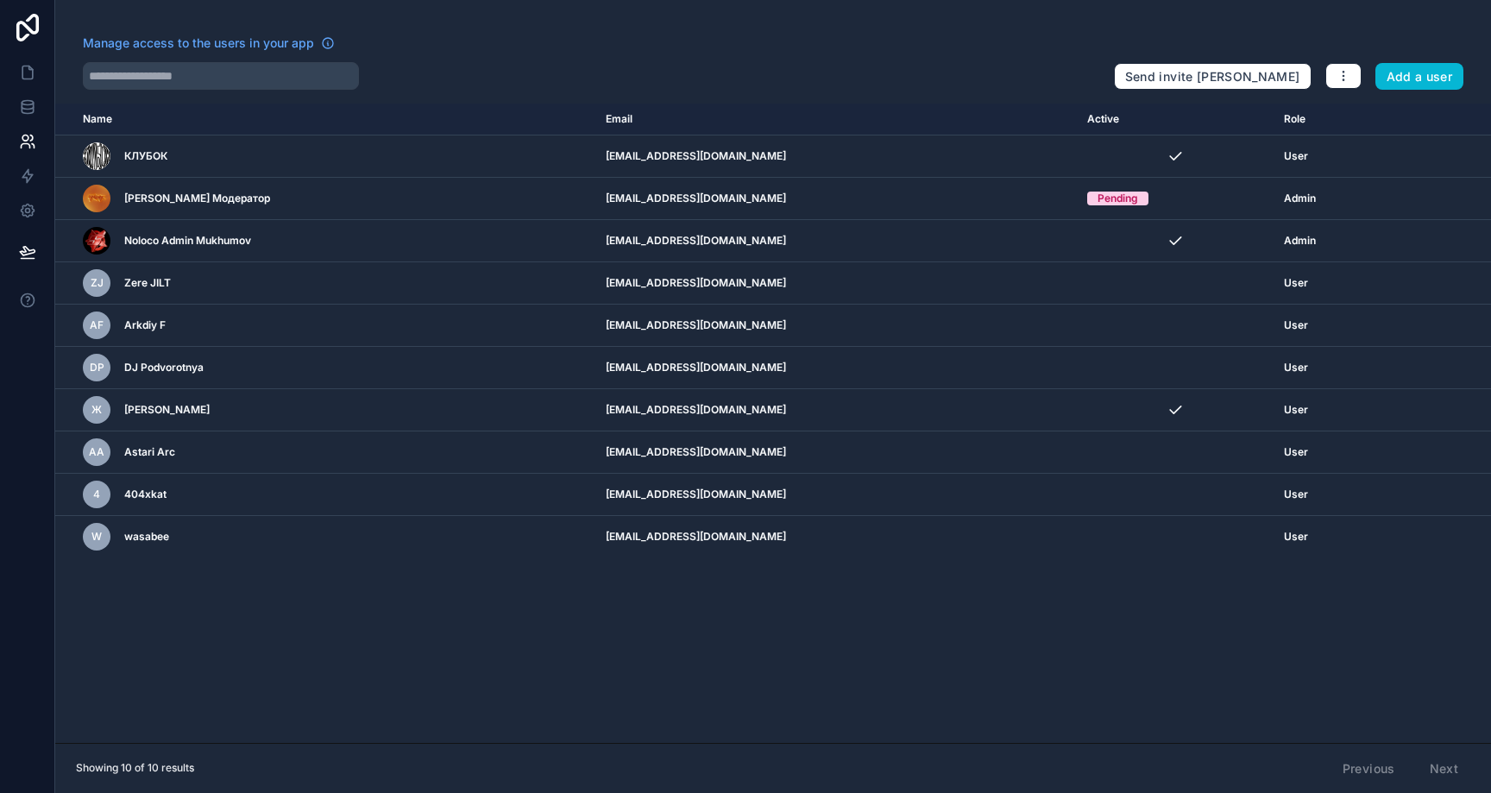
click at [370, 616] on div "Name Email Active Role [DOMAIN_NAME] КЛУБОК [EMAIL_ADDRESS][DOMAIN_NAME] User […" at bounding box center [773, 423] width 1436 height 639
